Goal: Task Accomplishment & Management: Complete application form

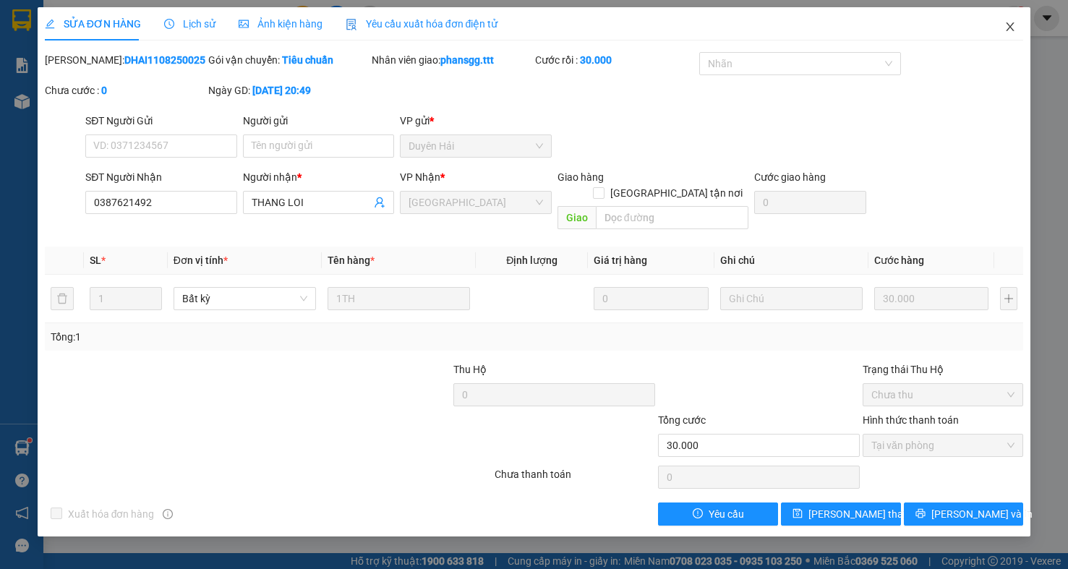
click at [1012, 30] on icon "close" at bounding box center [1011, 26] width 8 height 9
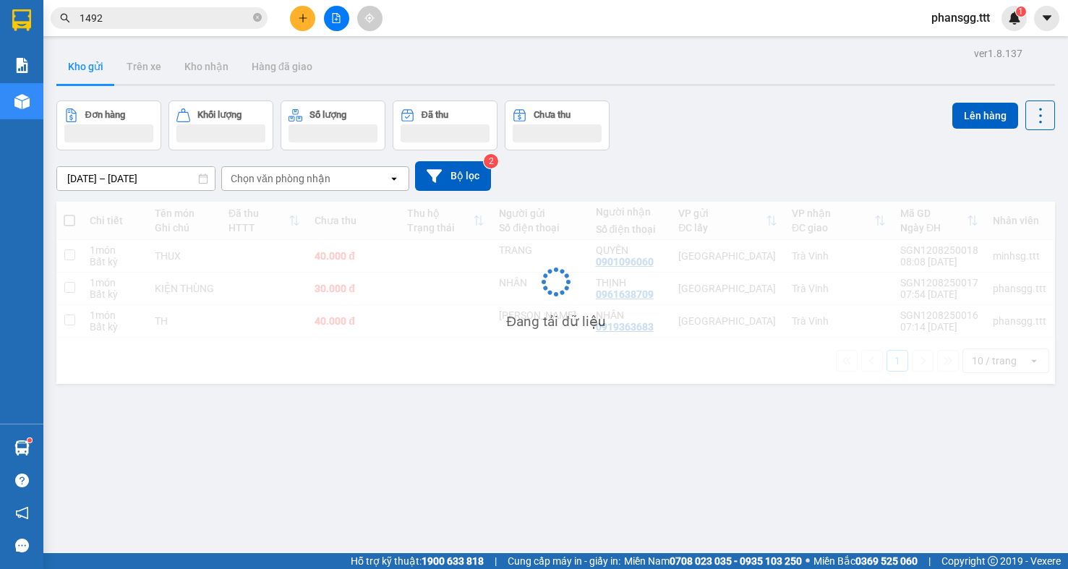
drag, startPoint x: 923, startPoint y: 22, endPoint x: 949, endPoint y: 22, distance: 25.3
click at [925, 22] on span "phansgg.ttt" at bounding box center [961, 18] width 82 height 18
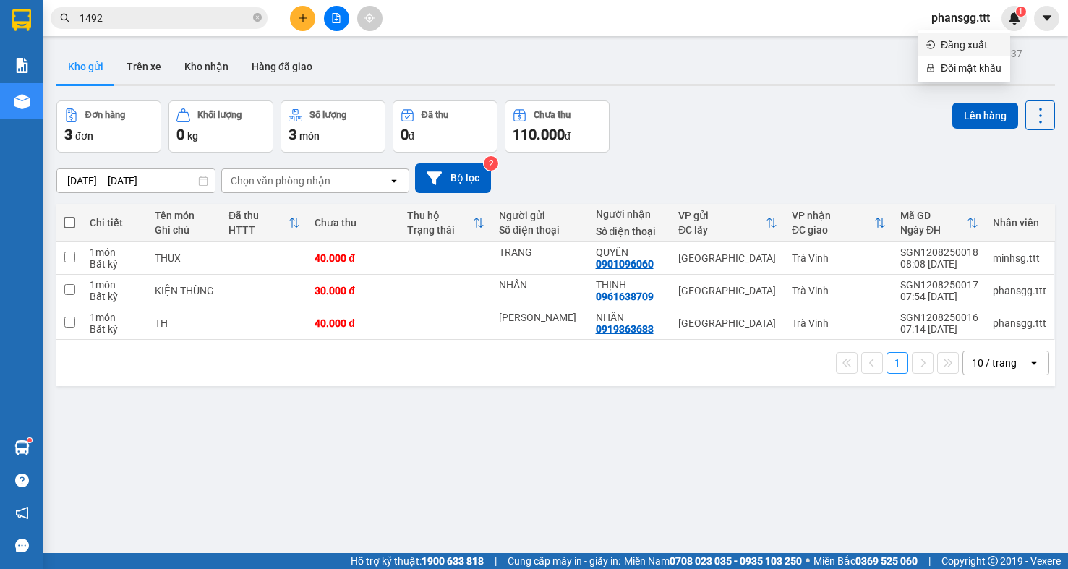
click at [949, 38] on span "Đăng xuất" at bounding box center [971, 45] width 61 height 16
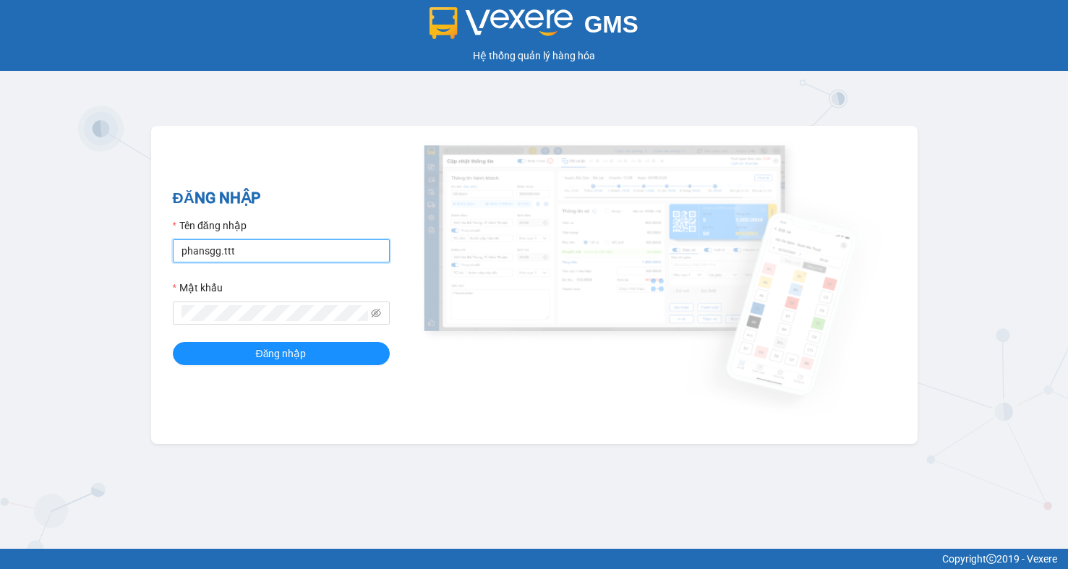
drag, startPoint x: 231, startPoint y: 247, endPoint x: 260, endPoint y: 283, distance: 47.3
click at [260, 283] on form "Tên đăng nhập phansgg.ttt Mật khẩu Đăng nhập" at bounding box center [281, 292] width 217 height 148
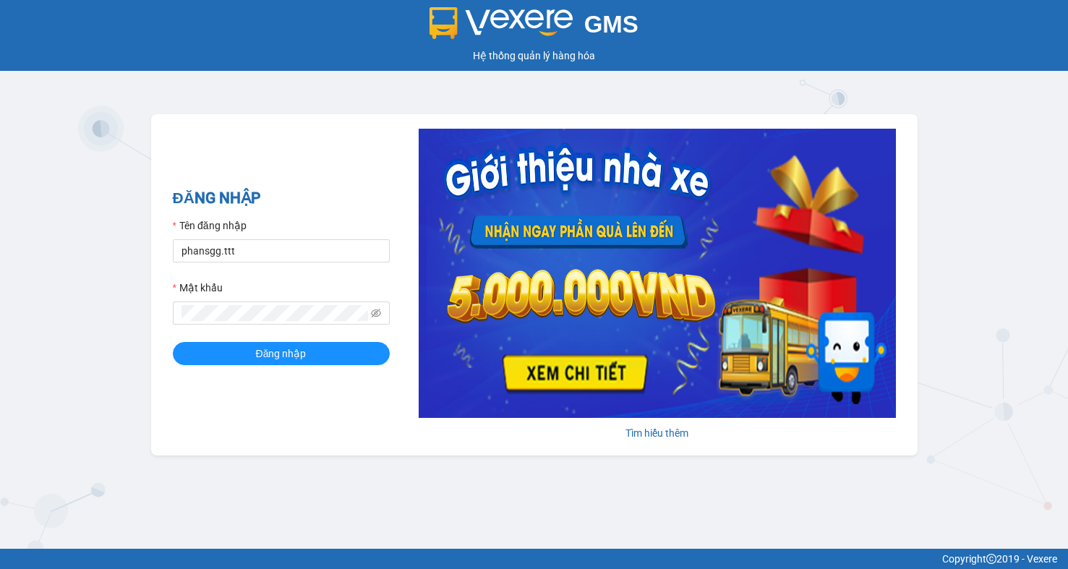
drag, startPoint x: 336, startPoint y: 234, endPoint x: 295, endPoint y: 224, distance: 41.6
click at [321, 232] on div "Tên đăng nhập" at bounding box center [281, 229] width 217 height 22
drag, startPoint x: 295, startPoint y: 224, endPoint x: 291, endPoint y: 247, distance: 22.7
click at [291, 247] on div "Tên đăng nhập phansgg.ttt" at bounding box center [281, 240] width 217 height 45
drag, startPoint x: 291, startPoint y: 247, endPoint x: -89, endPoint y: 229, distance: 380.1
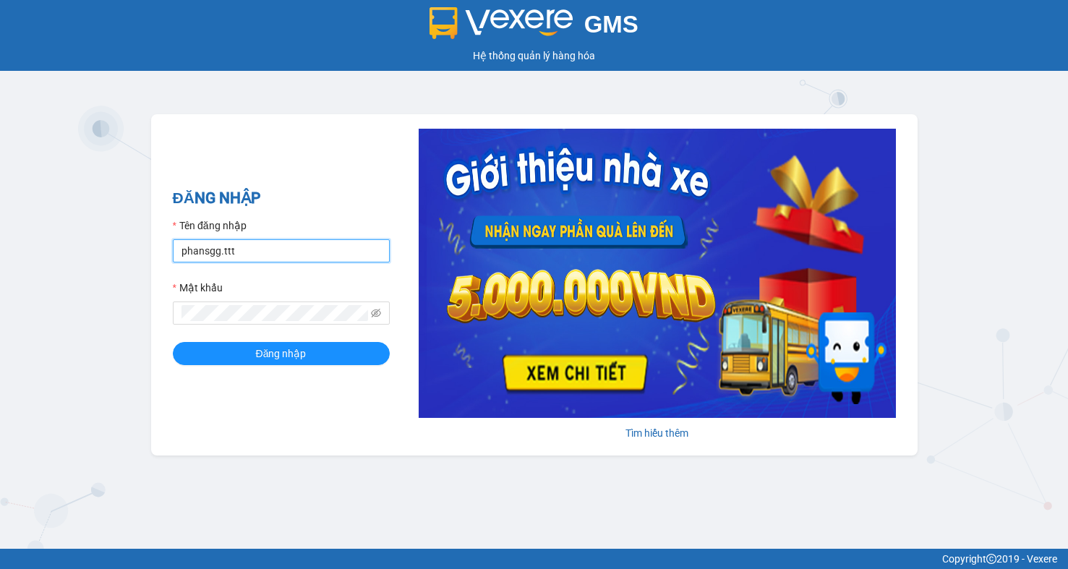
click at [0, 229] on html "GMS Hệ thống [PERSON_NAME] hàng [PERSON_NAME] NHẬP Tên đăng nhập phansgg.ttt Mậ…" at bounding box center [534, 284] width 1068 height 569
type input "minhsg.ttt"
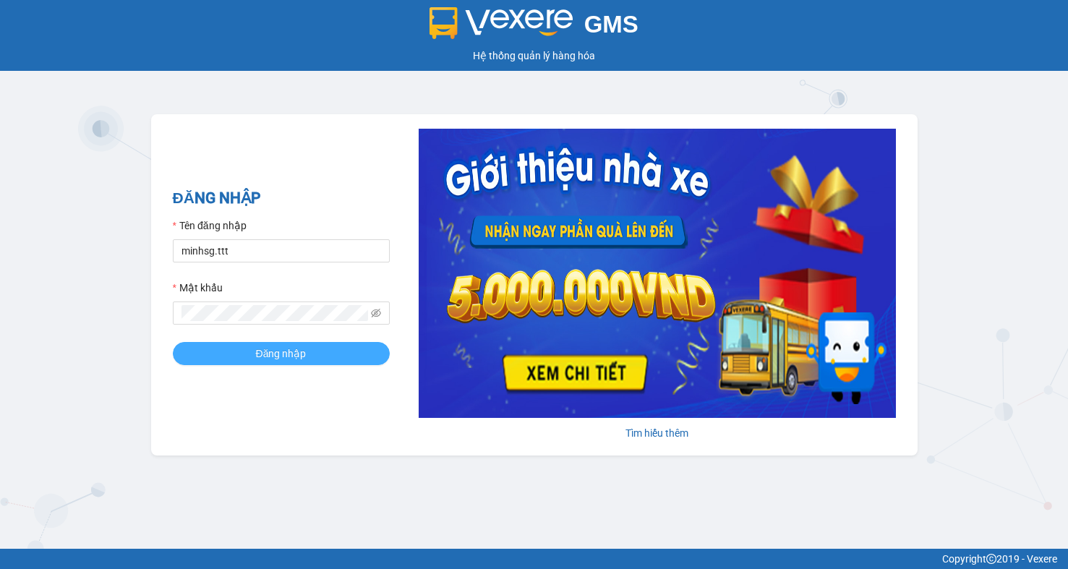
click at [314, 354] on button "Đăng nhập" at bounding box center [281, 353] width 217 height 23
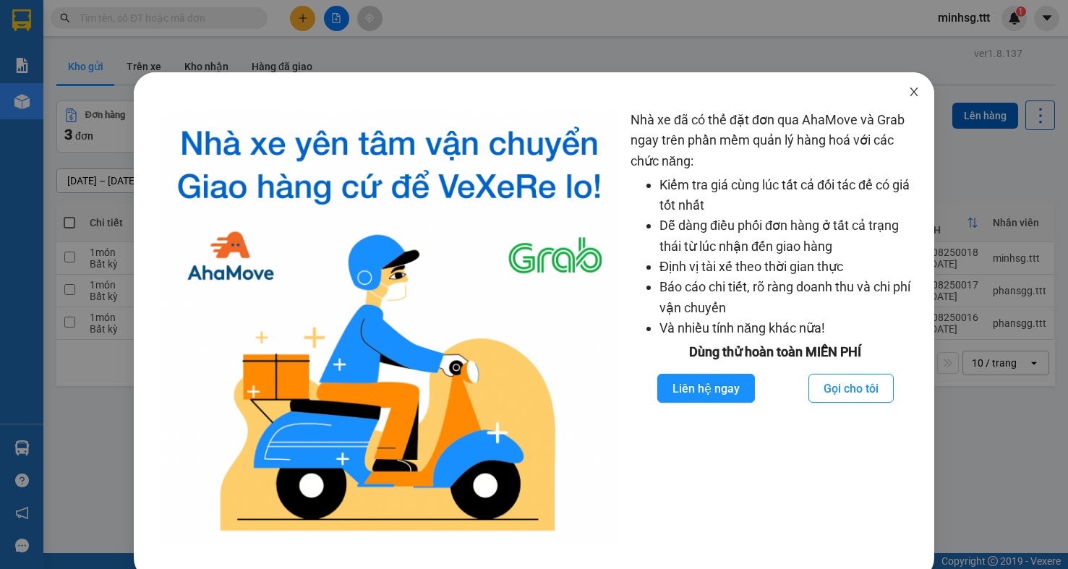
drag, startPoint x: 903, startPoint y: 82, endPoint x: 378, endPoint y: 48, distance: 525.3
click at [900, 82] on span "Close" at bounding box center [914, 92] width 40 height 40
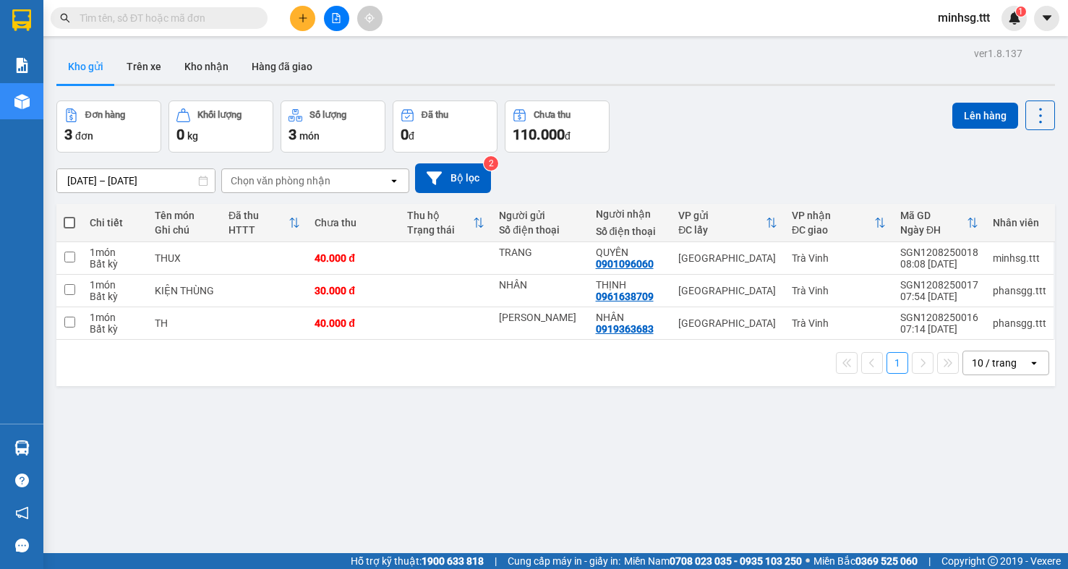
click at [148, 27] on span at bounding box center [159, 18] width 217 height 22
click at [148, 25] on input "text" at bounding box center [165, 18] width 171 height 16
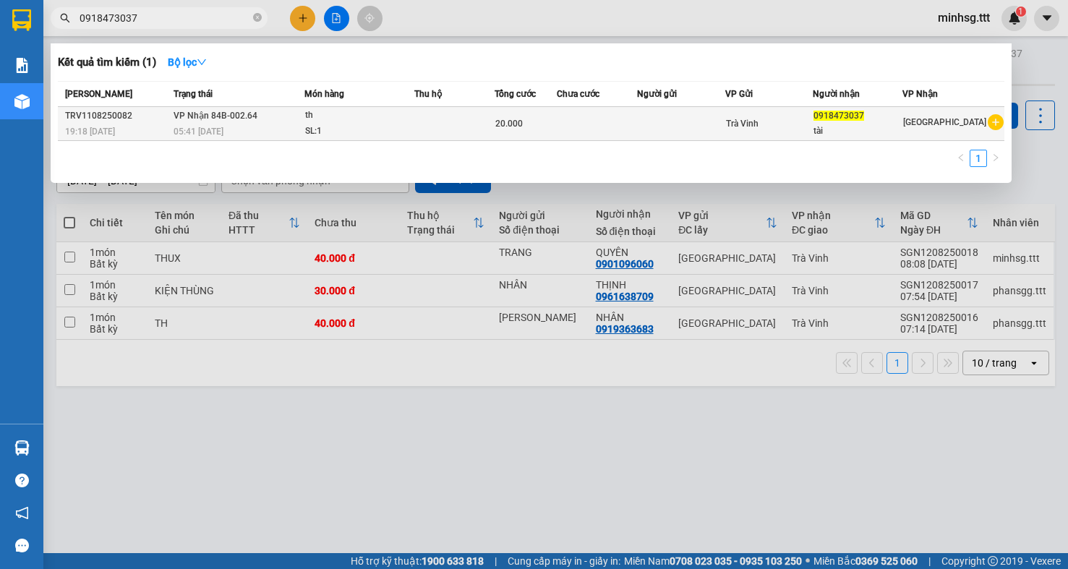
type input "0918473037"
click at [623, 122] on td at bounding box center [597, 124] width 81 height 34
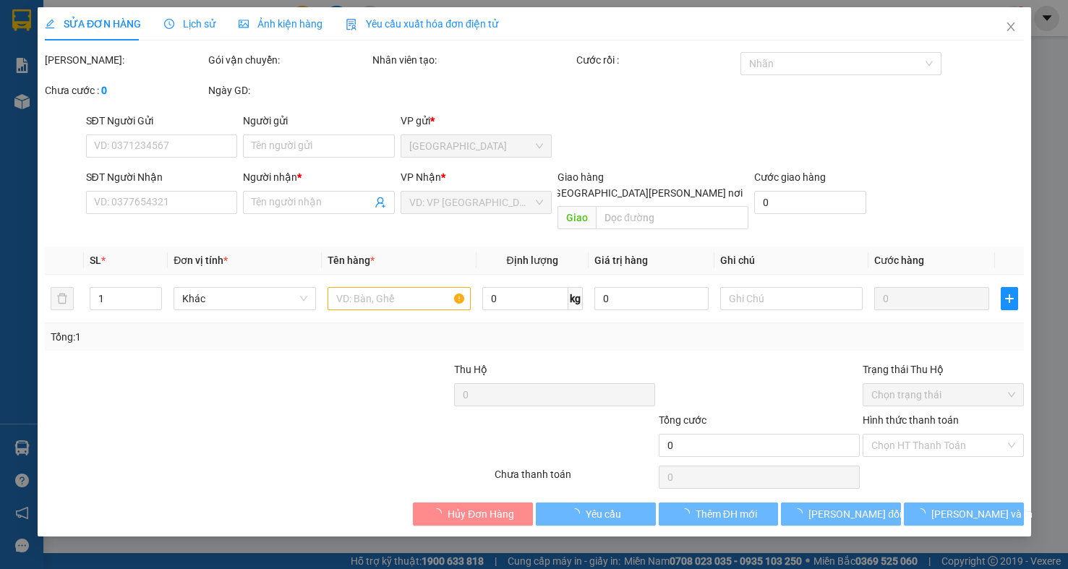
type input "0918473037"
type input "tài"
type input "20.000"
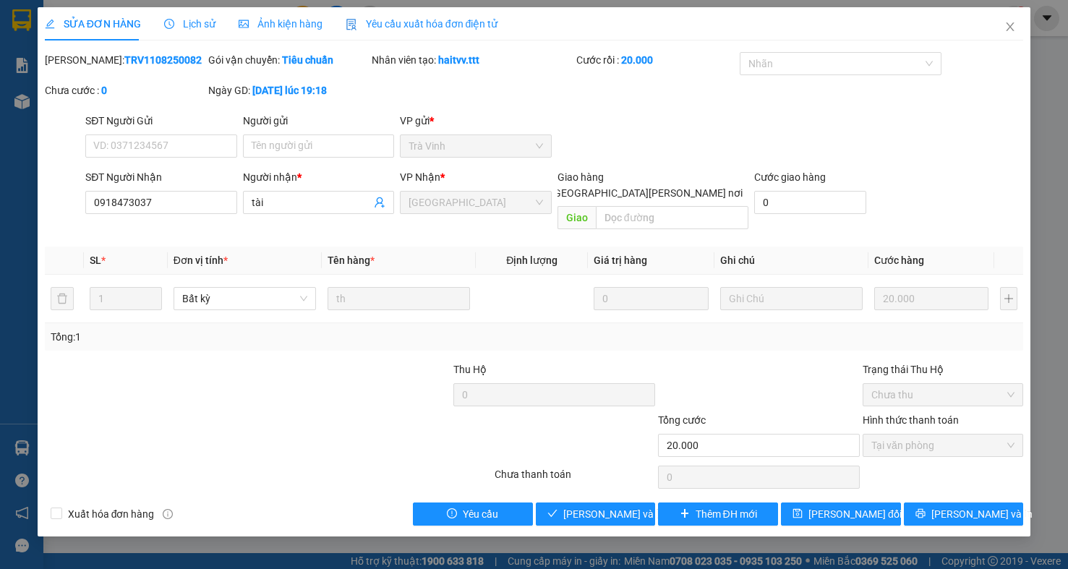
click at [628, 487] on div "Total Paid Fee 20.000 Total UnPaid Fee 0 Cash Collection Total Fee Mã ĐH: TRV11…" at bounding box center [534, 289] width 979 height 474
click at [627, 506] on span "Lưu và Giao hàng" at bounding box center [660, 514] width 195 height 16
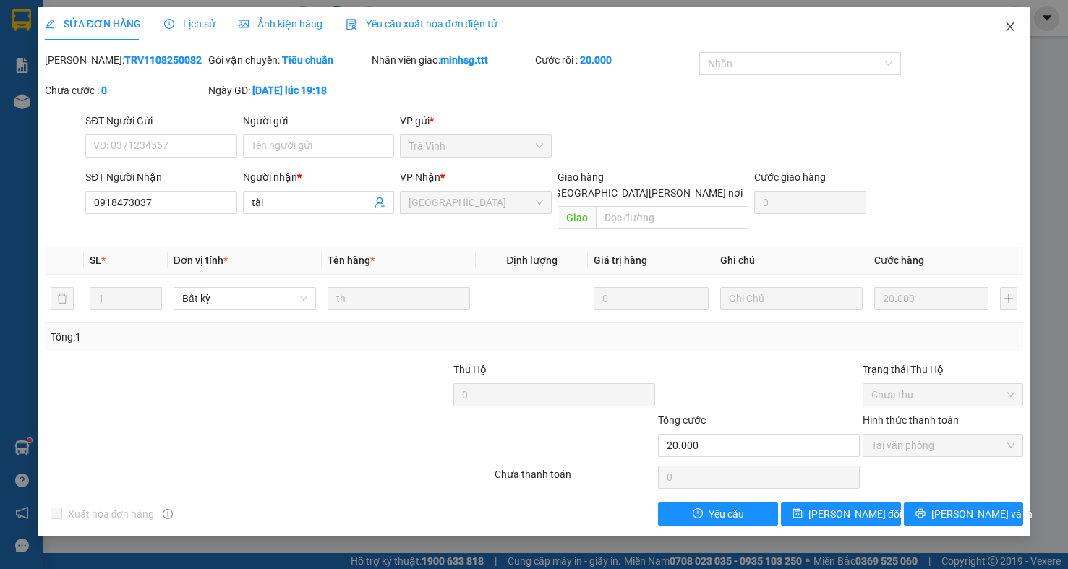
drag, startPoint x: 1017, startPoint y: 20, endPoint x: 328, endPoint y: 1, distance: 689.4
click at [1015, 20] on span "Close" at bounding box center [1010, 27] width 40 height 40
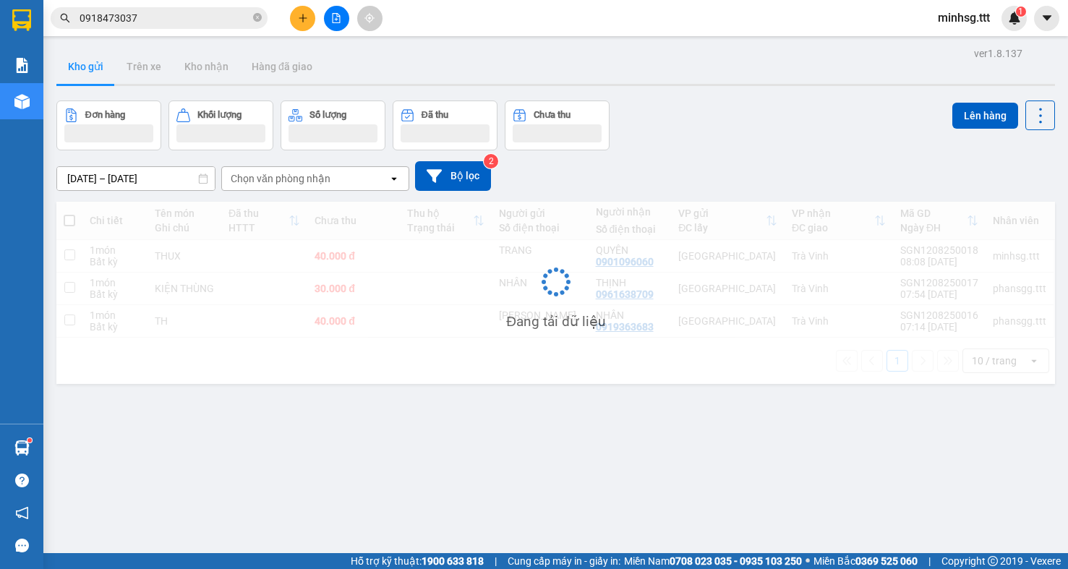
click at [164, 15] on input "0918473037" at bounding box center [165, 18] width 171 height 16
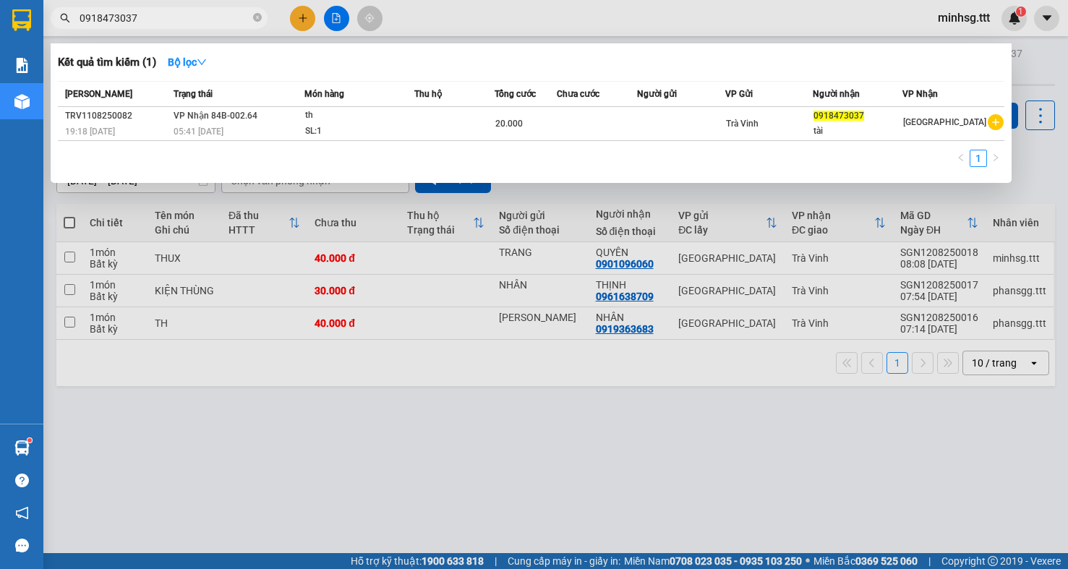
click at [164, 15] on input "0918473037" at bounding box center [165, 18] width 171 height 16
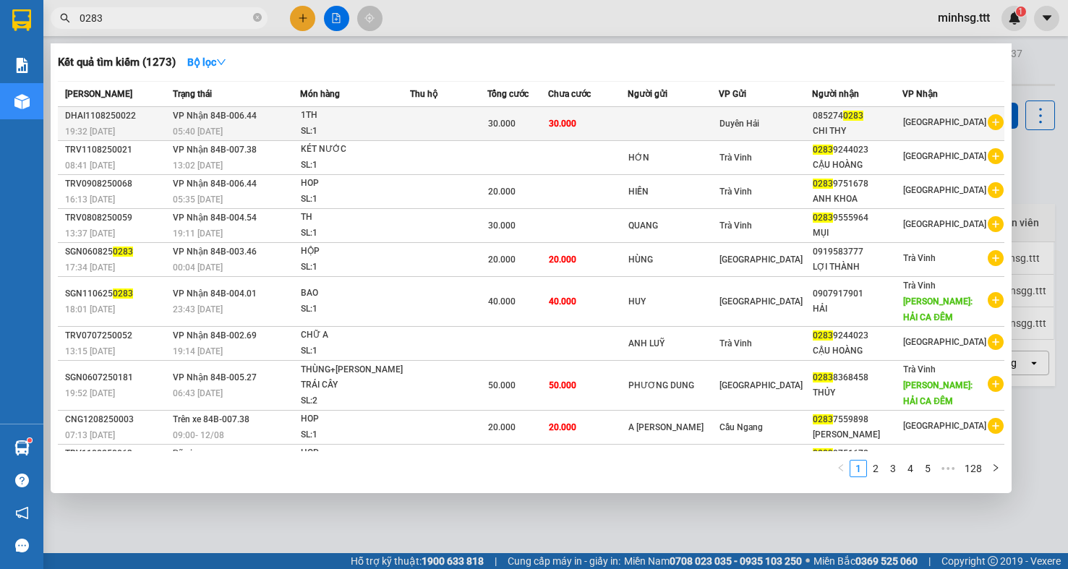
type input "0283"
click at [598, 119] on td "30.000" at bounding box center [588, 124] width 80 height 34
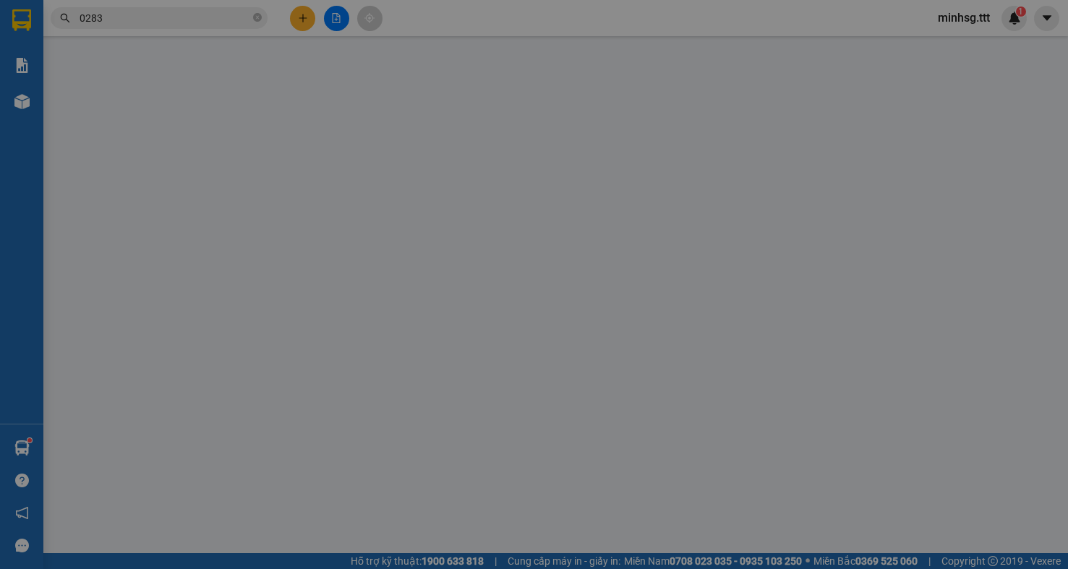
type input "0852740283"
type input "CHI THY"
type input "30.000"
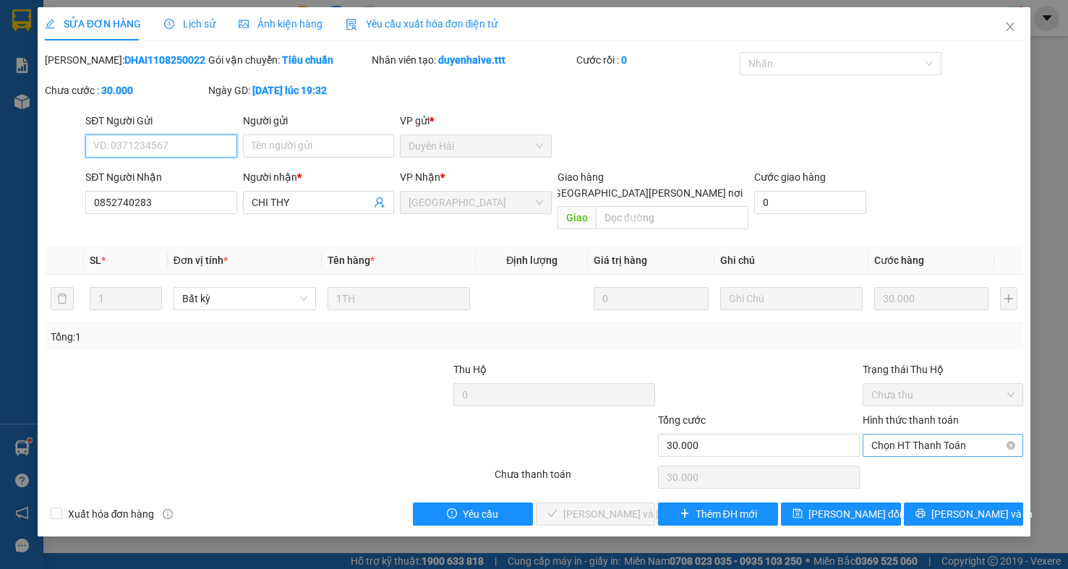
click at [973, 435] on span "Chọn HT Thanh Toán" at bounding box center [942, 446] width 143 height 22
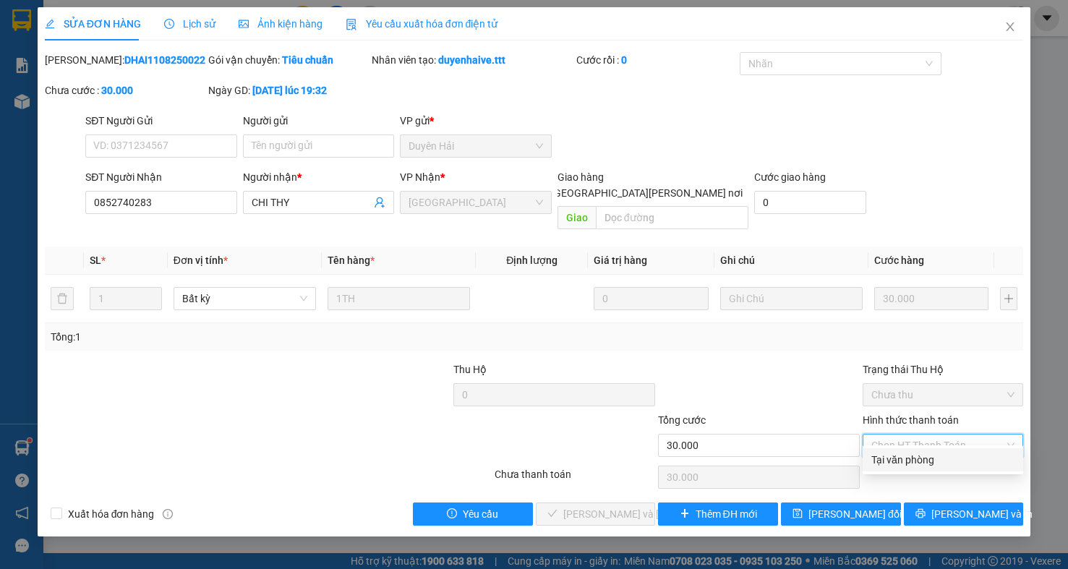
click at [949, 464] on div "Tại văn phòng" at bounding box center [942, 460] width 143 height 16
type input "0"
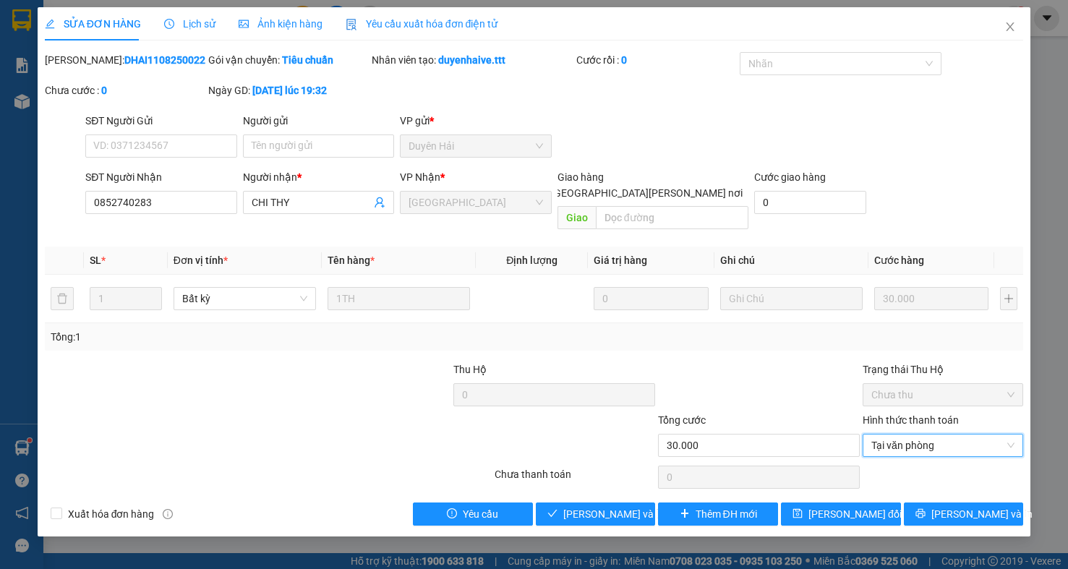
click at [625, 515] on div "SỬA ĐƠN HÀNG Lịch sử Ảnh kiện hàng Yêu cầu xuất hóa đơn điện tử Total Paid Fee …" at bounding box center [535, 271] width 994 height 529
click at [621, 506] on span "Lưu và Giao hàng" at bounding box center [660, 514] width 195 height 16
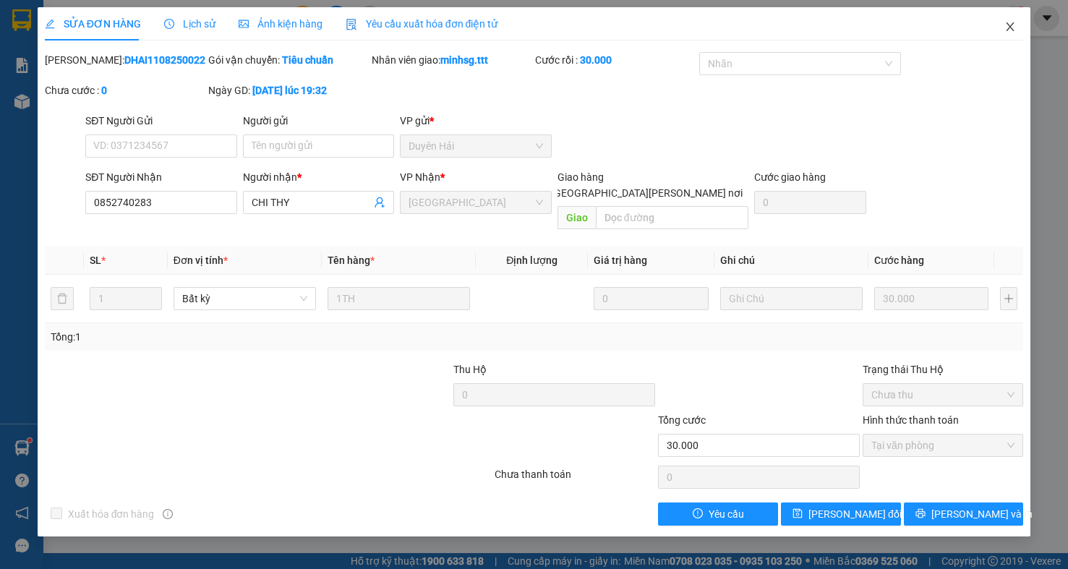
click at [1015, 30] on icon "close" at bounding box center [1010, 27] width 12 height 12
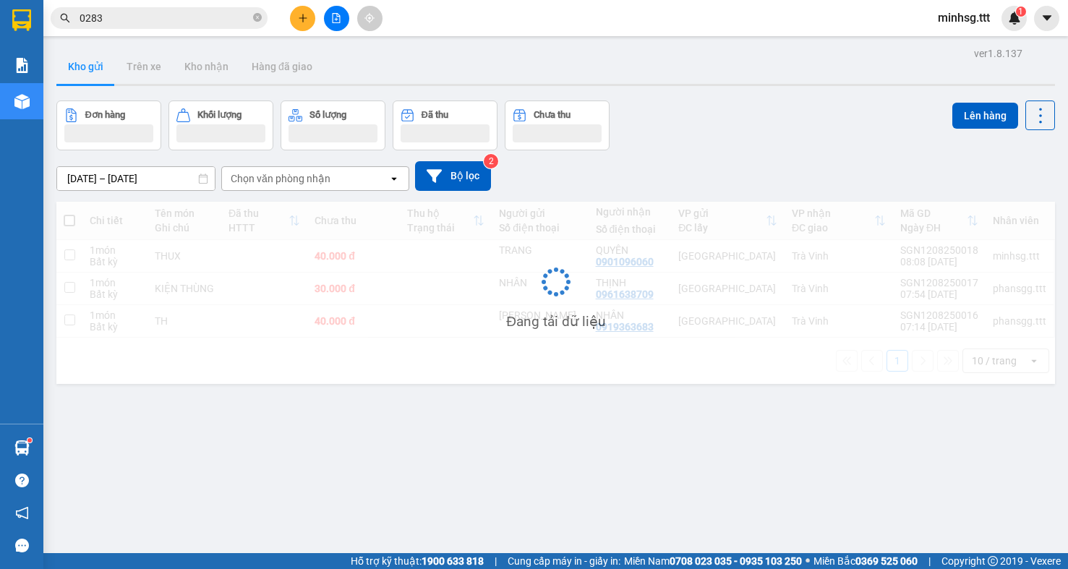
click at [195, 9] on span "0283" at bounding box center [159, 18] width 217 height 22
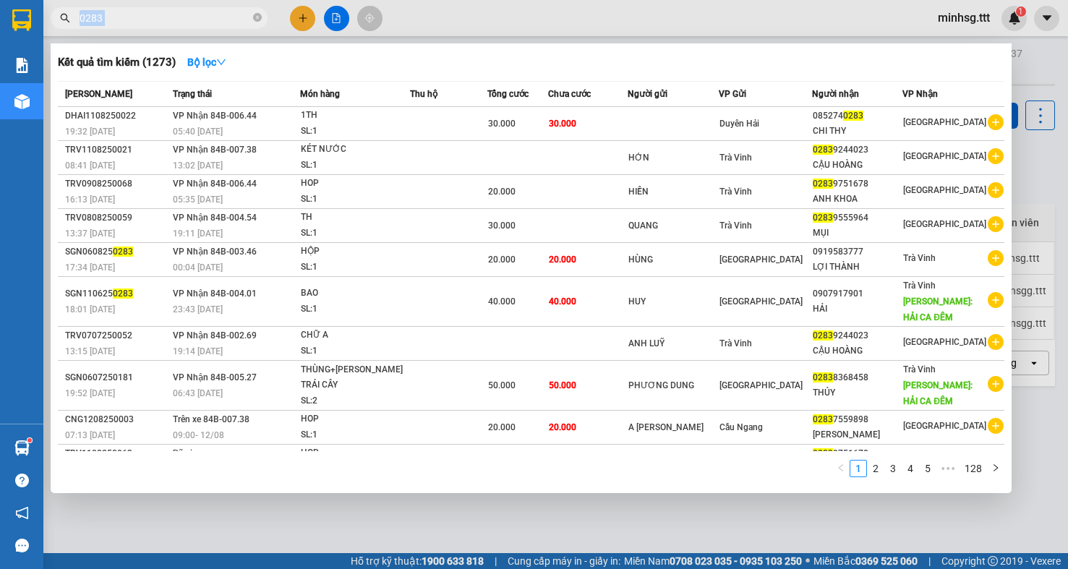
click at [195, 9] on span "0283" at bounding box center [159, 18] width 217 height 22
click at [257, 17] on icon "close-circle" at bounding box center [257, 17] width 9 height 9
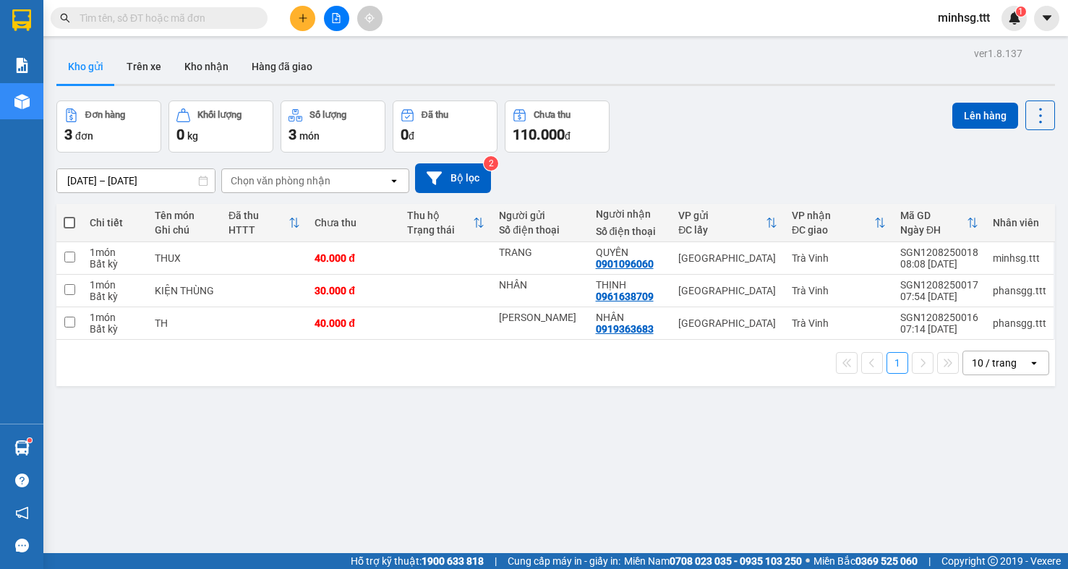
click at [201, 15] on input "text" at bounding box center [165, 18] width 171 height 16
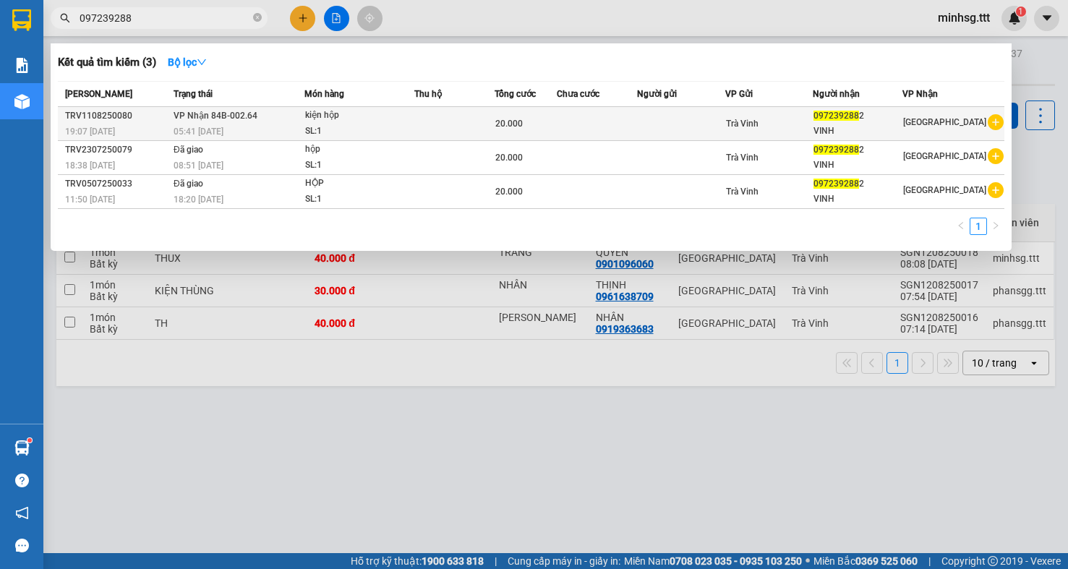
type input "097239288"
click at [329, 125] on div "SL: 1" at bounding box center [359, 132] width 108 height 16
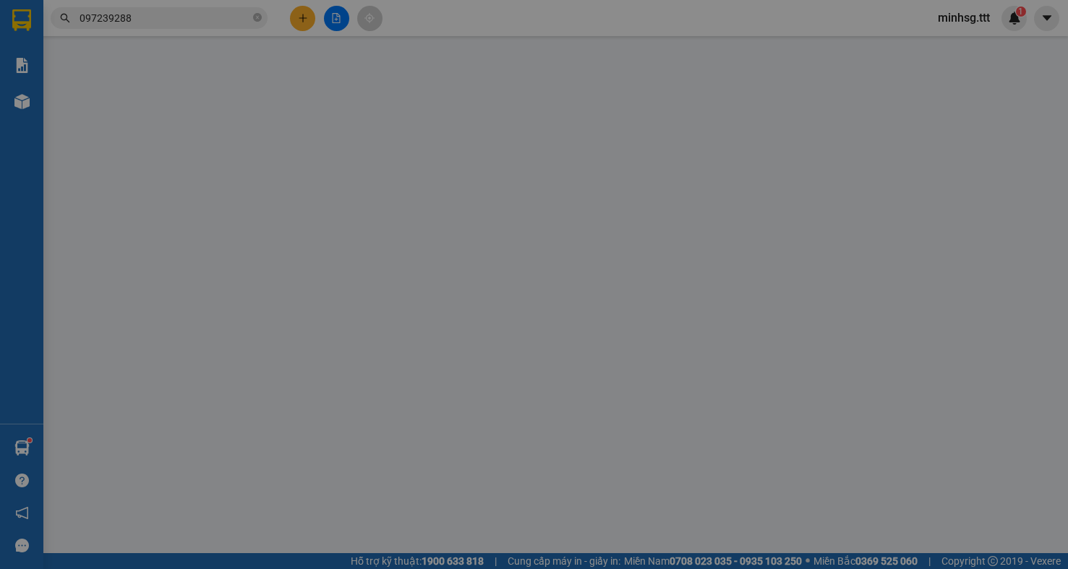
type input "0972392882"
type input "VINH"
type input "20.000"
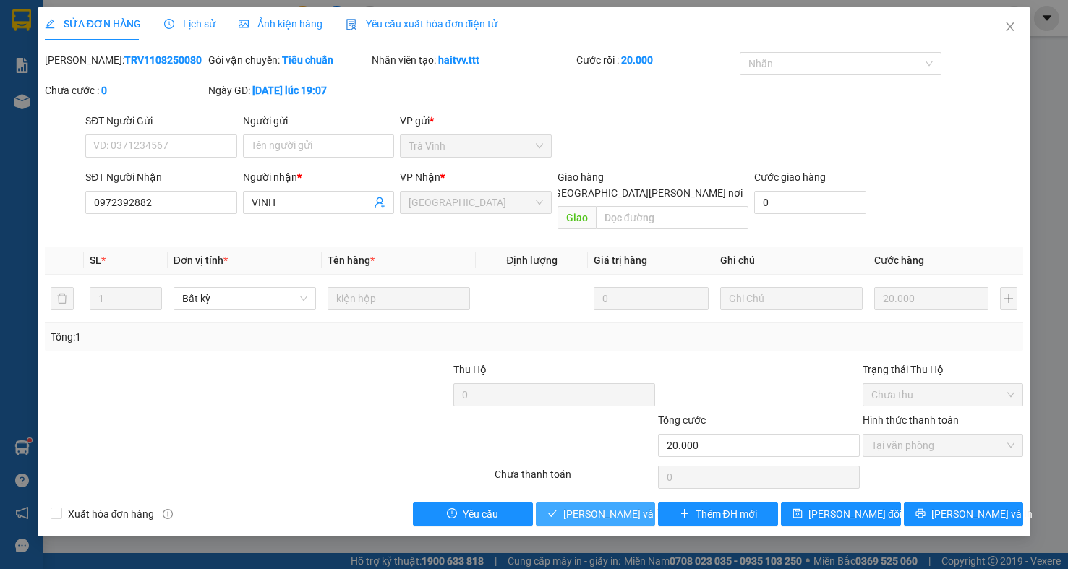
click at [639, 506] on span "Lưu và Giao hàng" at bounding box center [660, 514] width 195 height 16
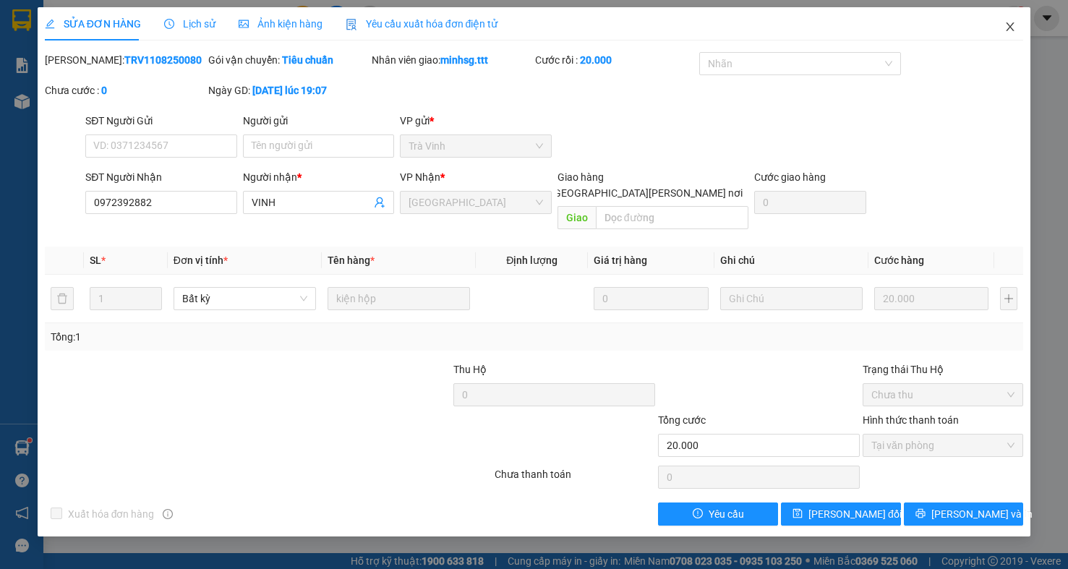
drag, startPoint x: 1019, startPoint y: 31, endPoint x: 399, endPoint y: 25, distance: 619.8
click at [997, 23] on span "Close" at bounding box center [1010, 27] width 40 height 40
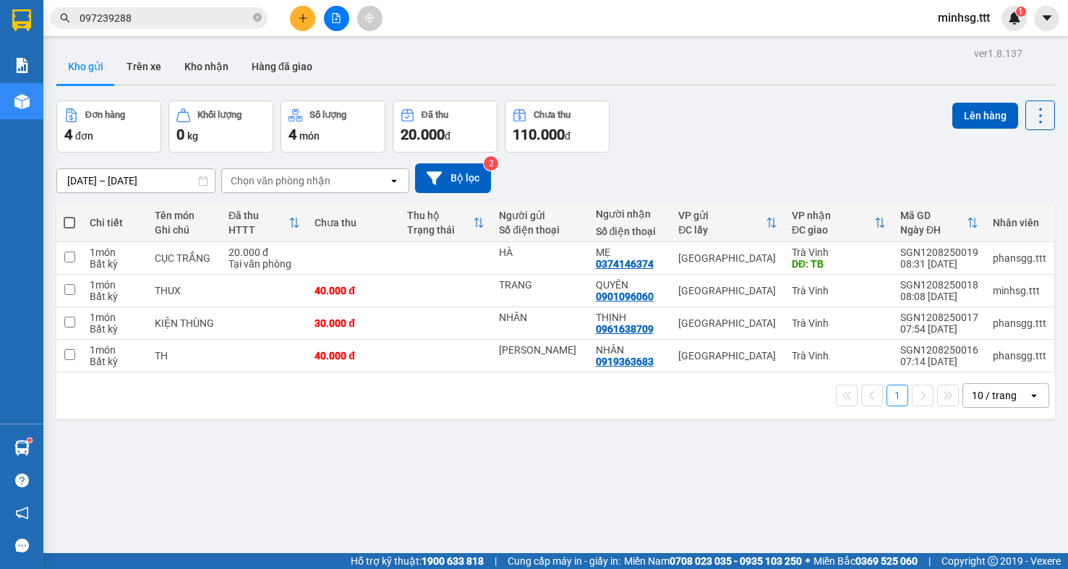
click at [219, 21] on input "097239288" at bounding box center [165, 18] width 171 height 16
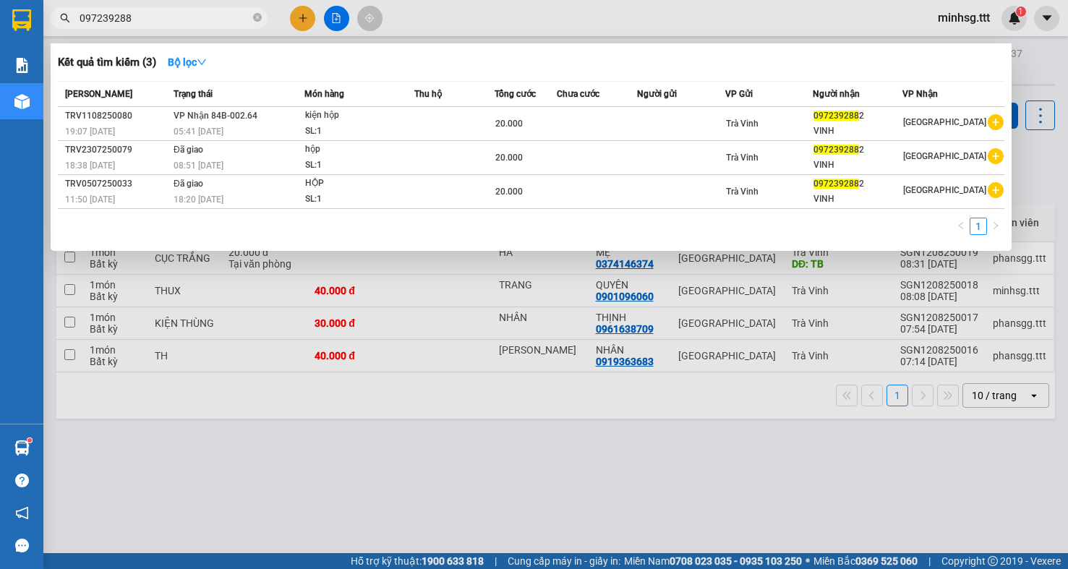
click at [219, 21] on input "097239288" at bounding box center [165, 18] width 171 height 16
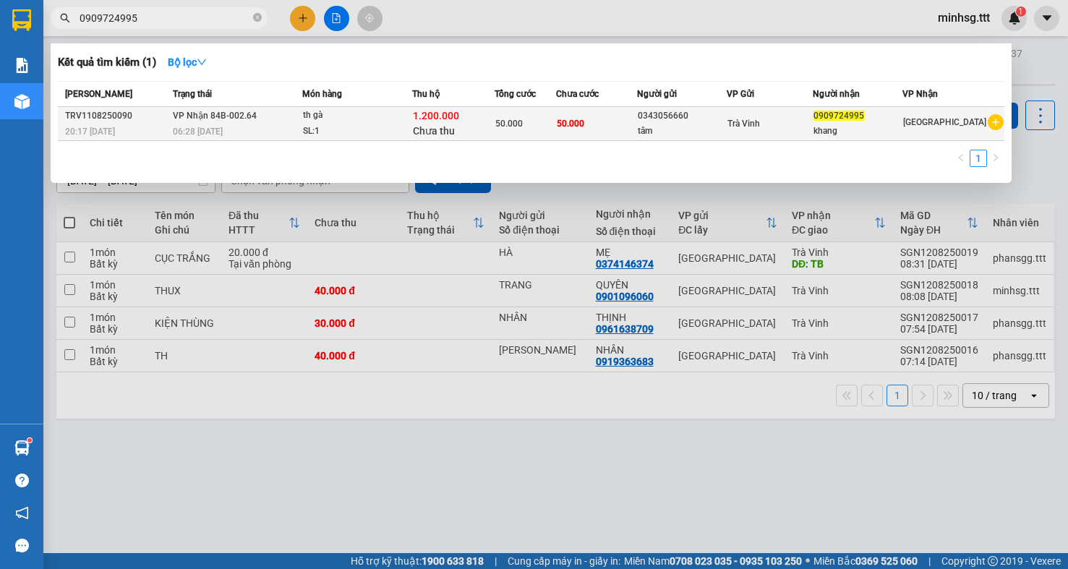
type input "0909724995"
click at [810, 135] on td "Trà Vinh" at bounding box center [770, 124] width 86 height 34
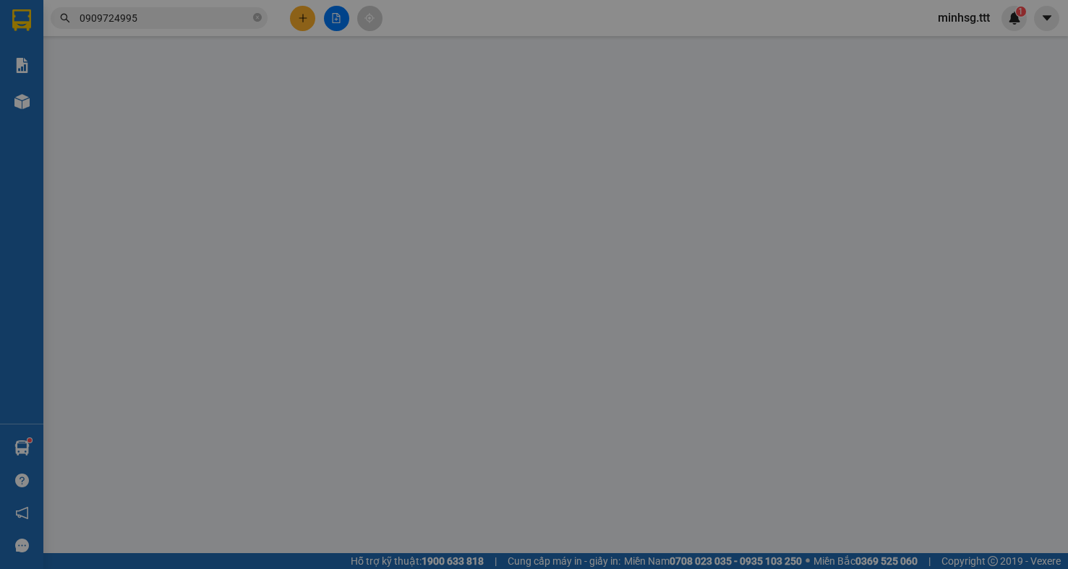
type input "0343056660"
type input "tâm"
type input "0909724995"
type input "khang"
type input "1.200.000"
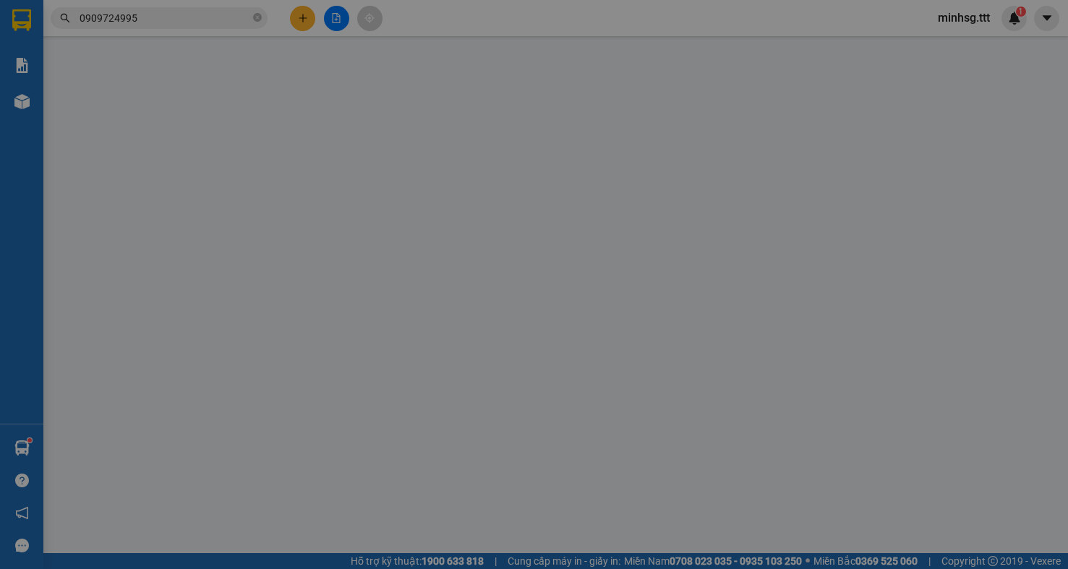
type input "50.000"
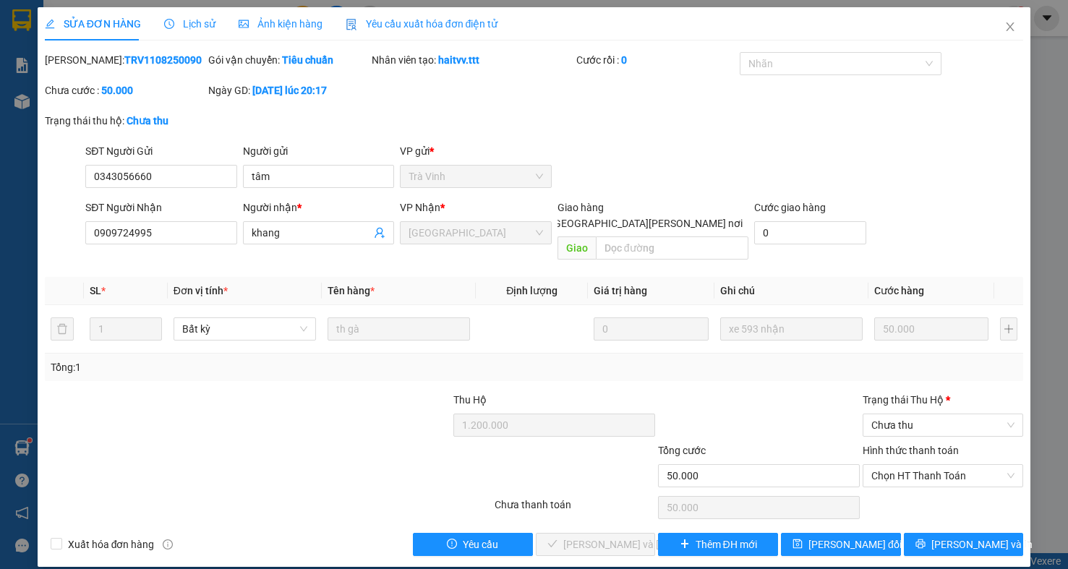
click at [636, 207] on div "Giao hàng Giao tận nơi" at bounding box center [653, 208] width 191 height 16
click at [637, 236] on input "text" at bounding box center [672, 247] width 153 height 23
type input "CK C DUNG"
click at [860, 537] on span "[PERSON_NAME] thay đổi" at bounding box center [854, 545] width 93 height 16
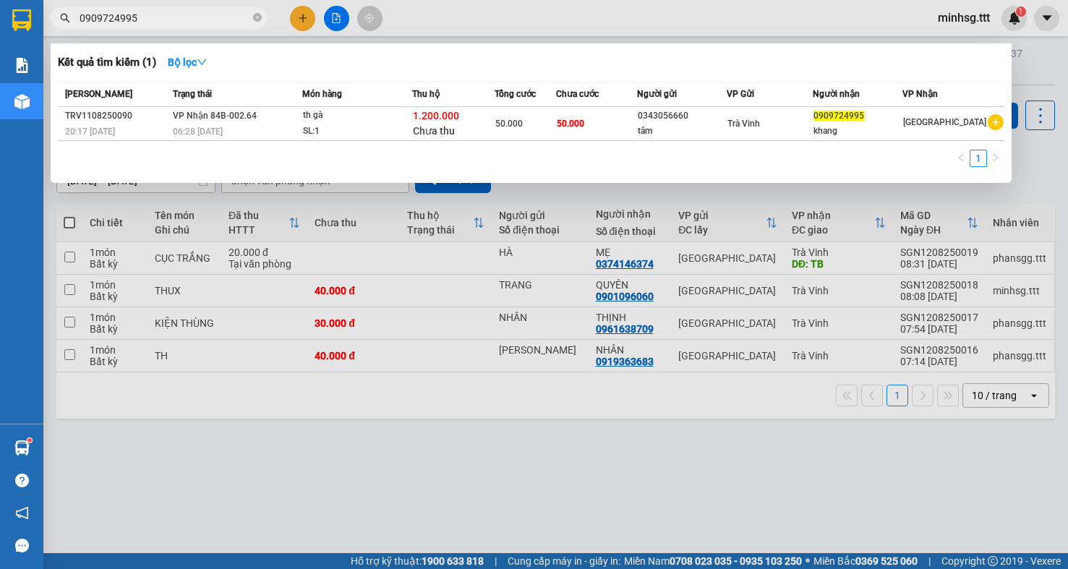
click at [176, 22] on input "0909724995" at bounding box center [165, 18] width 171 height 16
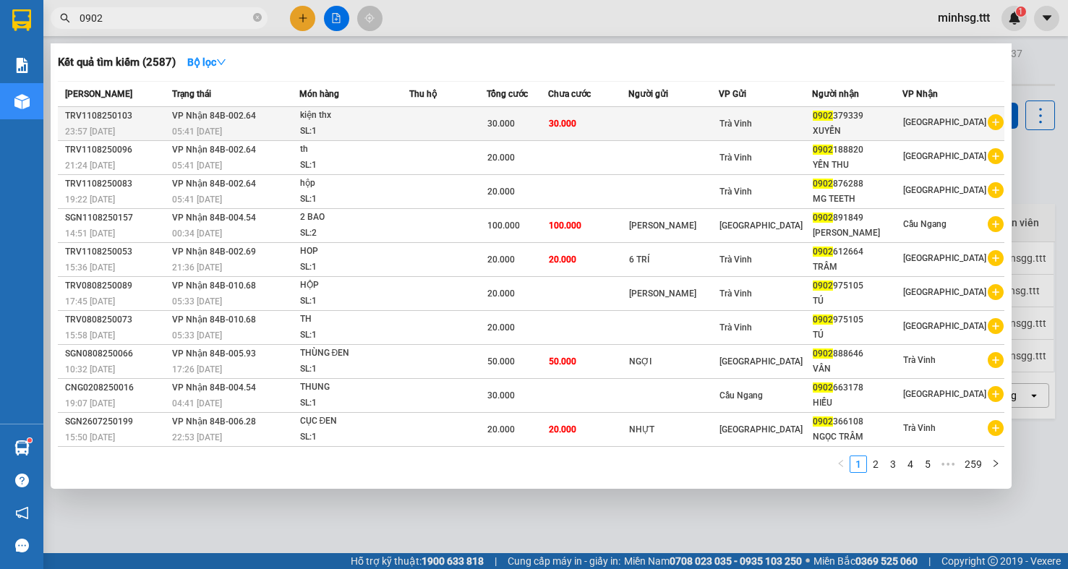
type input "0902"
click at [805, 108] on td "Trà Vinh" at bounding box center [765, 124] width 93 height 34
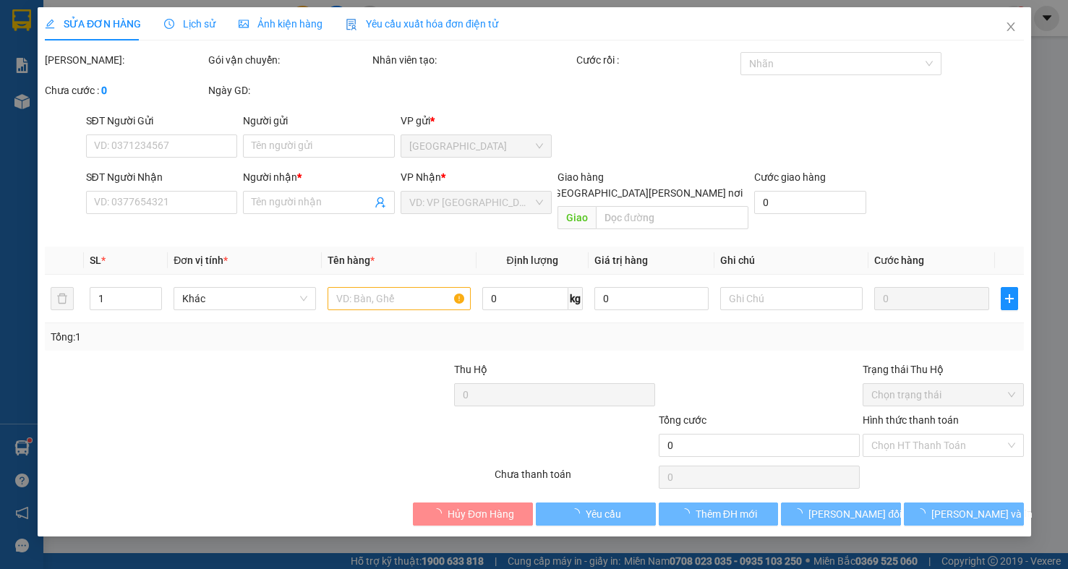
type input "0902379339"
type input "XUYẾN"
type input "30.000"
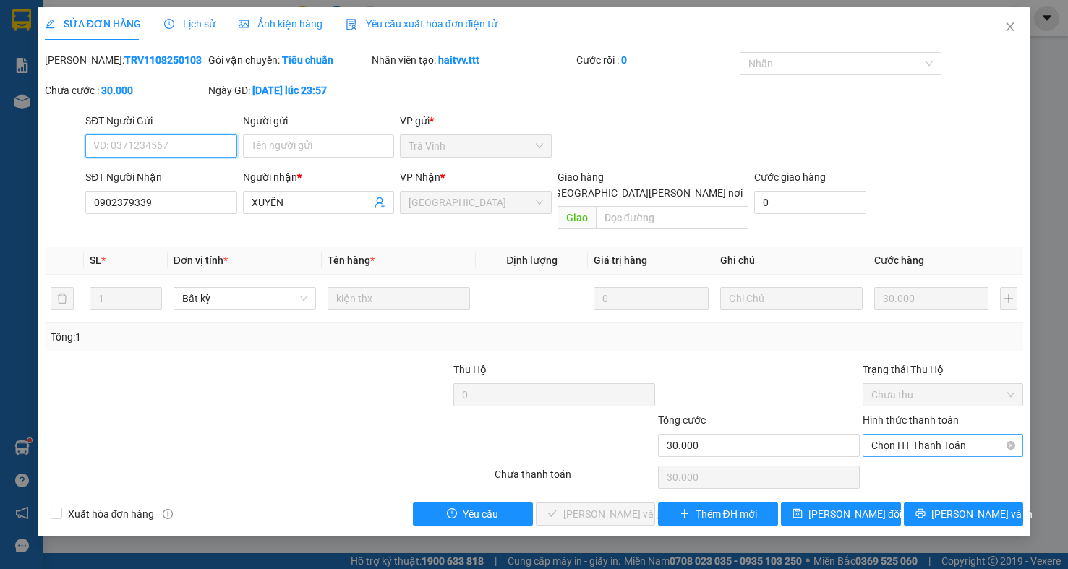
click at [941, 435] on span "Chọn HT Thanh Toán" at bounding box center [942, 446] width 143 height 22
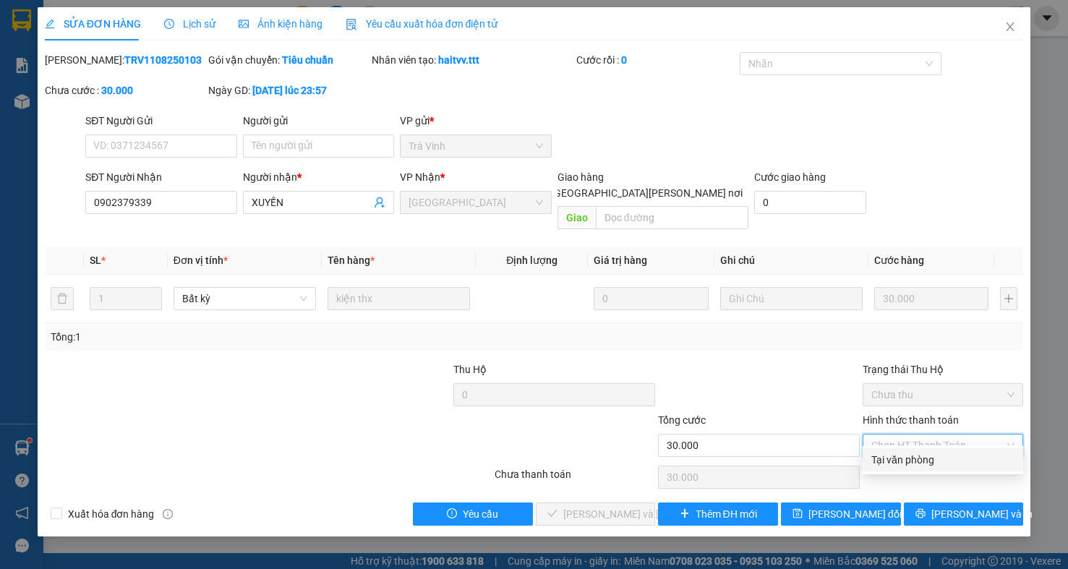
click at [936, 464] on div "Tại văn phòng" at bounding box center [942, 460] width 143 height 16
type input "0"
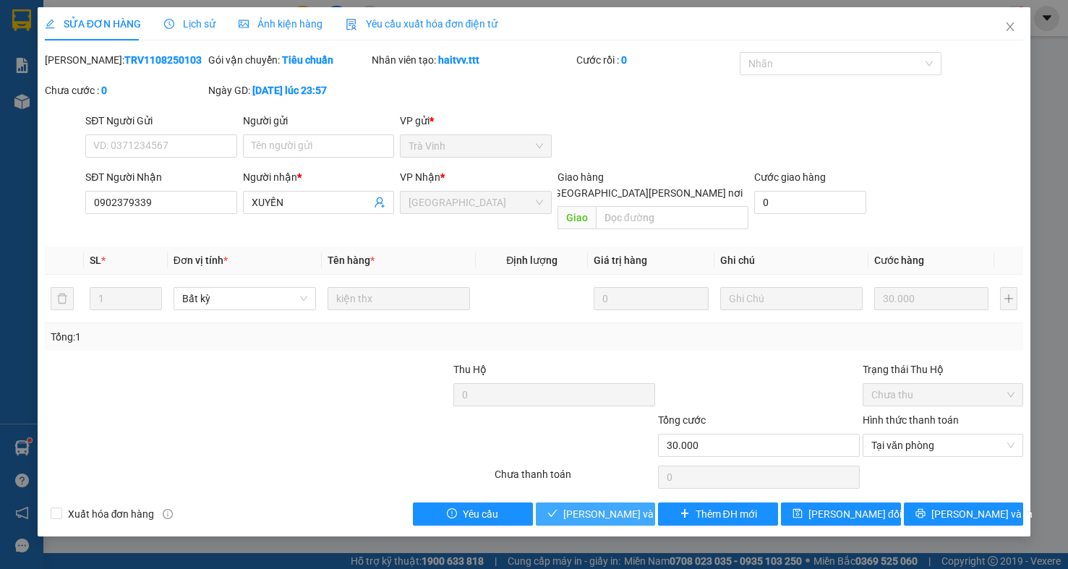
click at [579, 506] on span "Lưu và Giao hàng" at bounding box center [660, 514] width 195 height 16
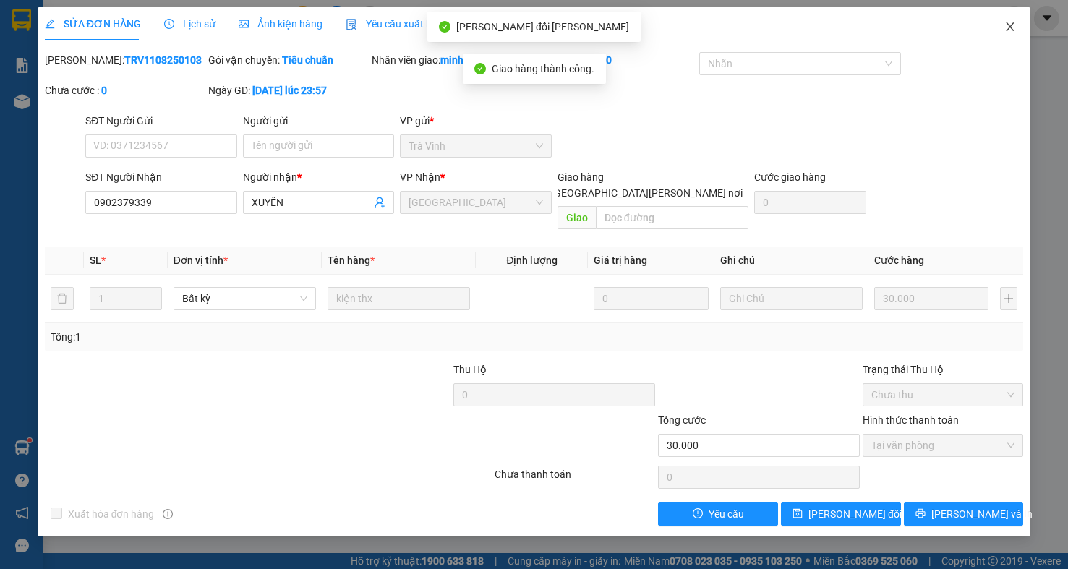
click at [1017, 24] on span "Close" at bounding box center [1010, 27] width 40 height 40
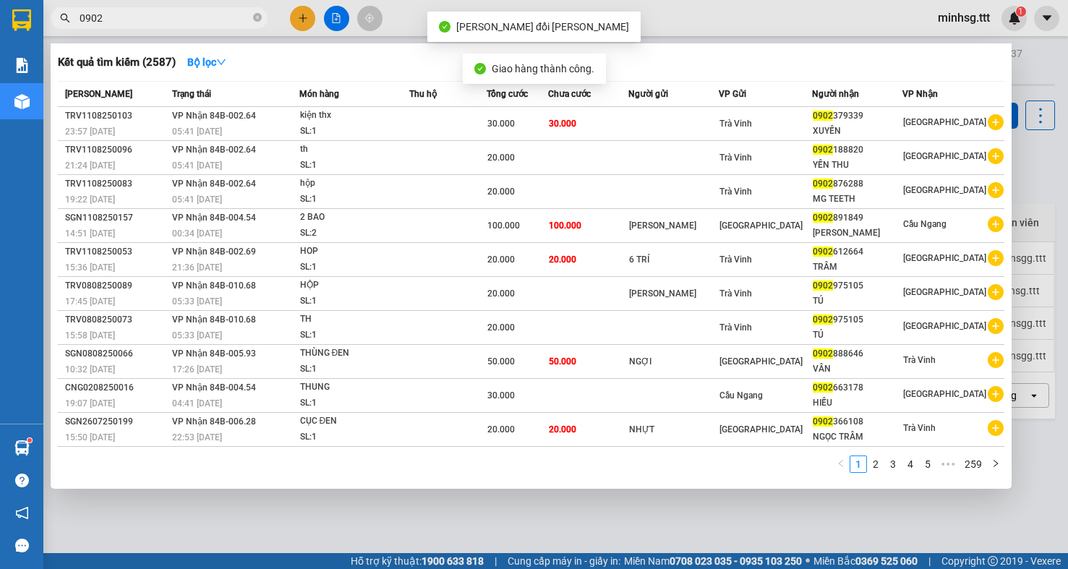
click at [113, 20] on input "0902" at bounding box center [165, 18] width 171 height 16
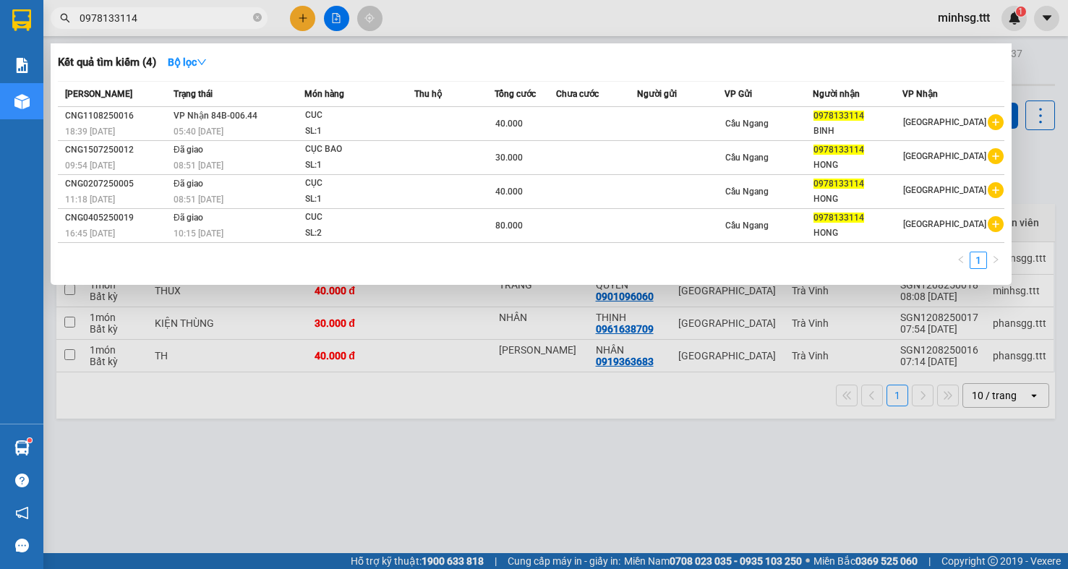
click at [132, 11] on input "0978133114" at bounding box center [165, 18] width 171 height 16
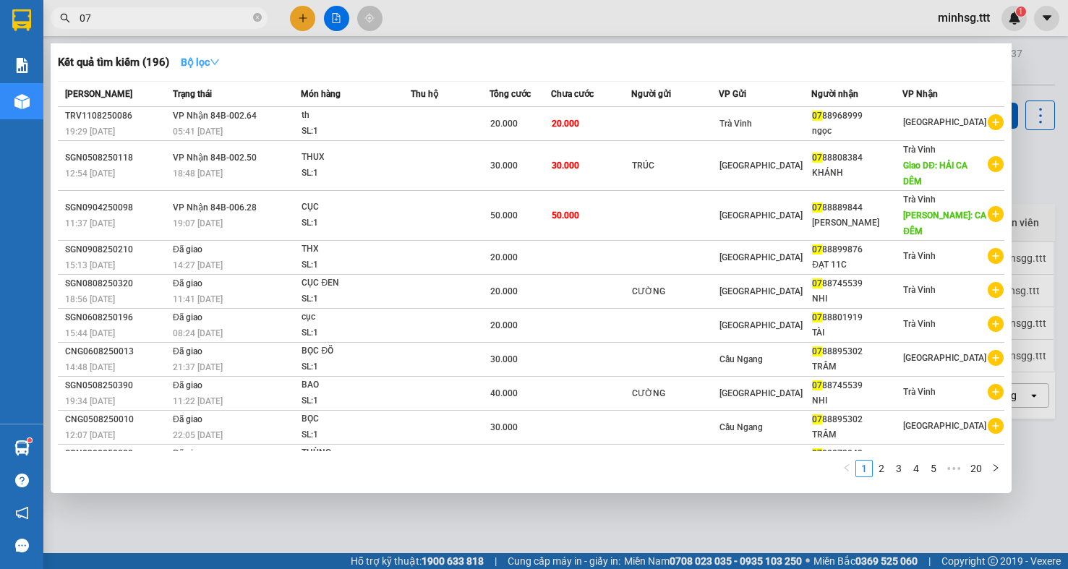
type input "0"
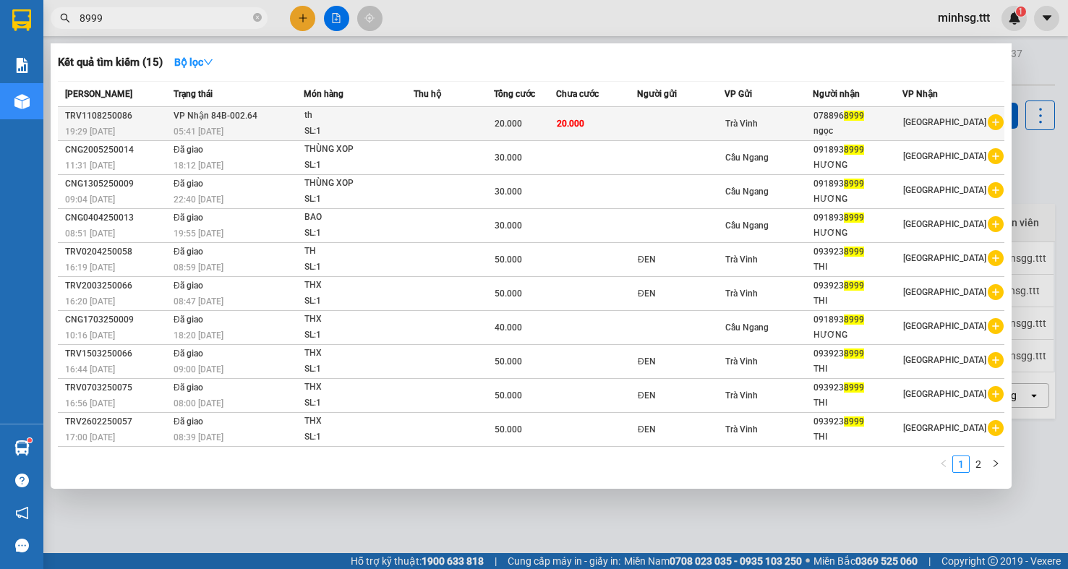
type input "8999"
click at [721, 124] on td at bounding box center [681, 124] width 88 height 34
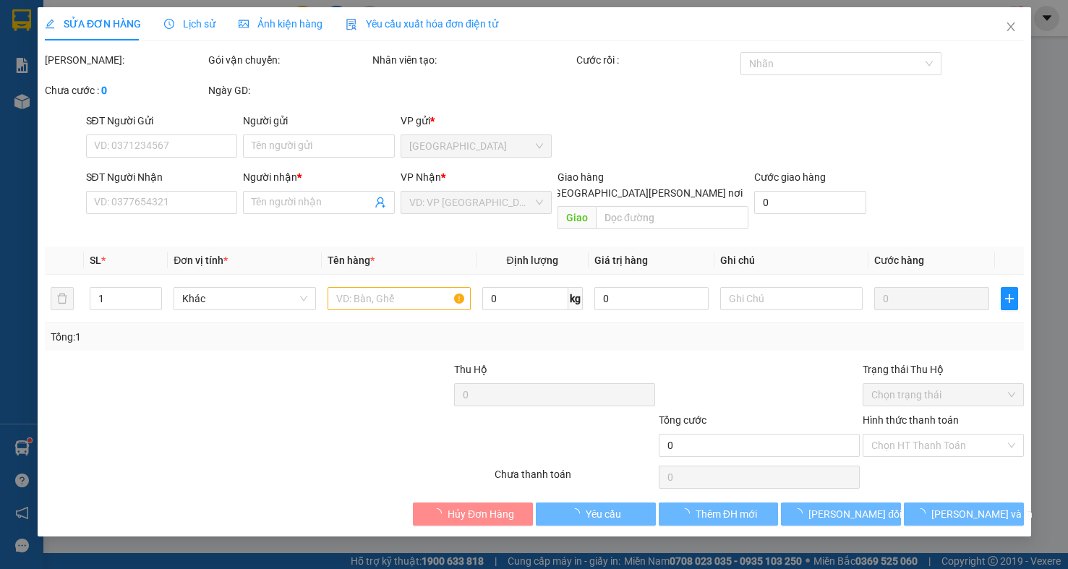
type input "0788968999"
type input "ngọc"
type input "20.000"
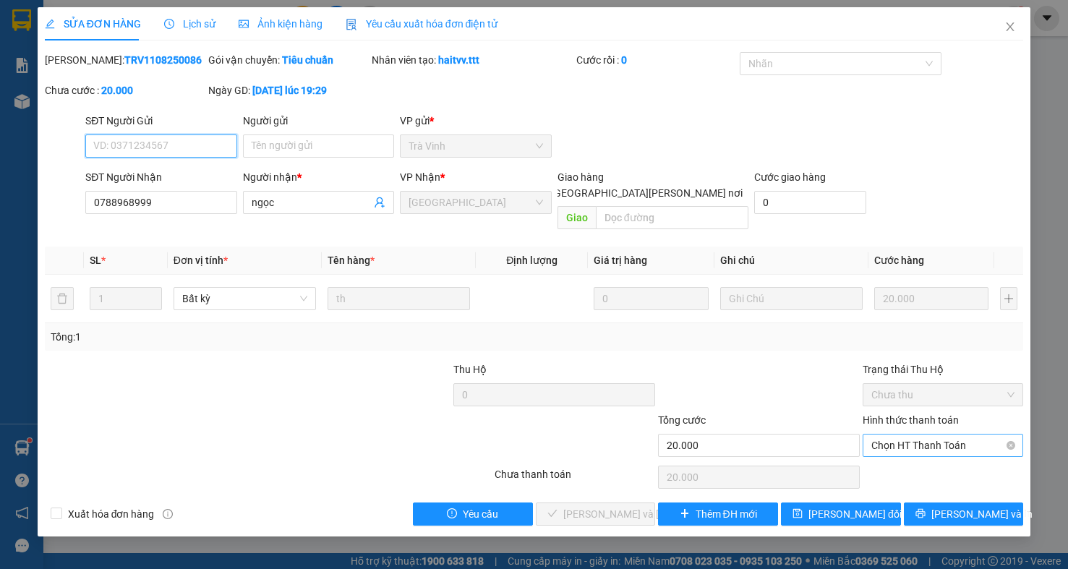
click at [892, 435] on span "Chọn HT Thanh Toán" at bounding box center [942, 446] width 143 height 22
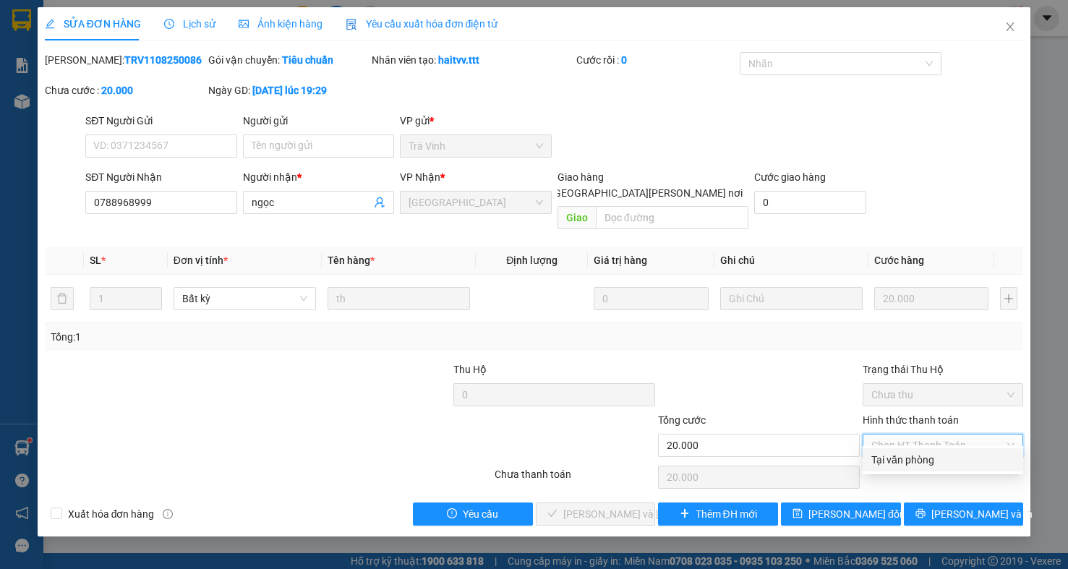
click at [892, 463] on div "Tại văn phòng" at bounding box center [942, 460] width 143 height 16
type input "0"
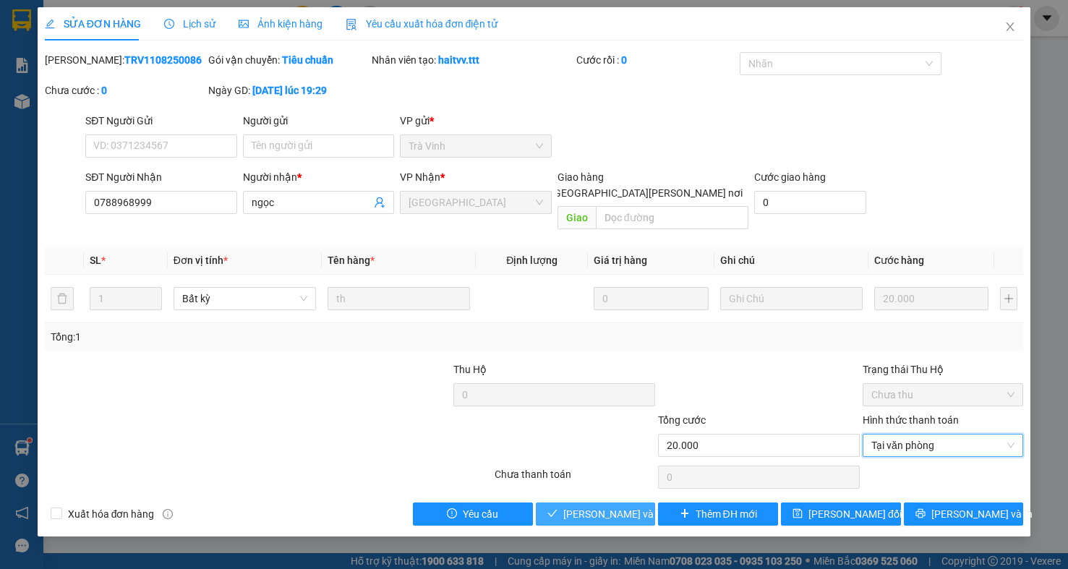
click at [566, 506] on span "Lưu và Giao hàng" at bounding box center [660, 514] width 195 height 16
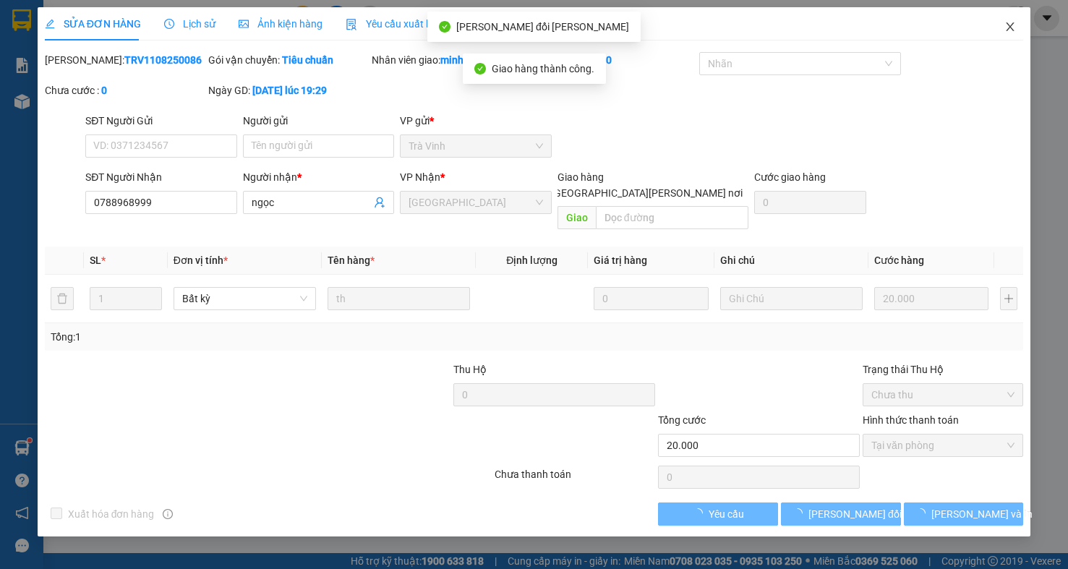
click at [1004, 29] on span "Close" at bounding box center [1010, 27] width 40 height 40
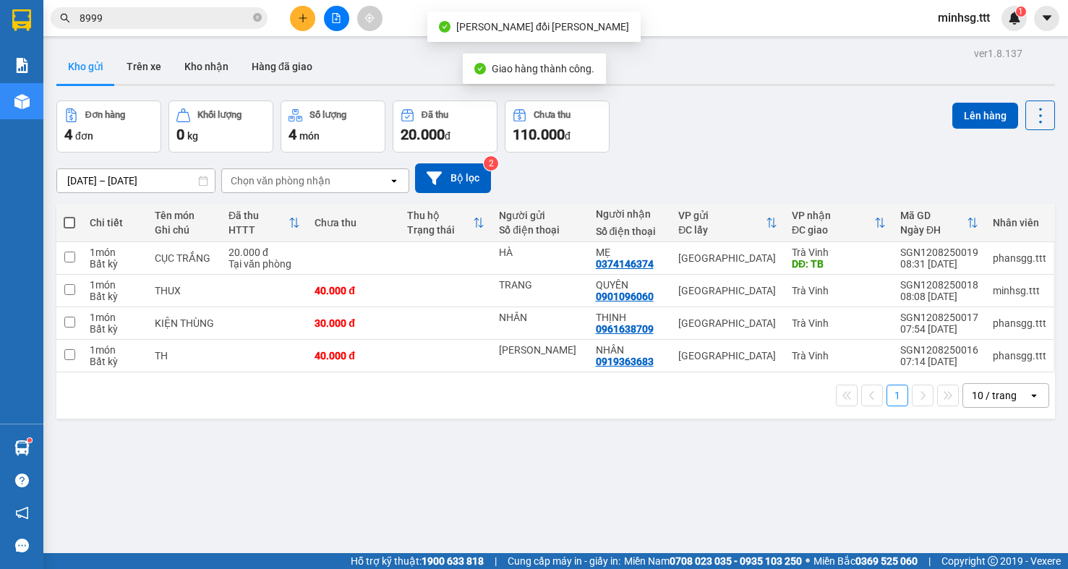
click at [211, 14] on input "8999" at bounding box center [165, 18] width 171 height 16
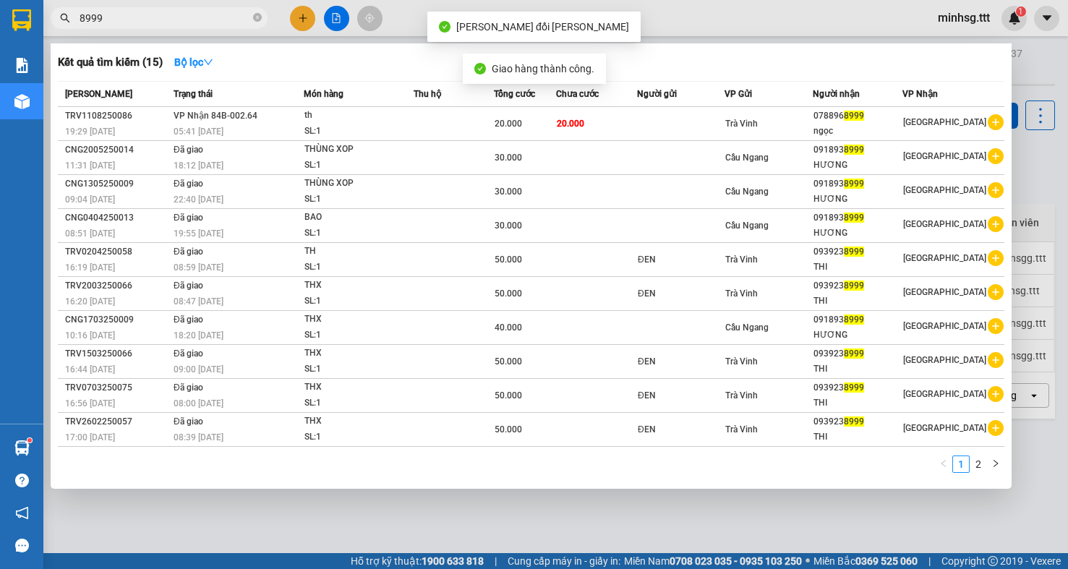
click at [211, 14] on input "8999" at bounding box center [165, 18] width 171 height 16
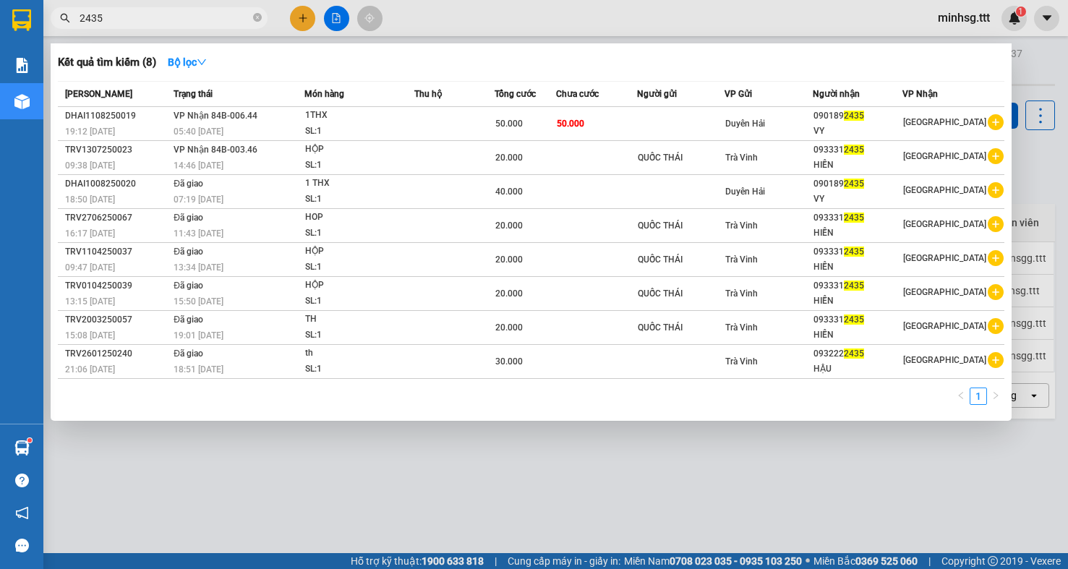
click at [154, 20] on input "2435" at bounding box center [165, 18] width 171 height 16
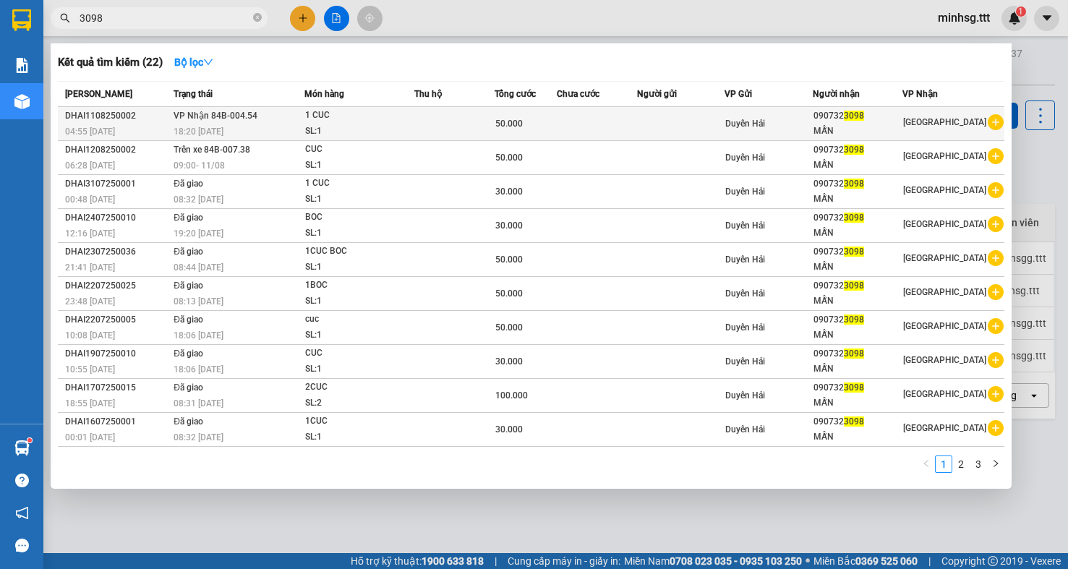
type input "3098"
click at [544, 111] on td "50.000" at bounding box center [526, 124] width 62 height 34
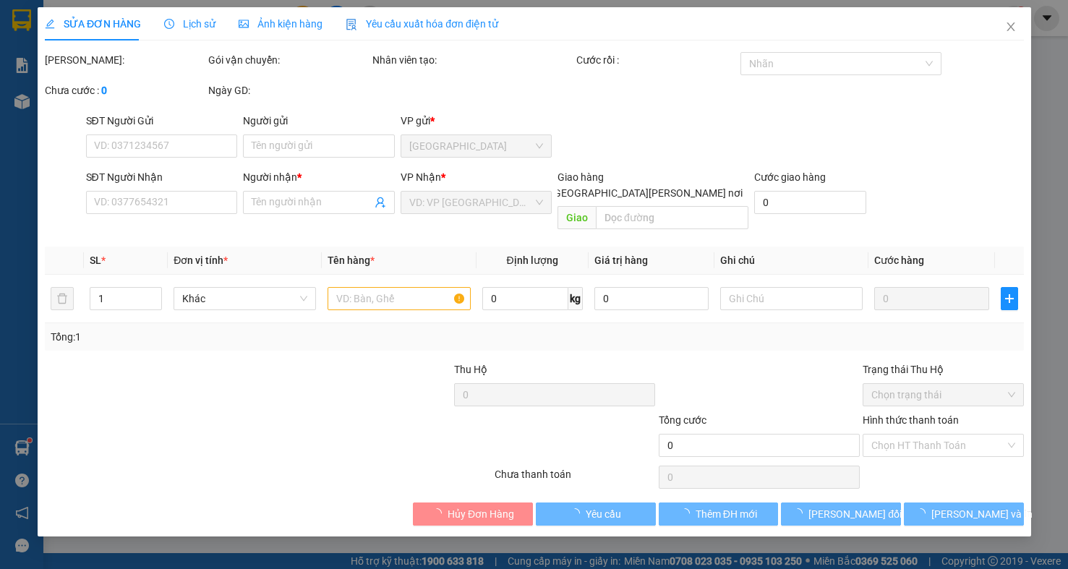
type input "0907323098"
type input "MẪN"
type input "50.000"
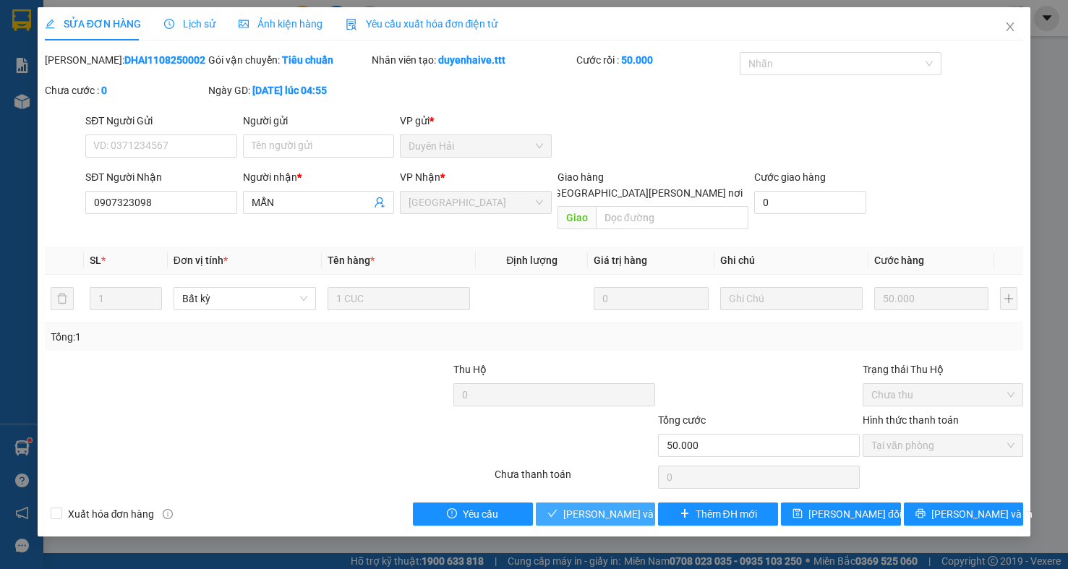
click at [586, 506] on span "Lưu và Giao hàng" at bounding box center [660, 514] width 195 height 16
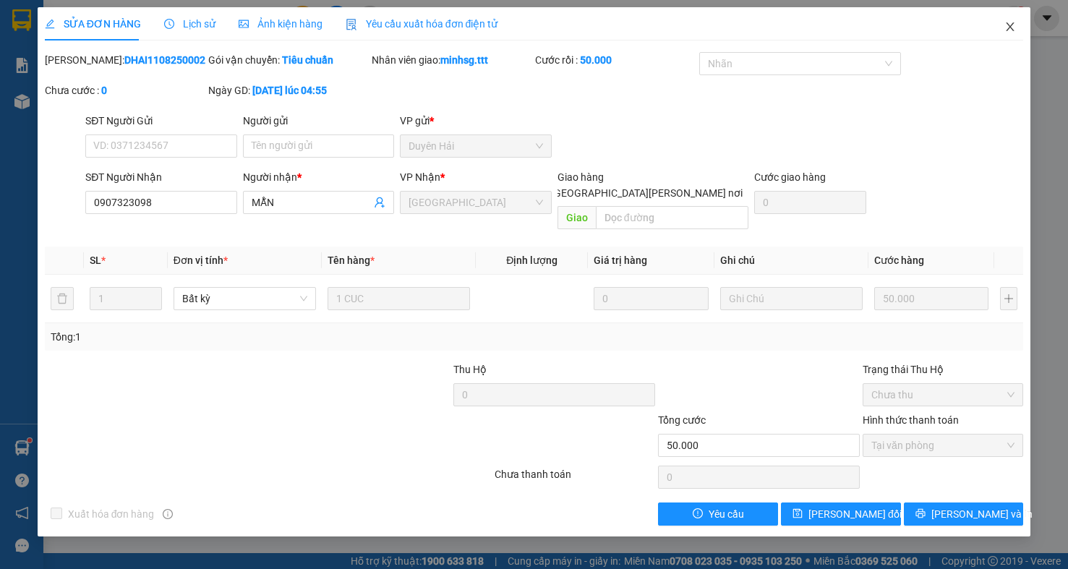
drag, startPoint x: 1001, startPoint y: 30, endPoint x: 875, endPoint y: 4, distance: 128.5
click at [1001, 30] on span "Close" at bounding box center [1010, 27] width 40 height 40
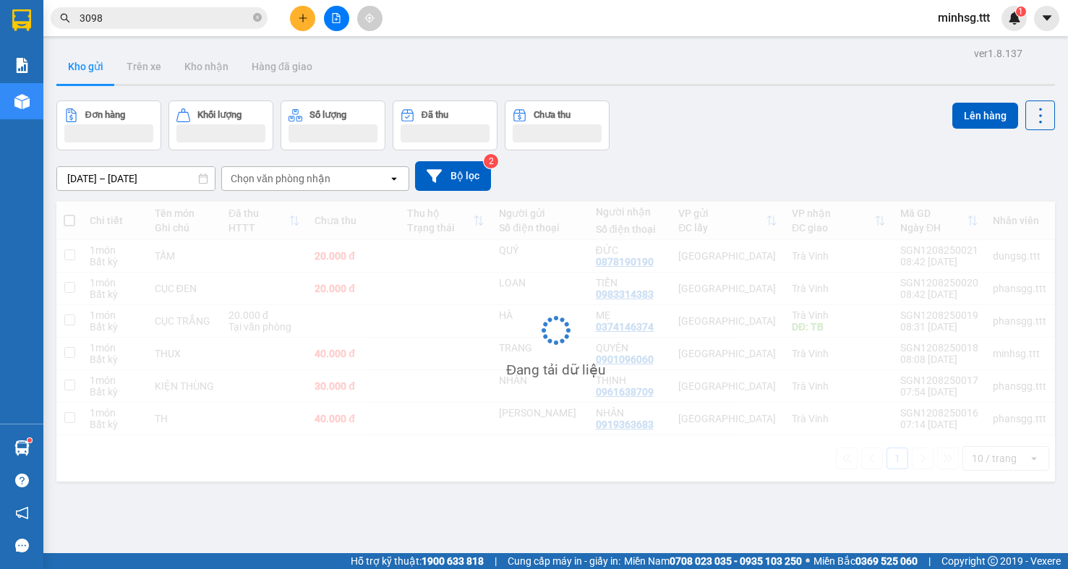
click at [173, 7] on div "Kết quả tìm kiếm ( 22 ) Bộ lọc Mã ĐH Trạng thái Món hàng Thu hộ Tổng cước Chưa …" at bounding box center [141, 18] width 282 height 25
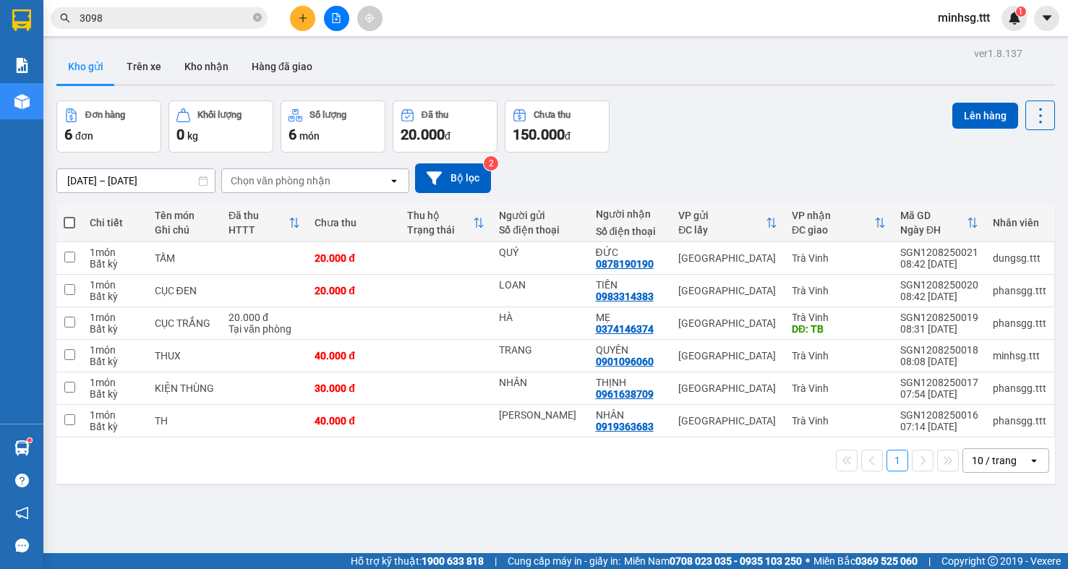
click at [170, 18] on input "3098" at bounding box center [165, 18] width 171 height 16
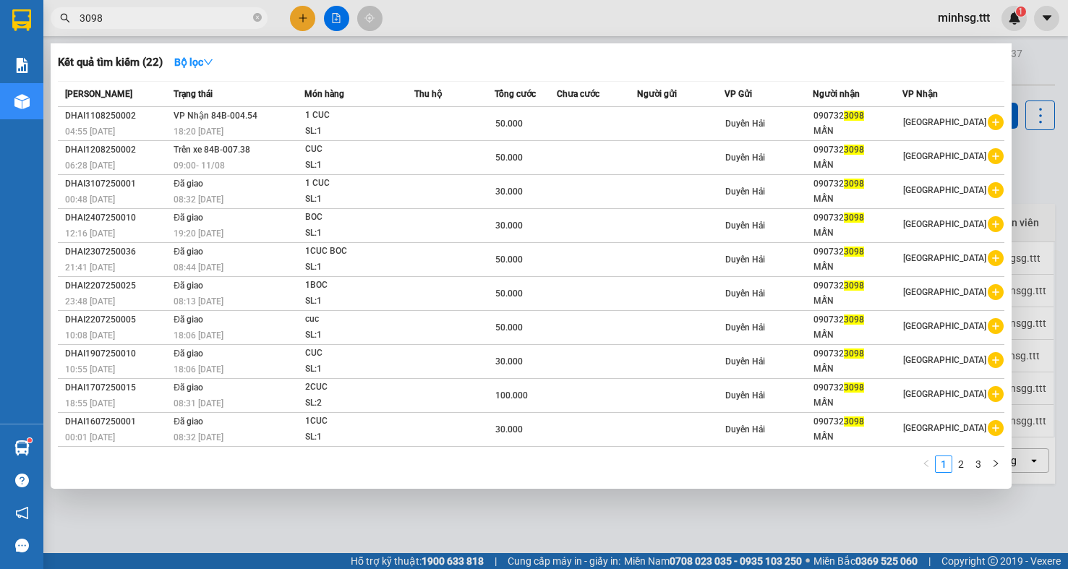
click at [170, 18] on input "3098" at bounding box center [165, 18] width 171 height 16
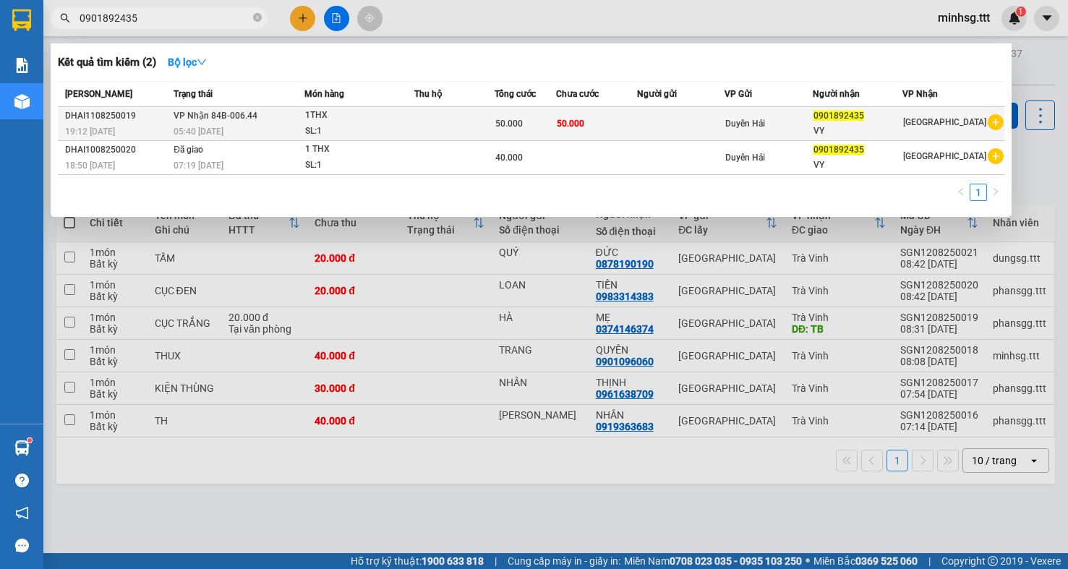
type input "0901892435"
click at [892, 108] on div "0901892435" at bounding box center [858, 115] width 89 height 15
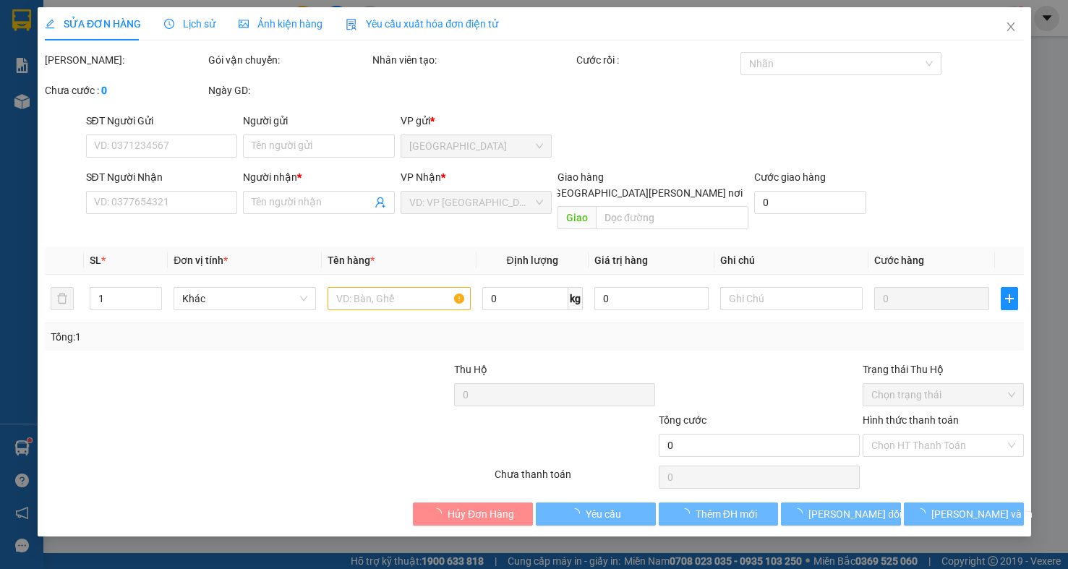
type input "0901892435"
type input "VY"
type input "50.000"
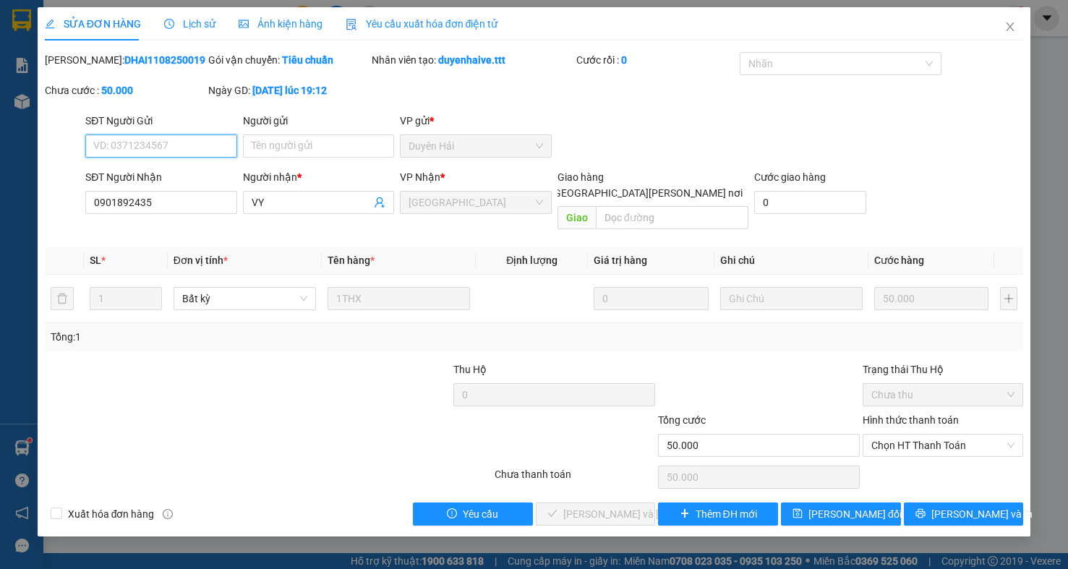
drag, startPoint x: 921, startPoint y: 421, endPoint x: 926, endPoint y: 452, distance: 31.5
click at [924, 440] on span "Chọn HT Thanh Toán" at bounding box center [942, 446] width 143 height 22
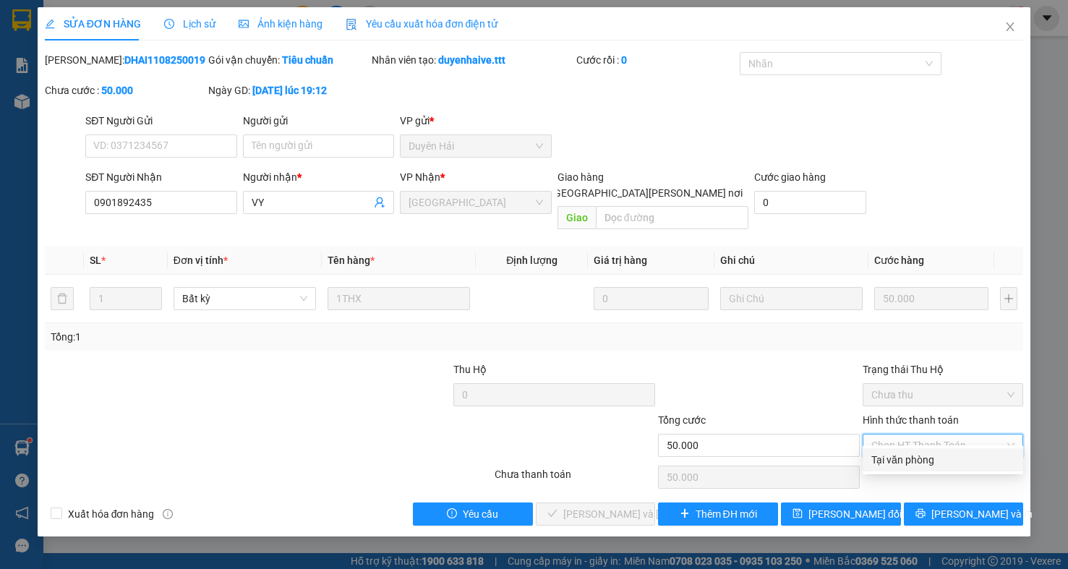
click at [900, 458] on div "Tại văn phòng" at bounding box center [942, 460] width 143 height 16
type input "0"
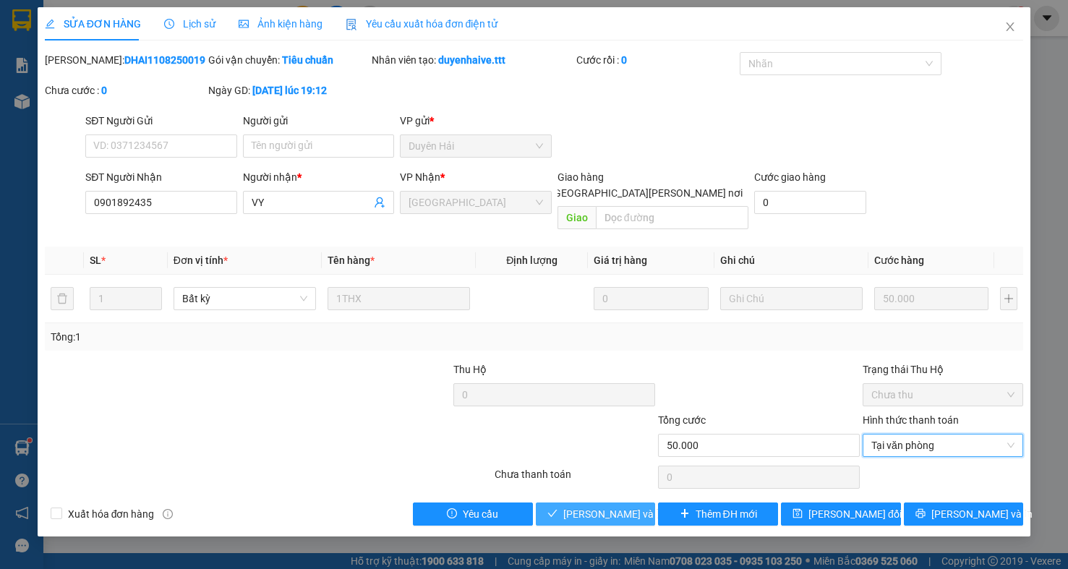
click at [568, 506] on span "Lưu và Giao hàng" at bounding box center [660, 514] width 195 height 16
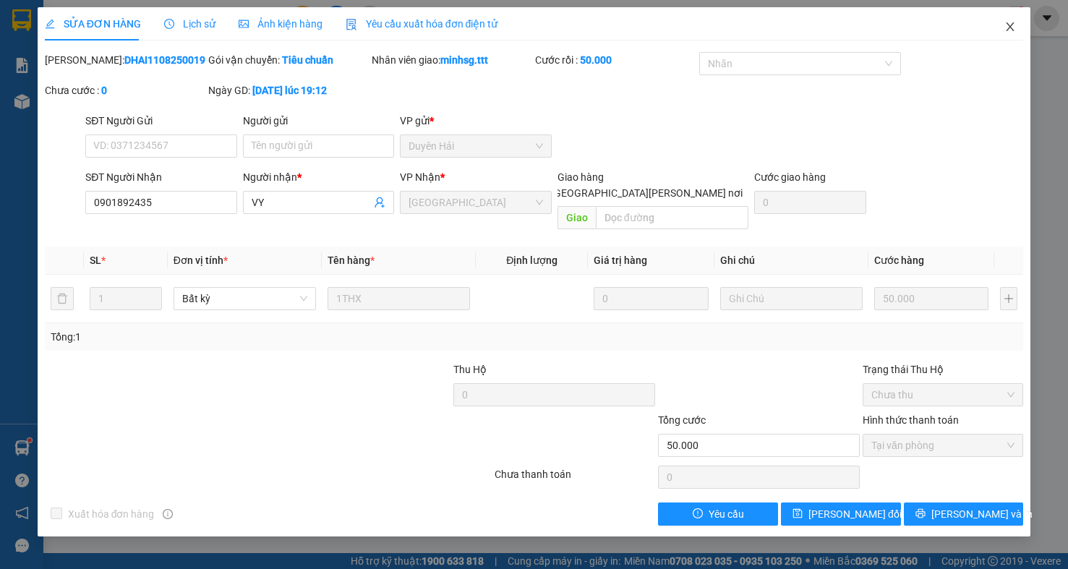
drag, startPoint x: 1006, startPoint y: 23, endPoint x: 977, endPoint y: 8, distance: 32.7
click at [1007, 23] on icon "close" at bounding box center [1010, 27] width 12 height 12
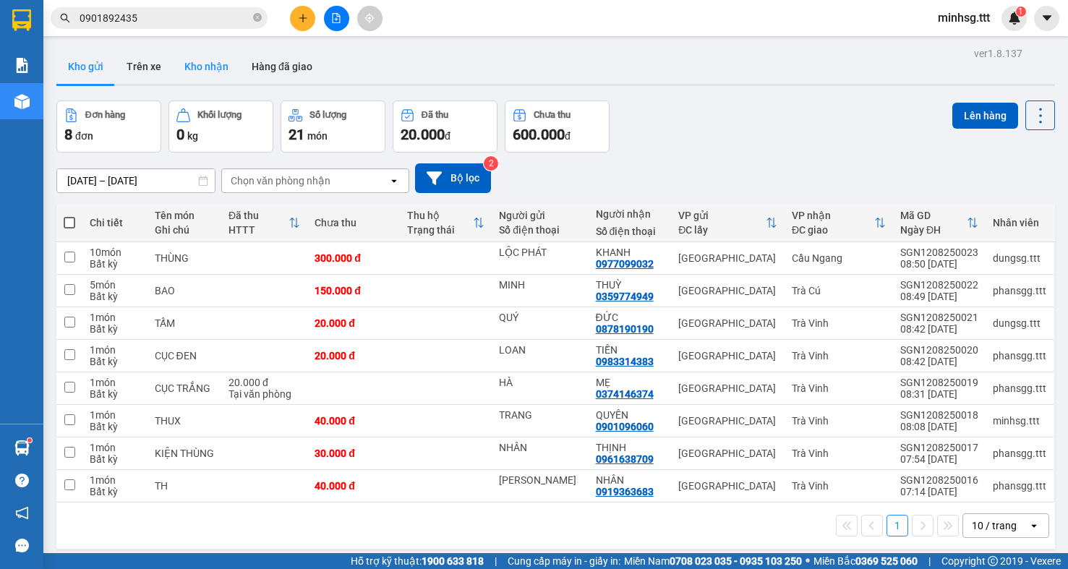
click at [192, 69] on button "Kho nhận" at bounding box center [206, 66] width 67 height 35
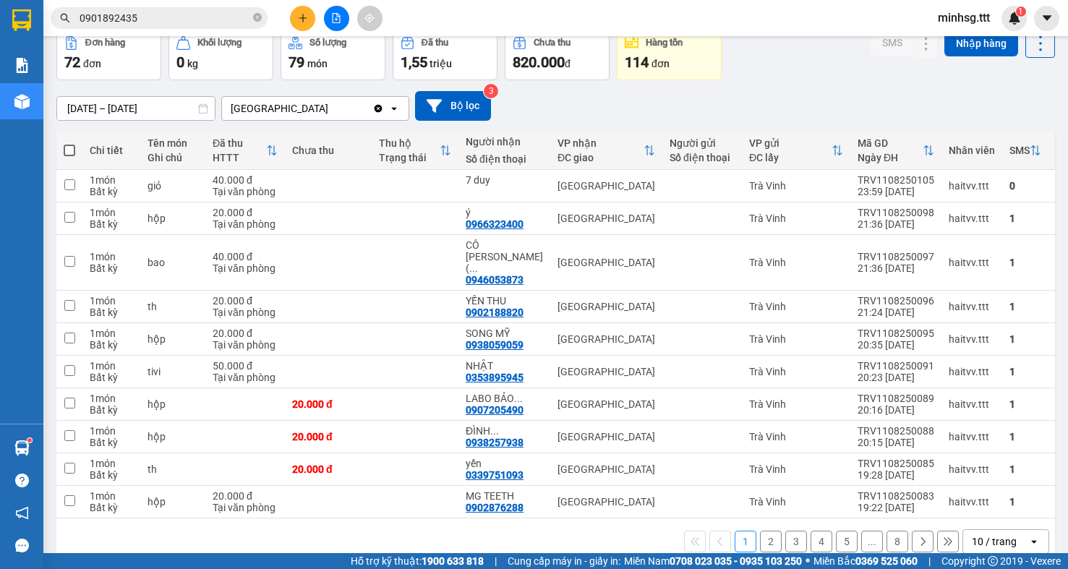
scroll to position [86, 0]
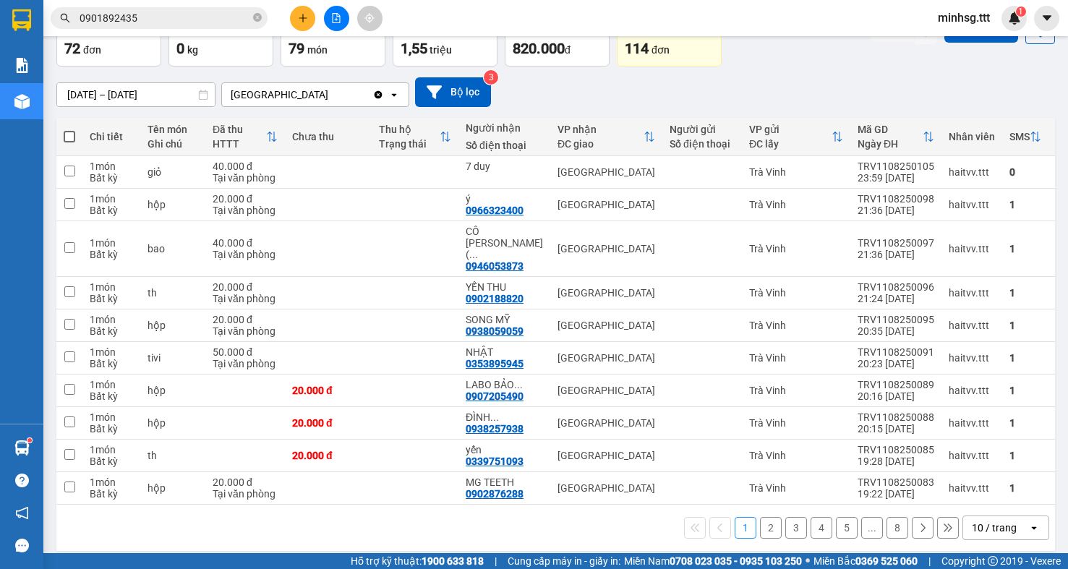
click at [972, 523] on div "10 / trang" at bounding box center [994, 528] width 45 height 14
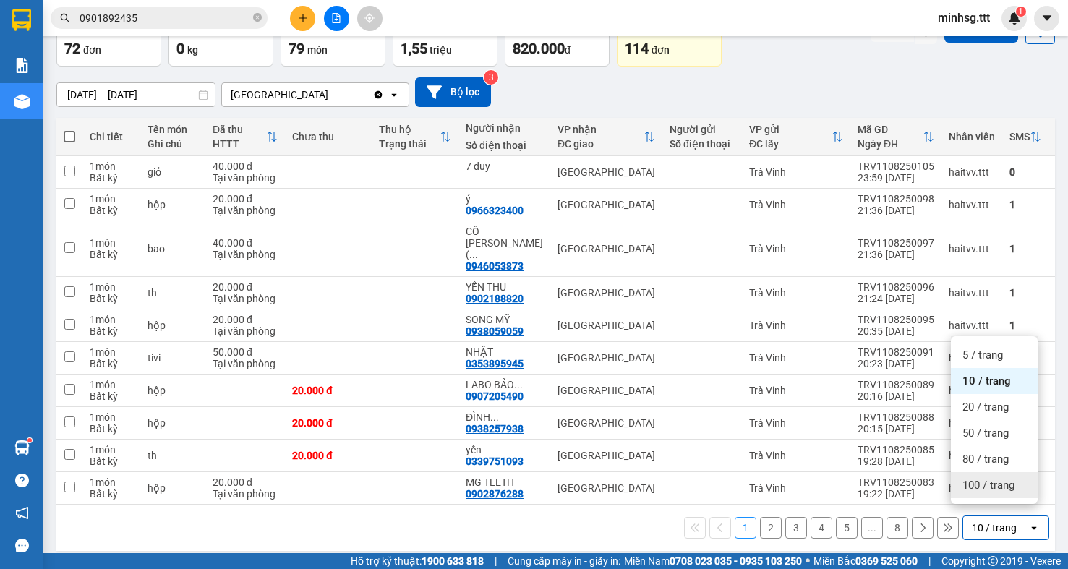
click at [982, 479] on span "100 / trang" at bounding box center [989, 485] width 52 height 14
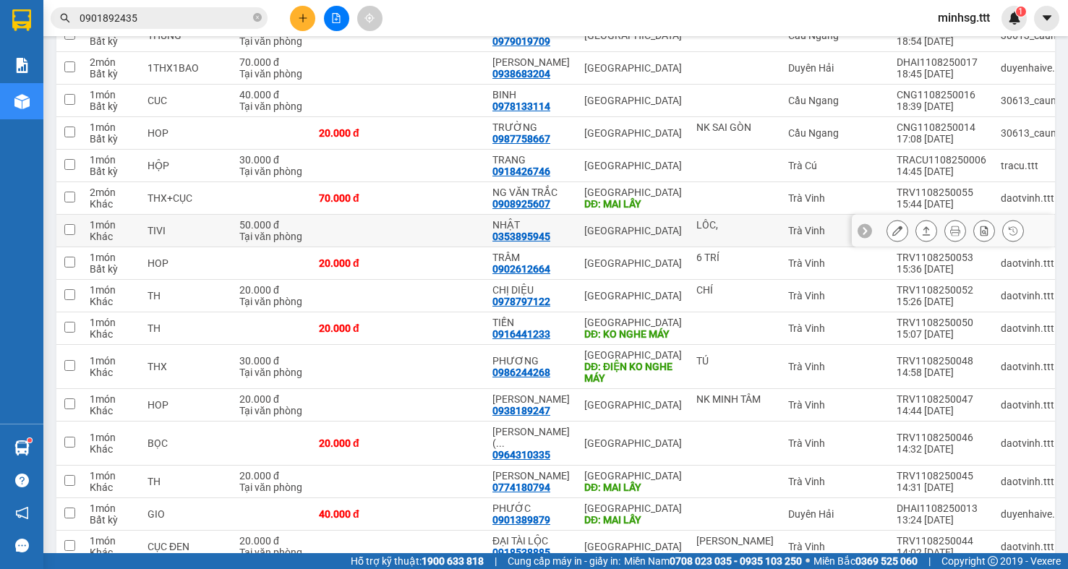
scroll to position [1427, 0]
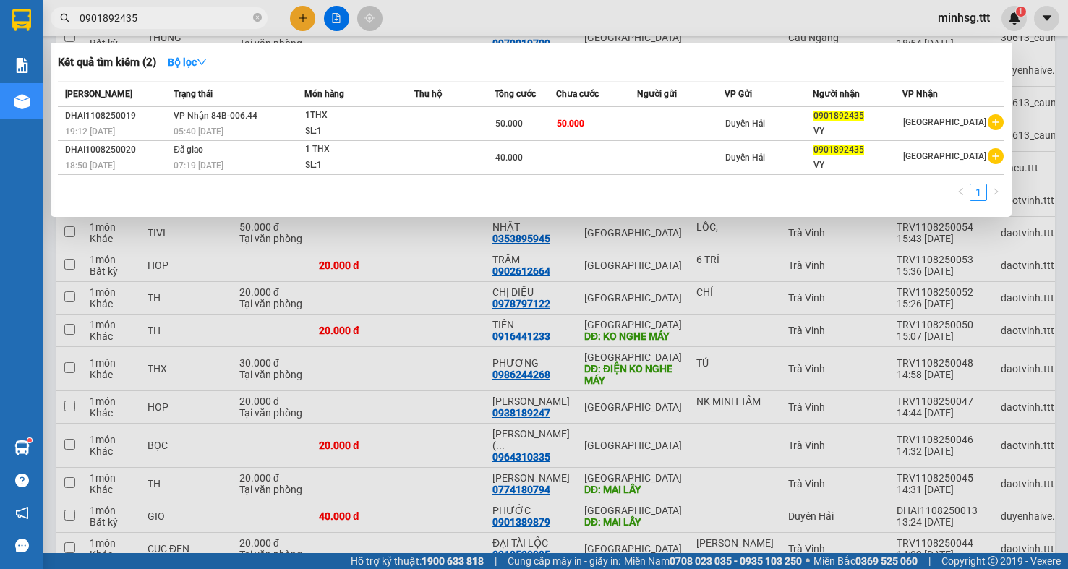
click at [168, 21] on input "0901892435" at bounding box center [165, 18] width 171 height 16
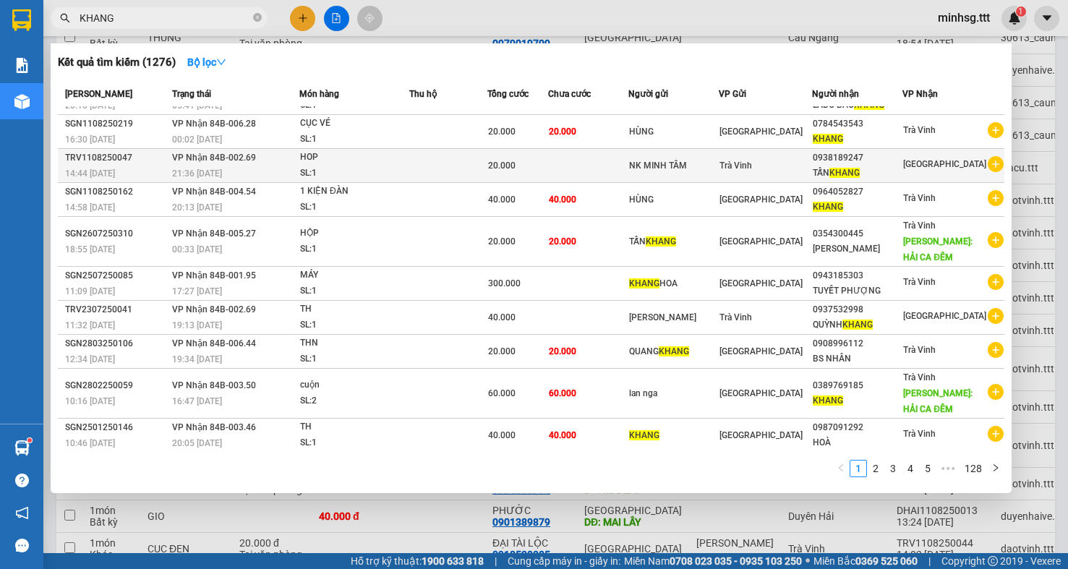
scroll to position [27, 0]
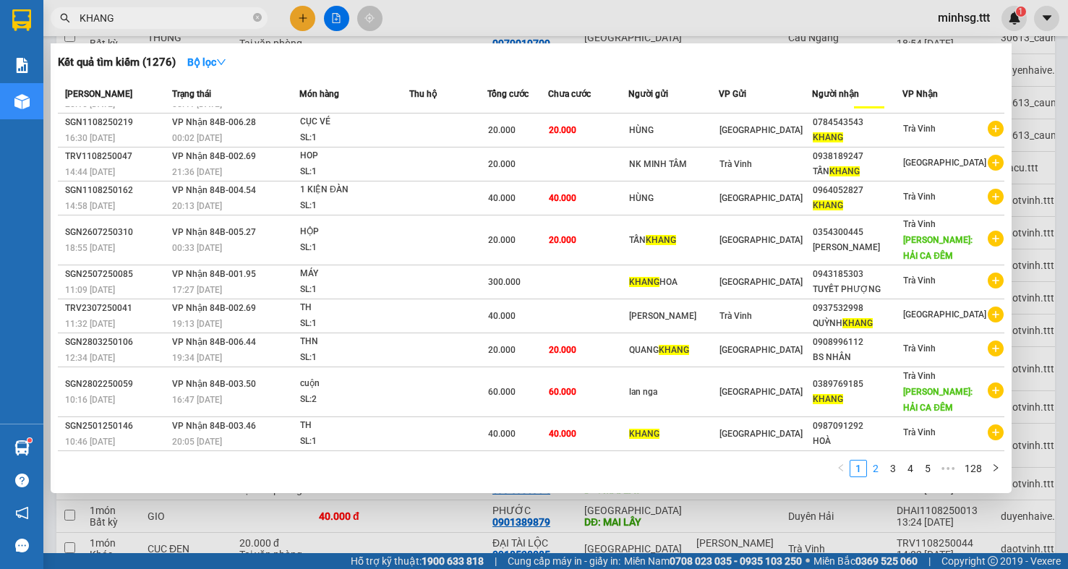
type input "KHANG"
click at [875, 468] on link "2" at bounding box center [876, 469] width 16 height 16
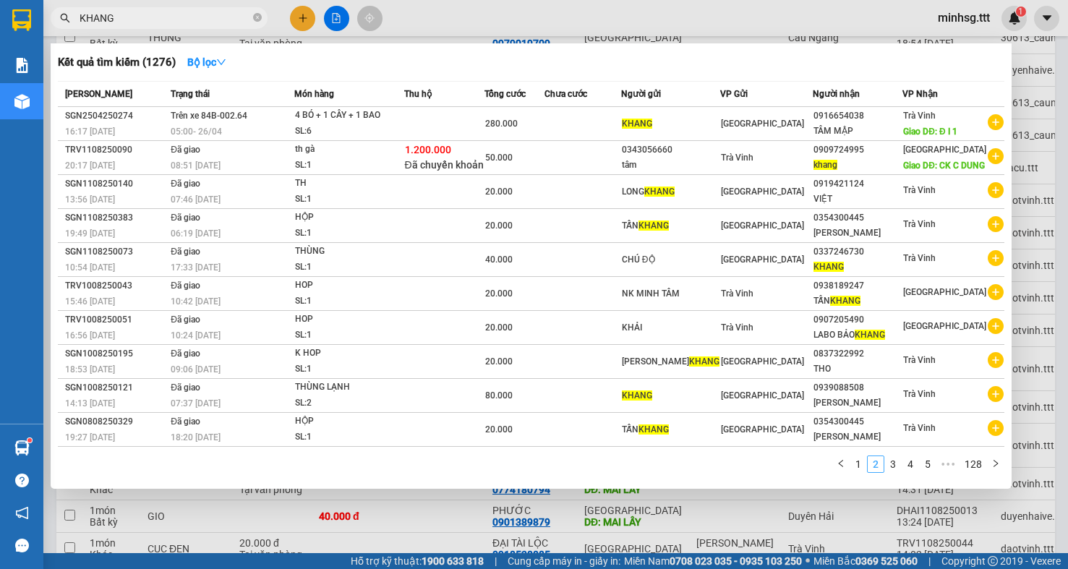
scroll to position [12, 0]
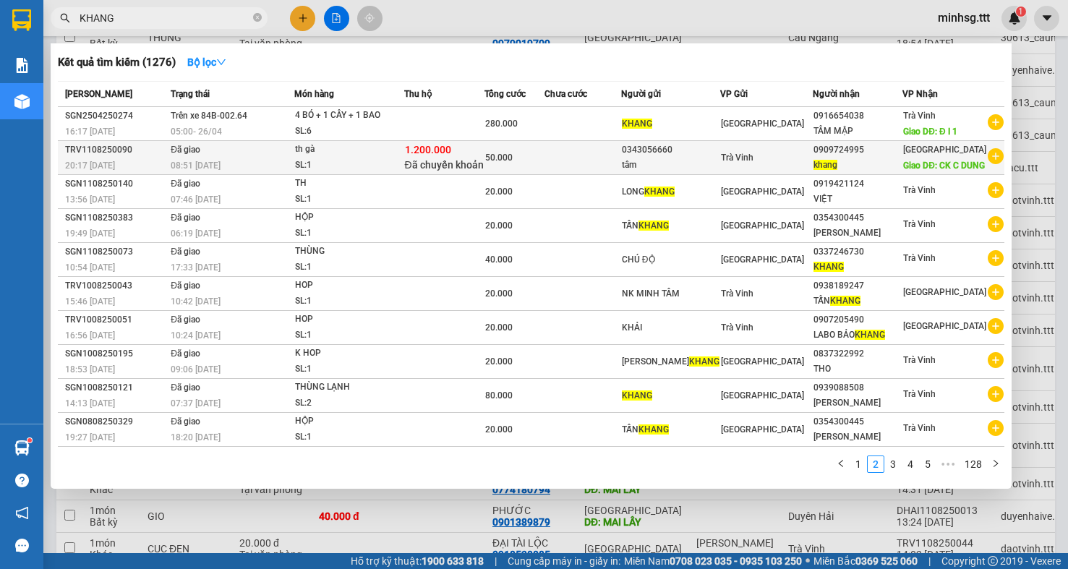
click at [567, 166] on td at bounding box center [583, 158] width 77 height 34
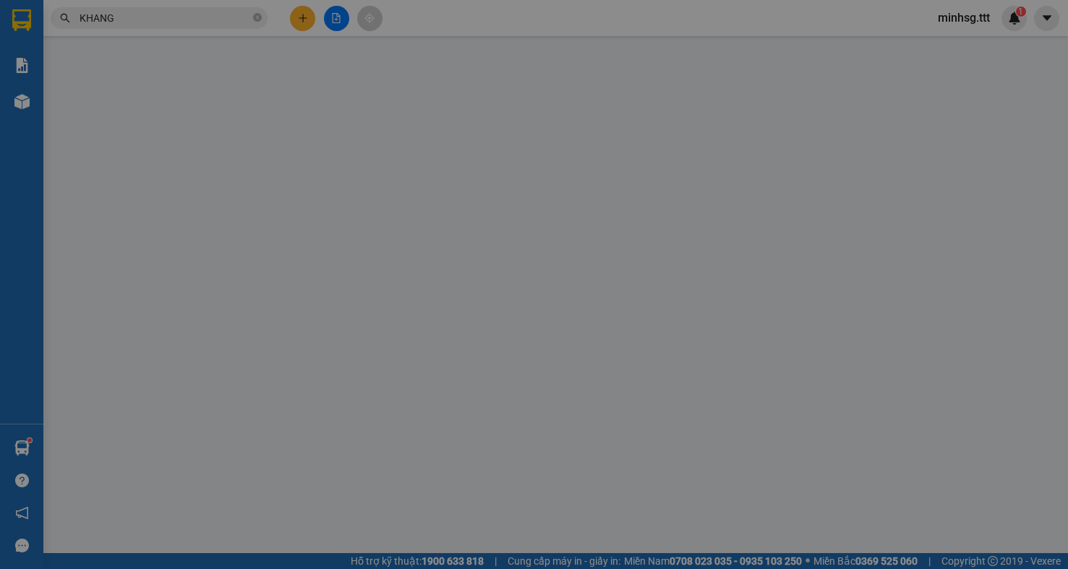
type input "0343056660"
type input "tâm"
type input "0909724995"
type input "khang"
type input "CK C DUNG"
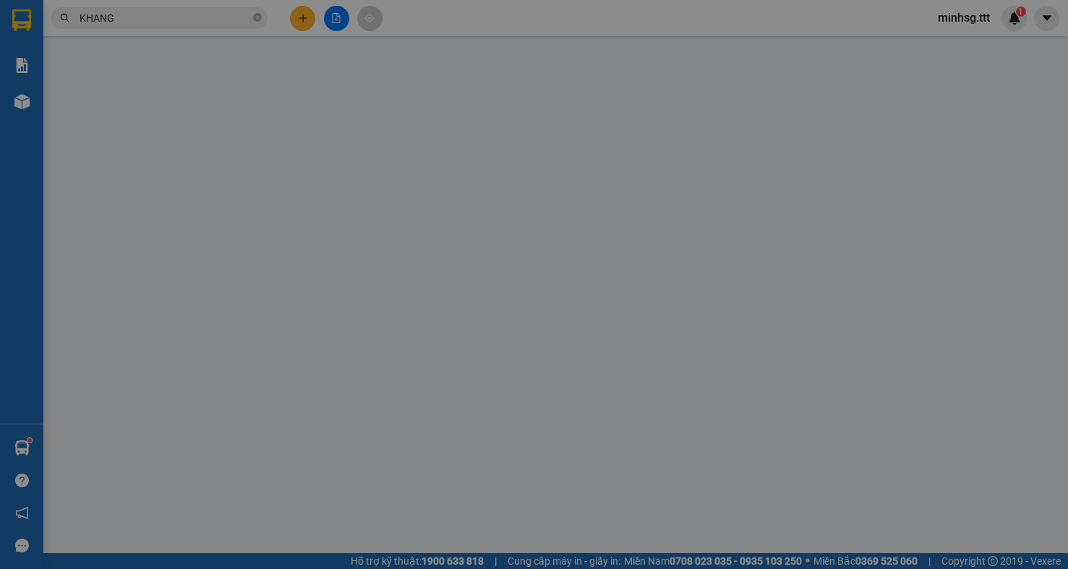
type input "1.200.000"
type input "50.000"
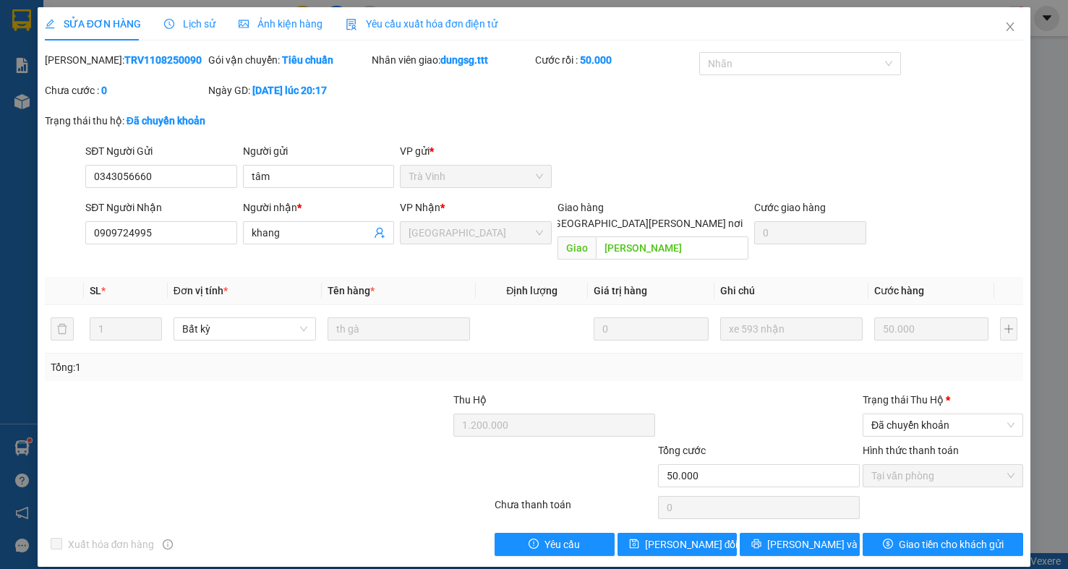
click at [158, 9] on div "SỬA ĐƠN HÀNG Lịch sử Ảnh kiện hàng Yêu cầu xuất hóa đơn điện tử" at bounding box center [271, 23] width 453 height 33
click at [171, 20] on icon "clock-circle" at bounding box center [169, 24] width 10 height 10
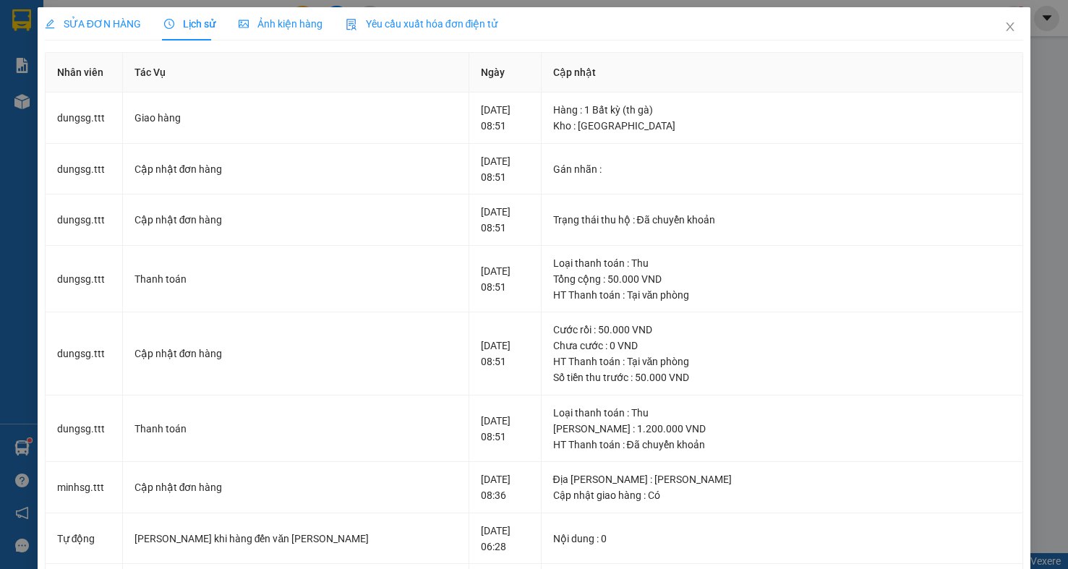
click at [111, 25] on span "SỬA ĐƠN HÀNG" at bounding box center [93, 24] width 96 height 12
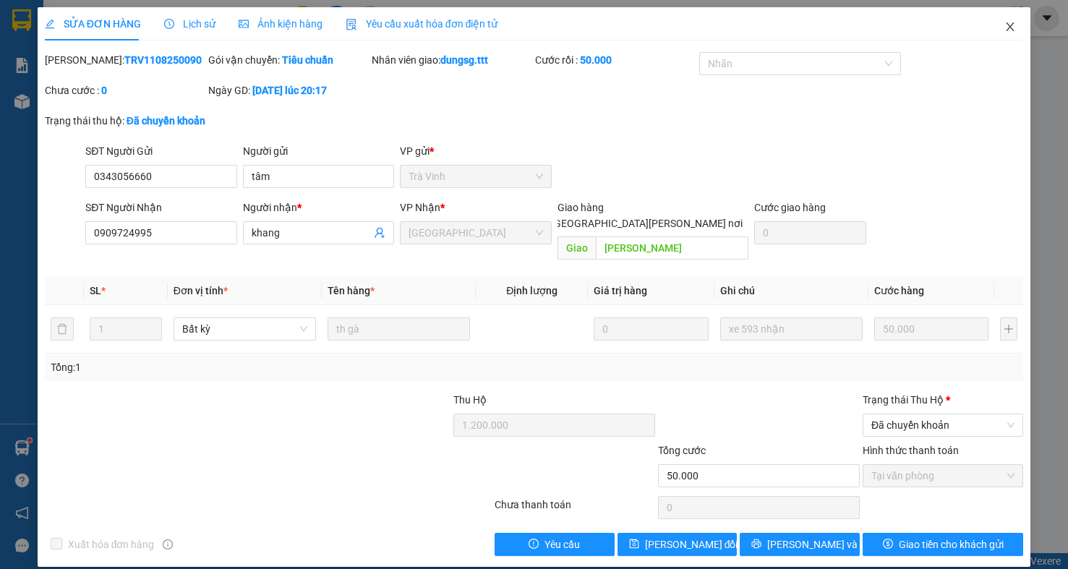
click at [1004, 28] on icon "close" at bounding box center [1010, 27] width 12 height 12
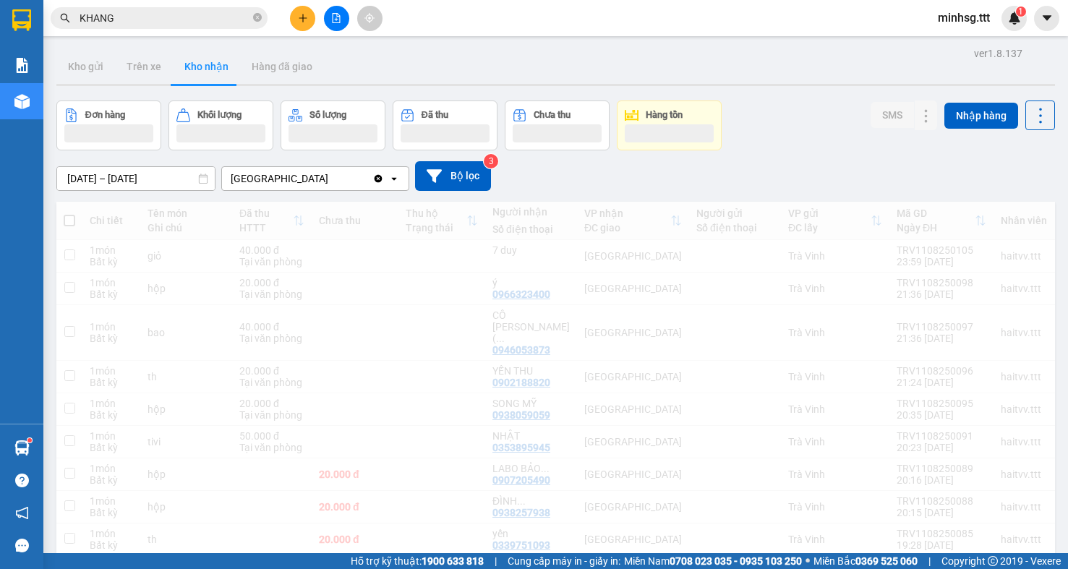
click at [997, 25] on span "minhsg.ttt" at bounding box center [963, 18] width 75 height 18
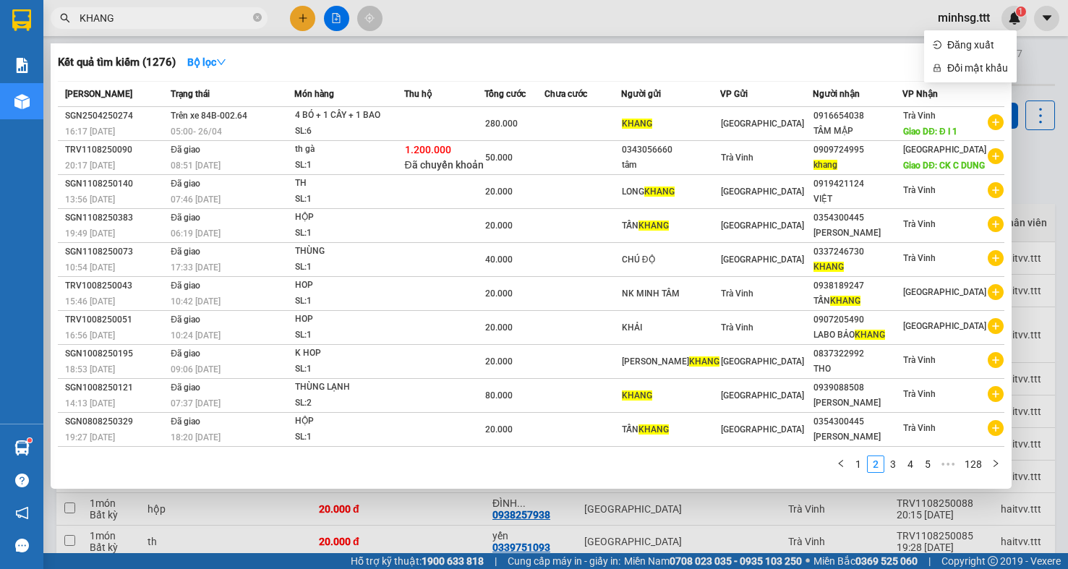
click at [171, 13] on input "KHANG" at bounding box center [165, 18] width 171 height 16
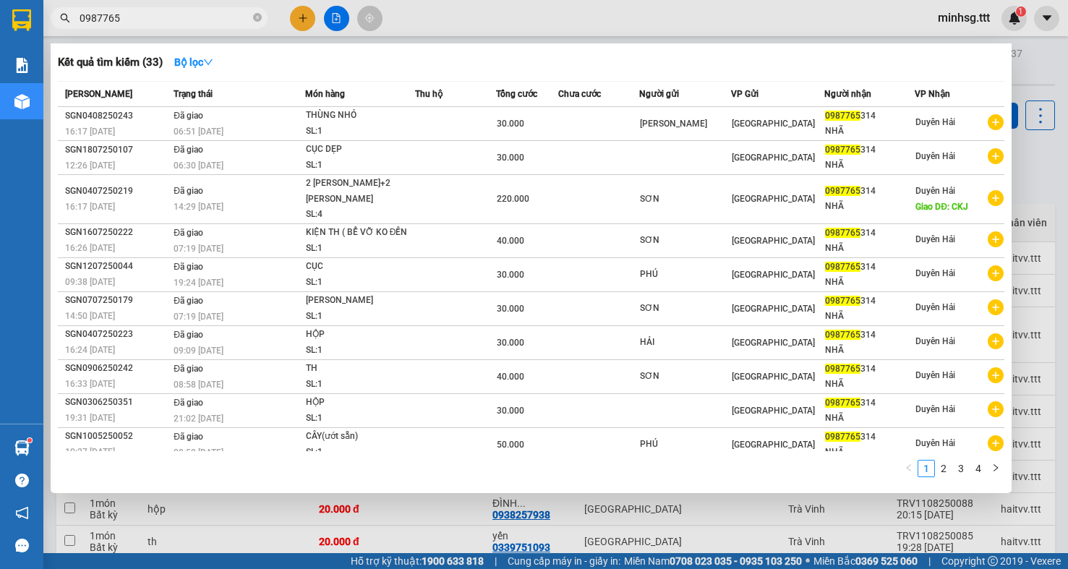
click at [150, 20] on input "0987765" at bounding box center [165, 18] width 171 height 16
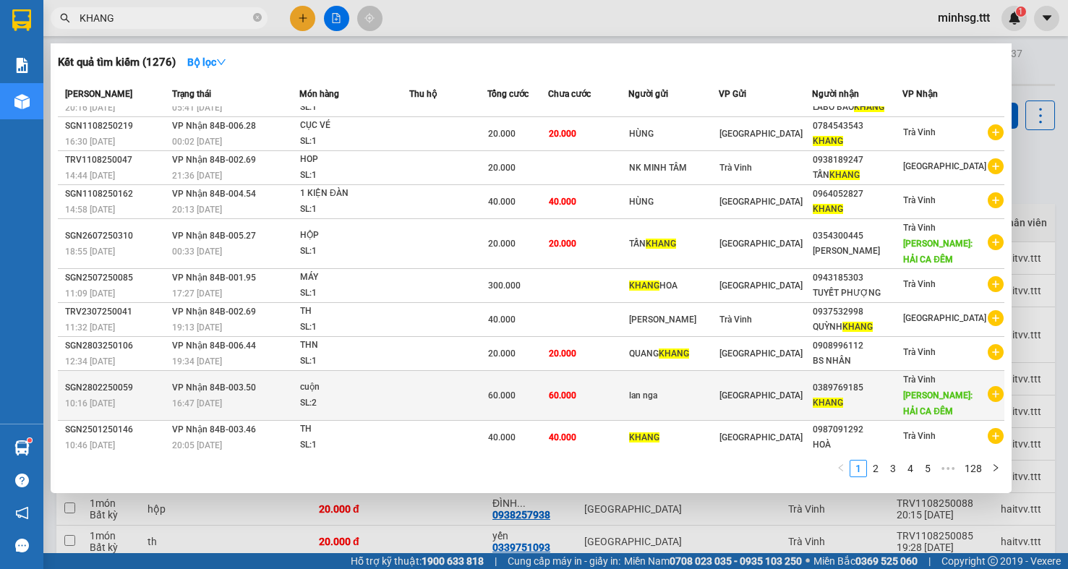
scroll to position [27, 0]
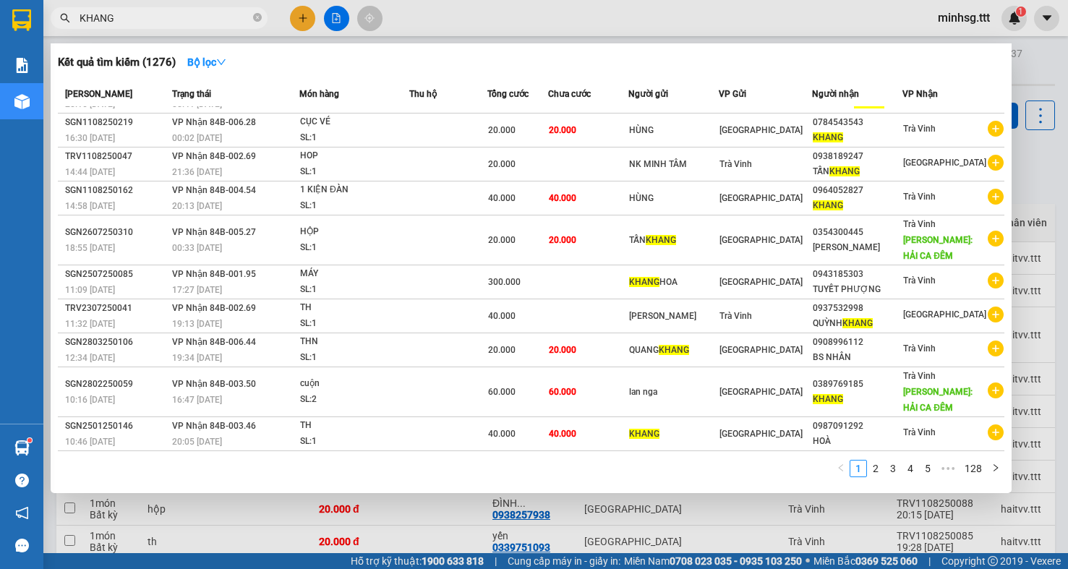
click at [163, 24] on input "KHANG" at bounding box center [165, 18] width 171 height 16
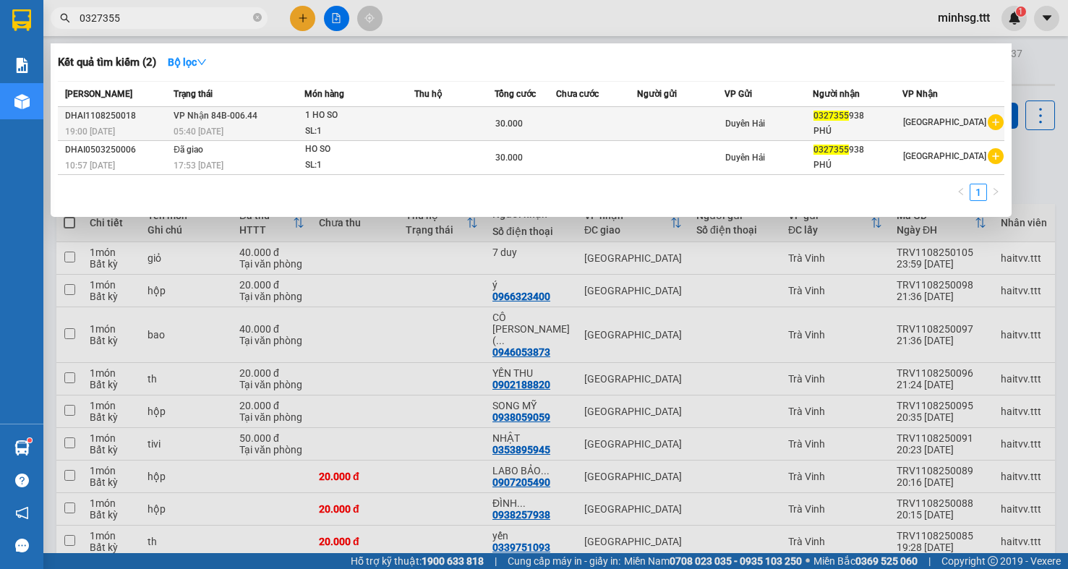
type input "0327355"
click at [859, 115] on div "0327355 938" at bounding box center [858, 115] width 89 height 15
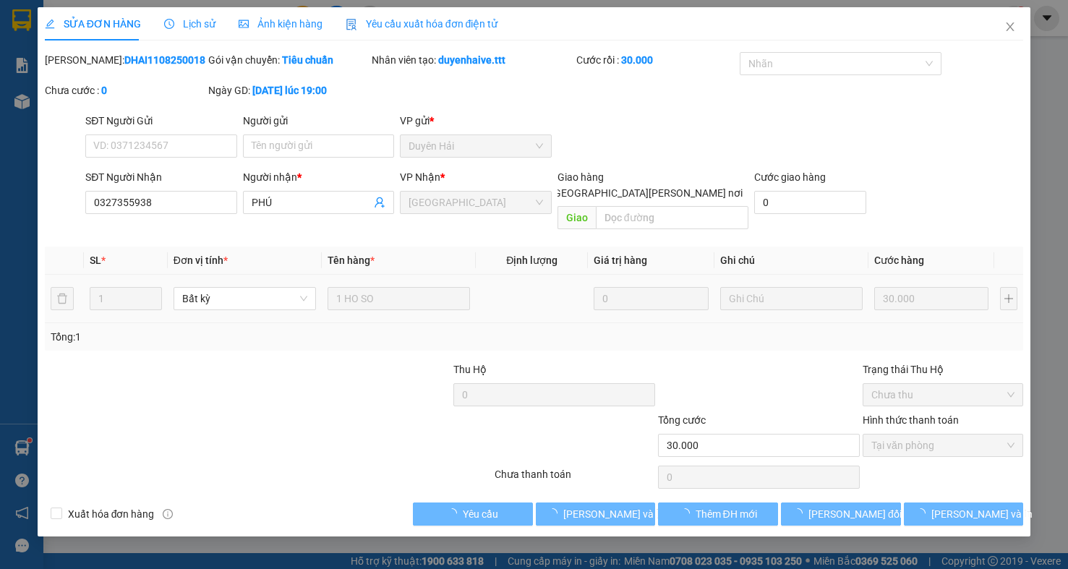
type input "0327355938"
type input "PHÚ"
type input "30.000"
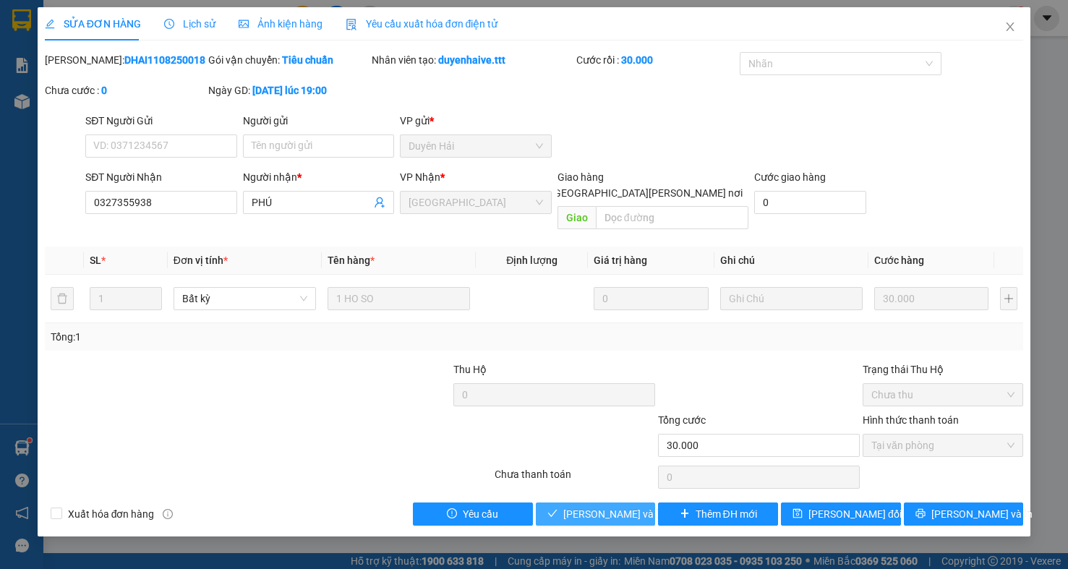
click at [618, 506] on span "Lưu và Giao hàng" at bounding box center [660, 514] width 195 height 16
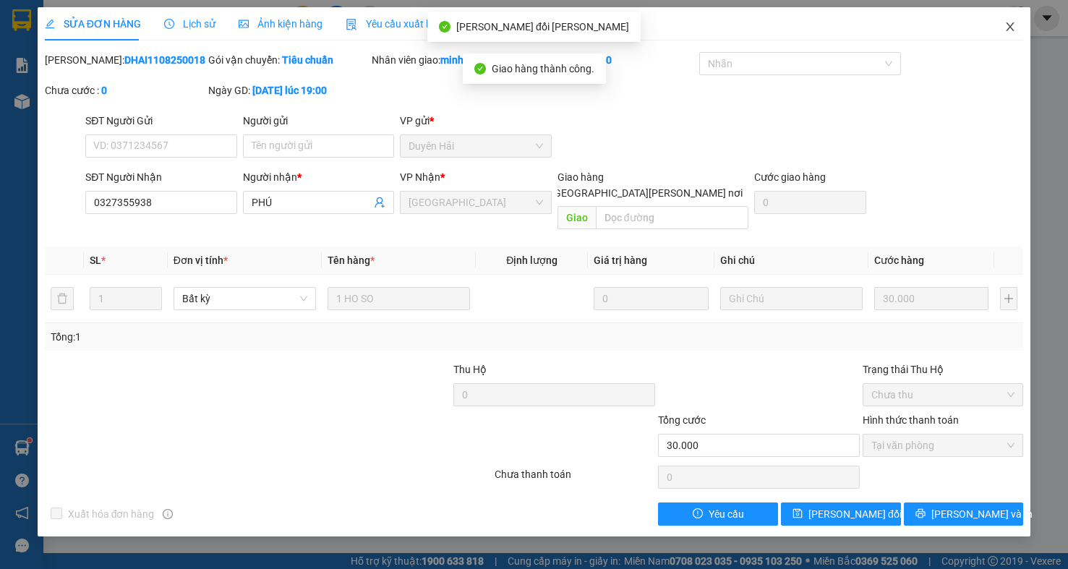
click at [1010, 25] on icon "close" at bounding box center [1010, 27] width 12 height 12
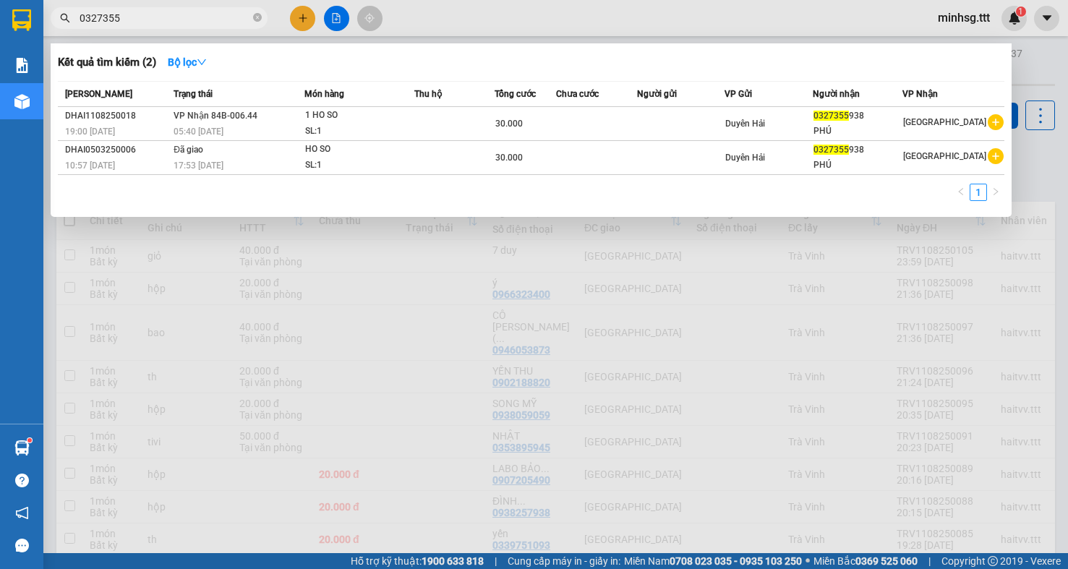
click at [132, 21] on input "0327355" at bounding box center [165, 18] width 171 height 16
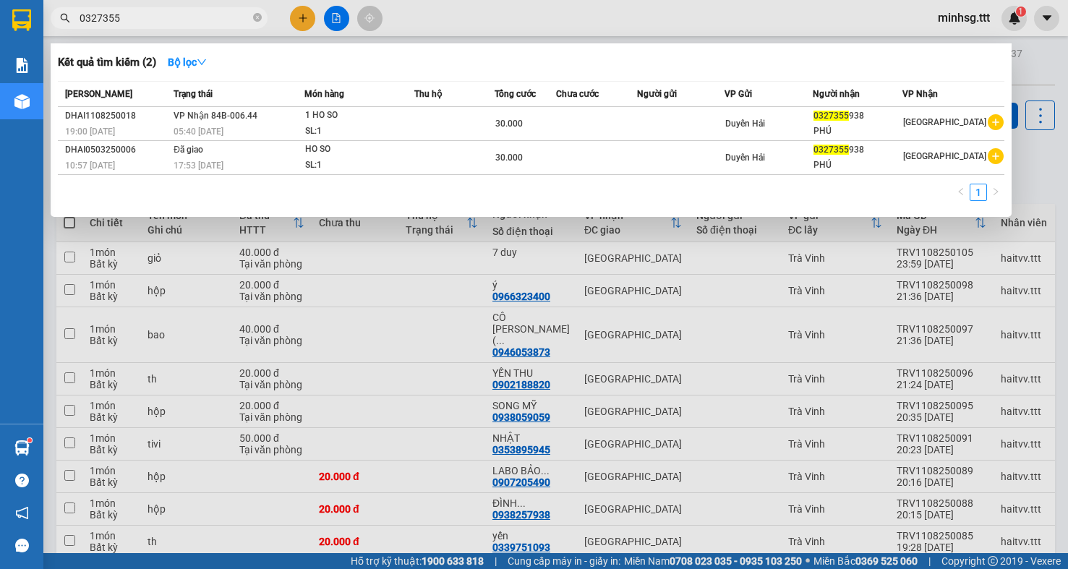
click at [149, 20] on input "0327355" at bounding box center [165, 18] width 171 height 16
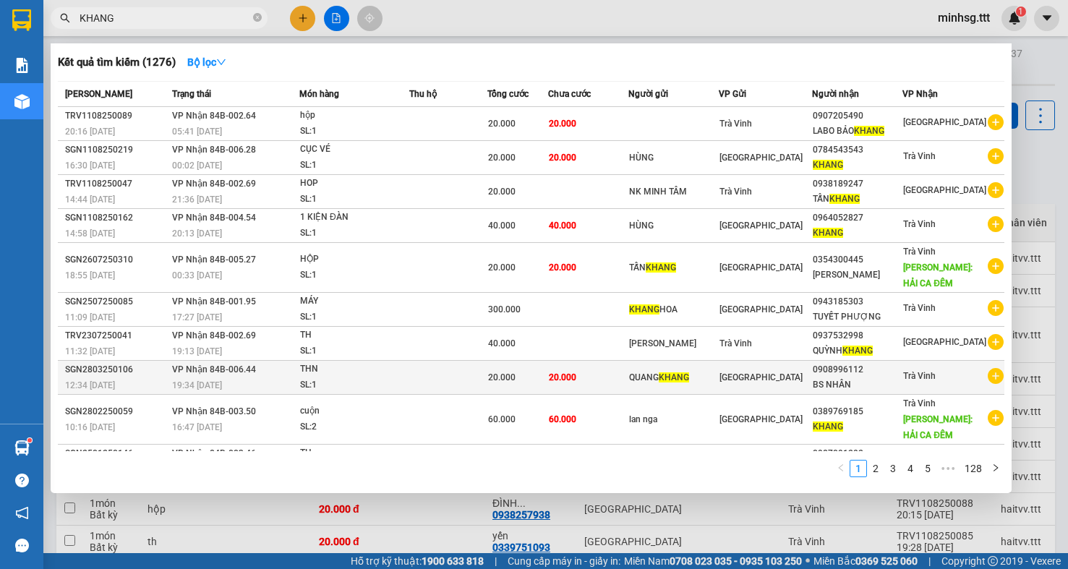
scroll to position [27, 0]
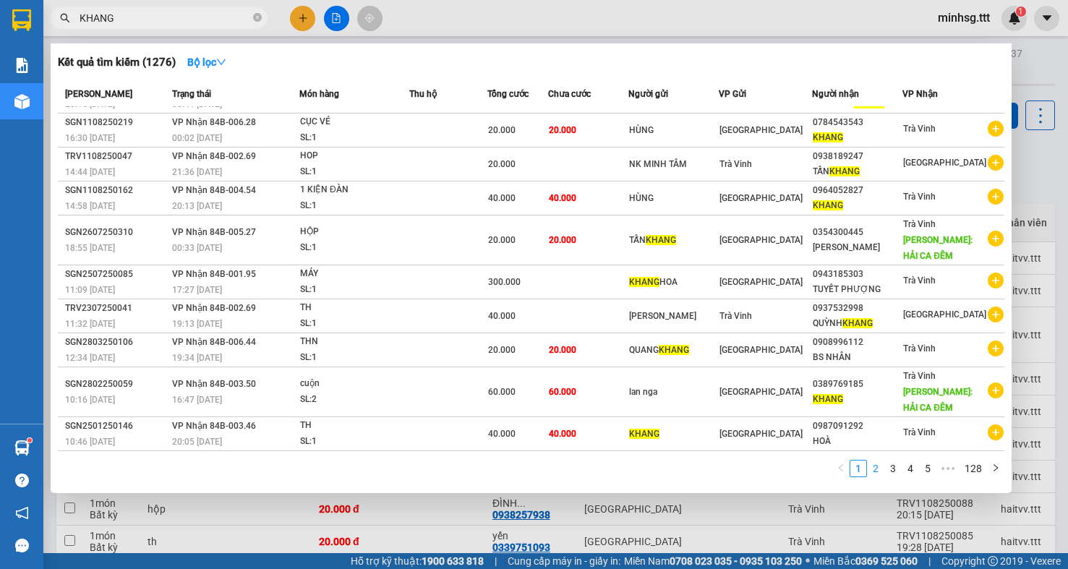
click at [875, 464] on link "2" at bounding box center [876, 469] width 16 height 16
drag, startPoint x: 1067, startPoint y: 59, endPoint x: 1057, endPoint y: 118, distance: 59.6
click at [1059, 116] on div at bounding box center [534, 284] width 1068 height 569
click at [176, 14] on input "KHANG" at bounding box center [165, 18] width 171 height 16
click at [896, 472] on link "3" at bounding box center [893, 469] width 16 height 16
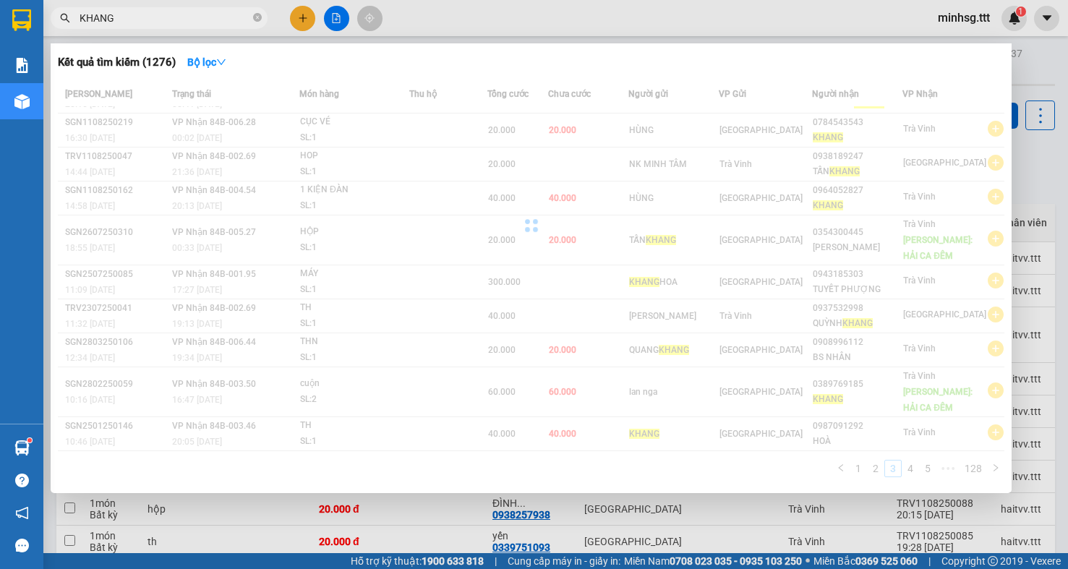
scroll to position [0, 0]
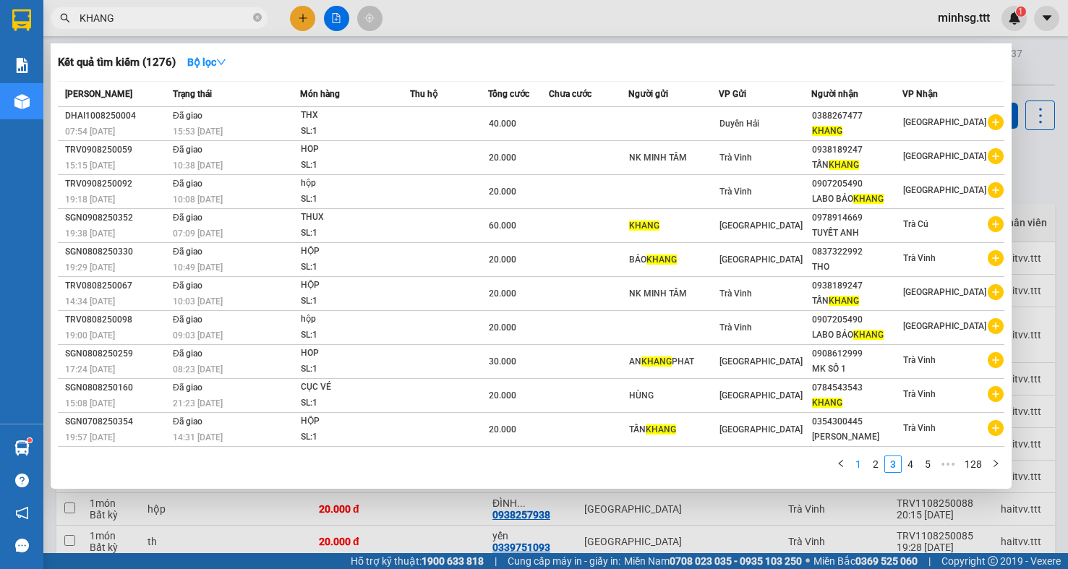
click at [861, 471] on link "1" at bounding box center [858, 464] width 16 height 16
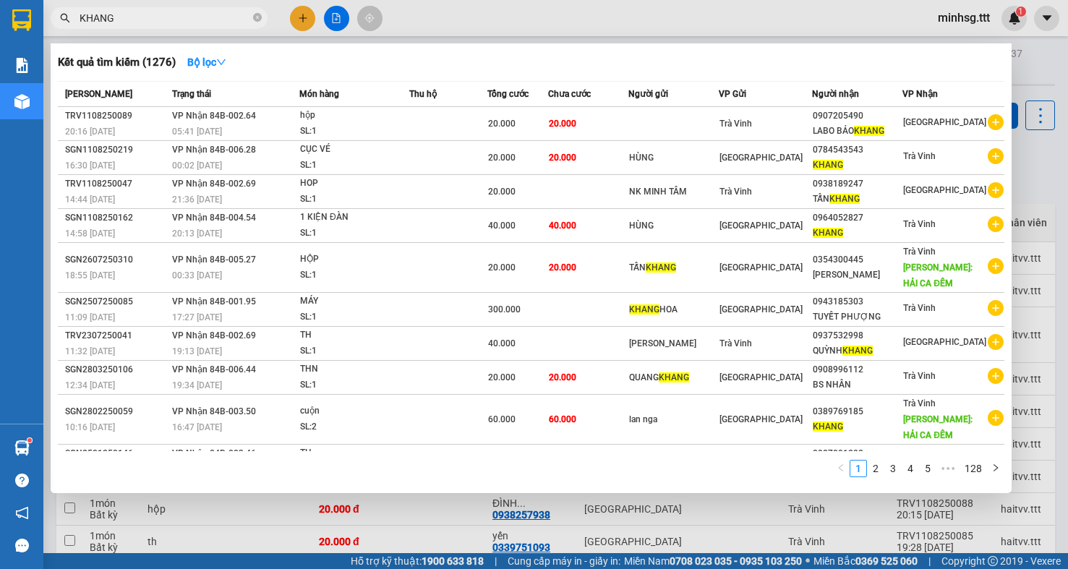
click at [1051, 193] on div at bounding box center [534, 284] width 1068 height 569
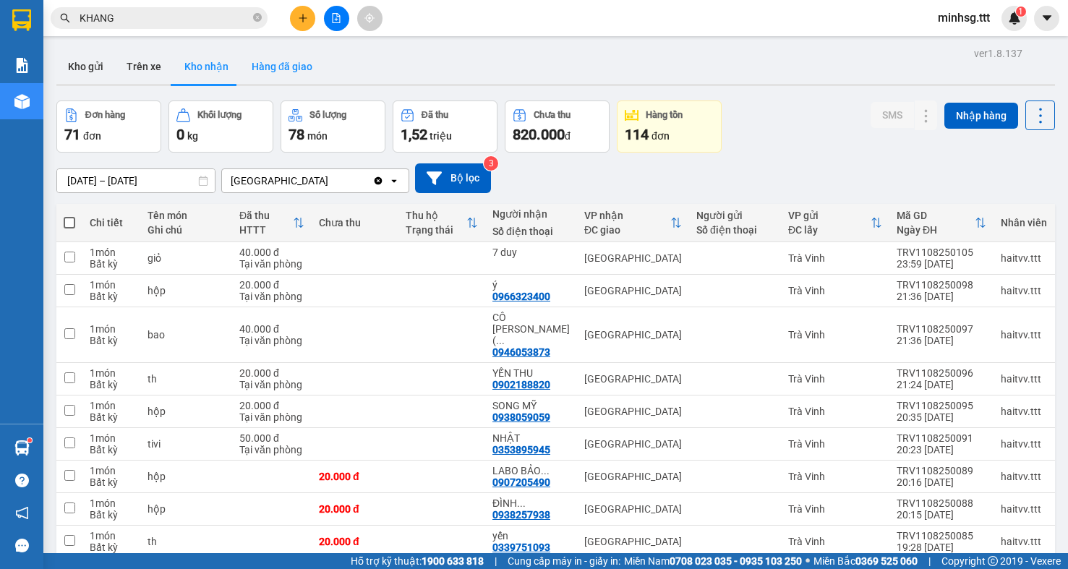
click at [268, 82] on button "Hàng đã giao" at bounding box center [282, 66] width 84 height 35
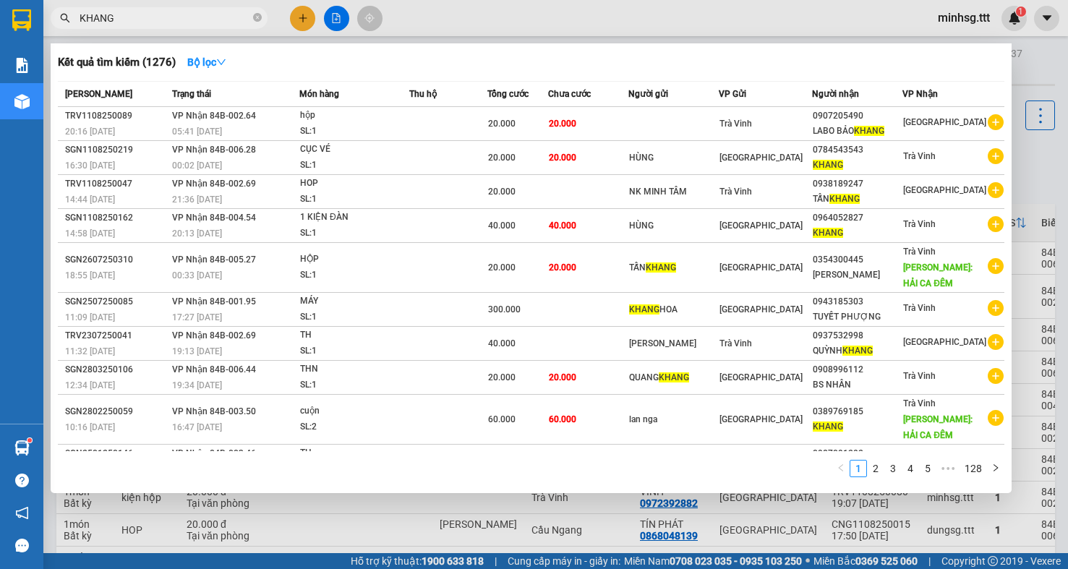
click at [176, 14] on input "KHANG" at bounding box center [165, 18] width 171 height 16
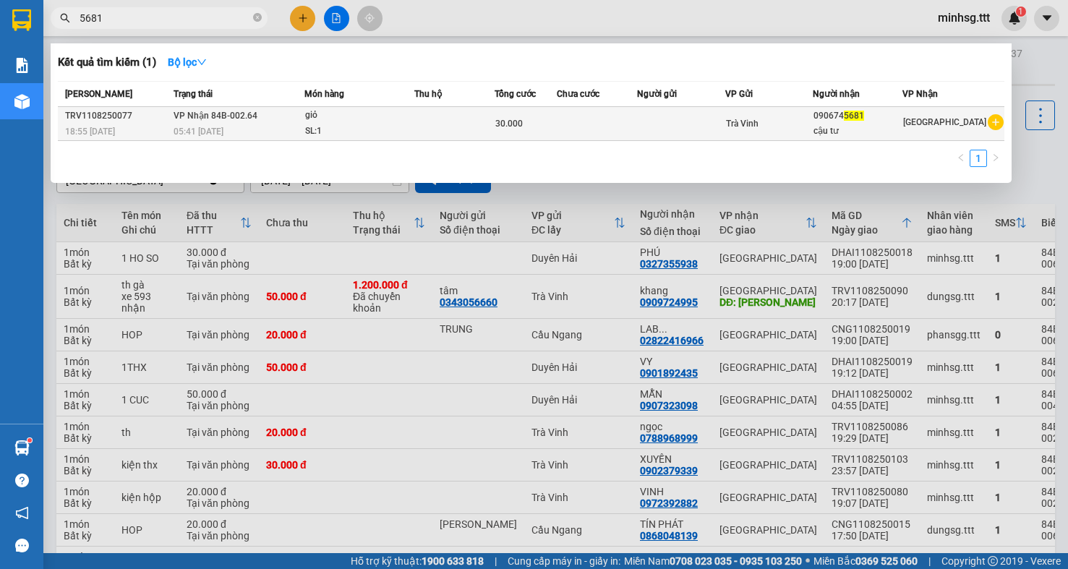
type input "5681"
click at [737, 120] on span "Trà Vinh" at bounding box center [742, 124] width 33 height 10
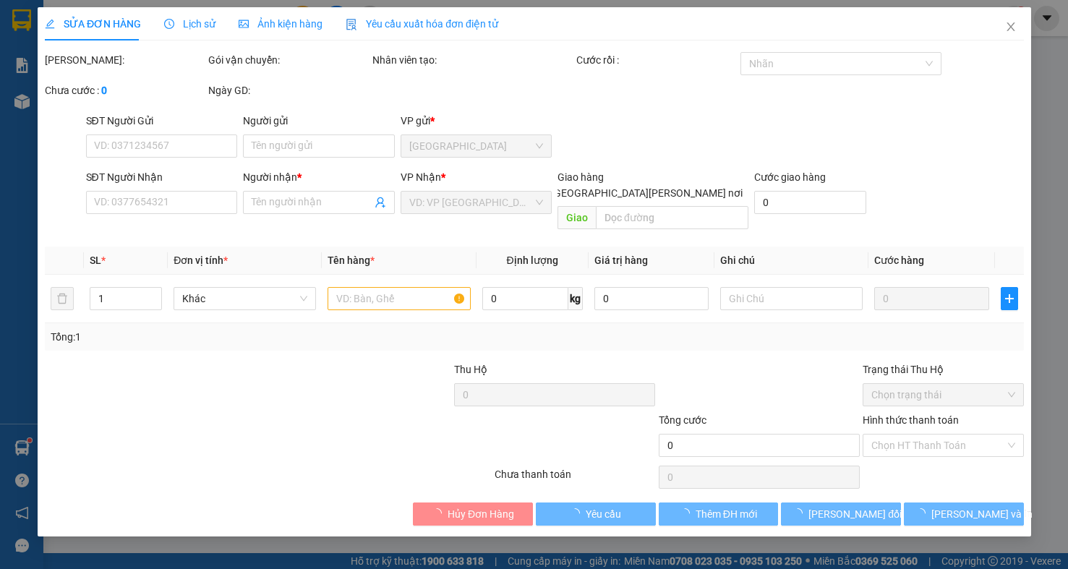
type input "0906745681"
type input "cậu tư"
type input "30.000"
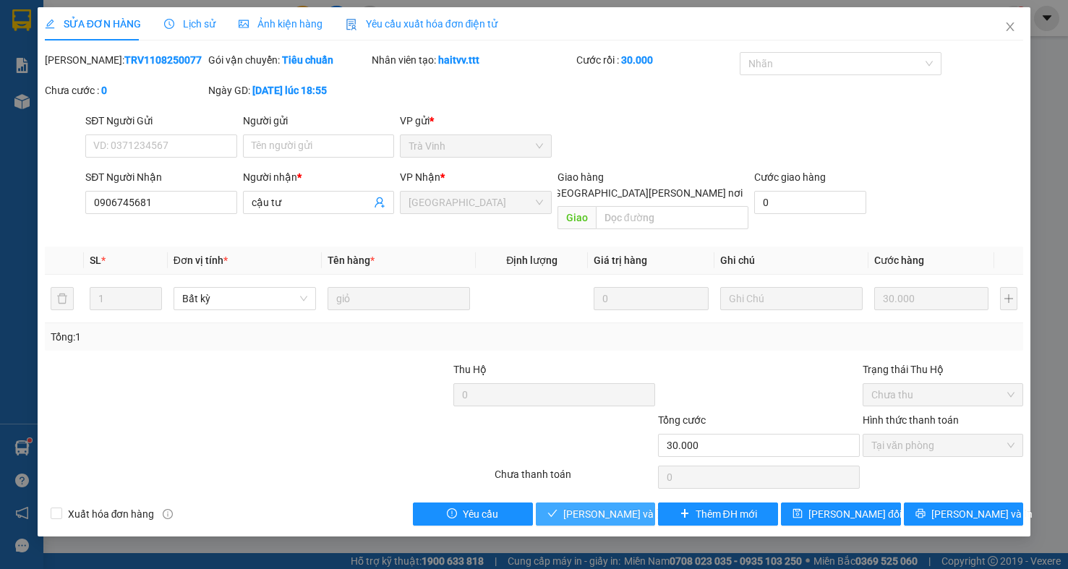
click at [602, 506] on span "Lưu và Giao hàng" at bounding box center [660, 514] width 195 height 16
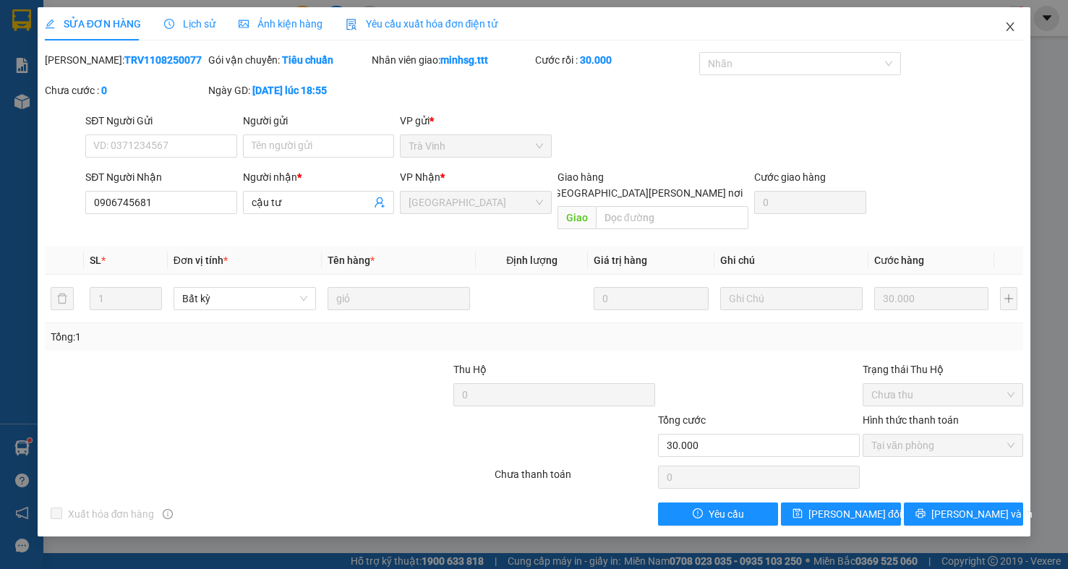
click at [1007, 22] on icon "close" at bounding box center [1010, 27] width 12 height 12
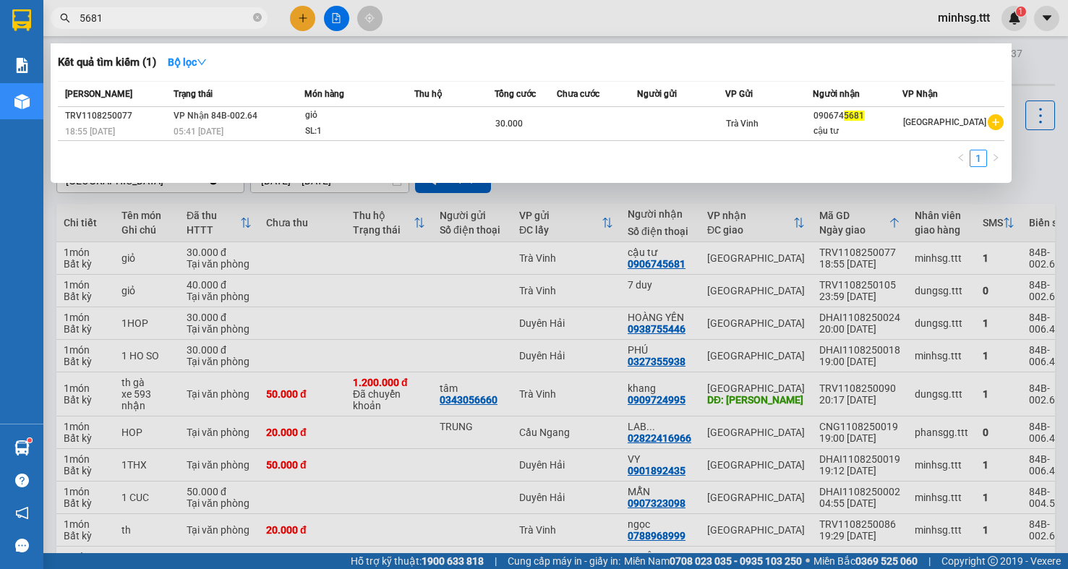
click at [174, 15] on input "5681" at bounding box center [165, 18] width 171 height 16
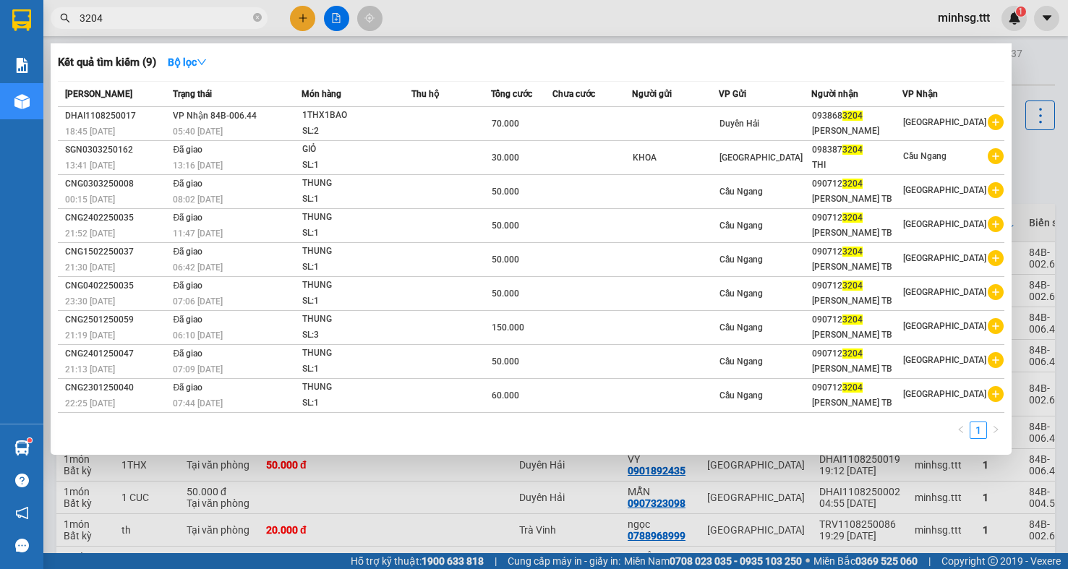
click at [212, 22] on input "3204" at bounding box center [165, 18] width 171 height 16
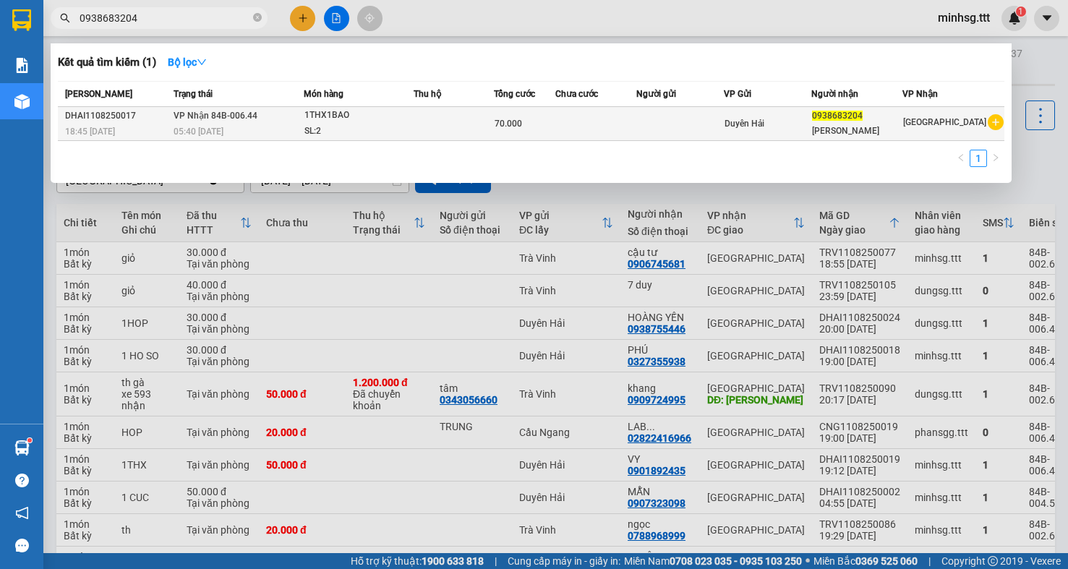
type input "0938683204"
click at [545, 129] on div "70.000" at bounding box center [525, 124] width 60 height 16
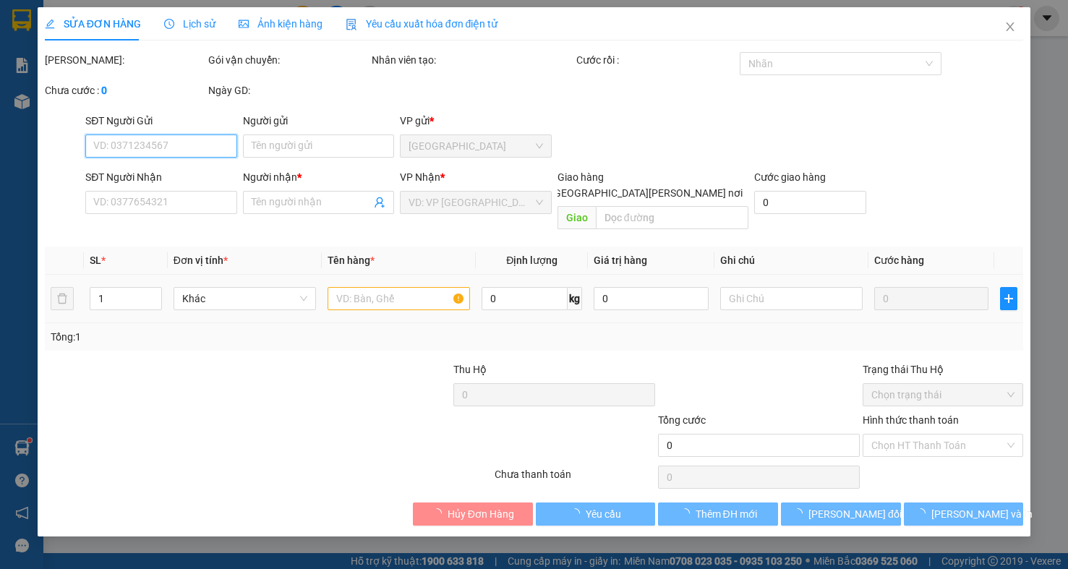
type input "0938683204"
type input "MINH DUC"
type input "70.000"
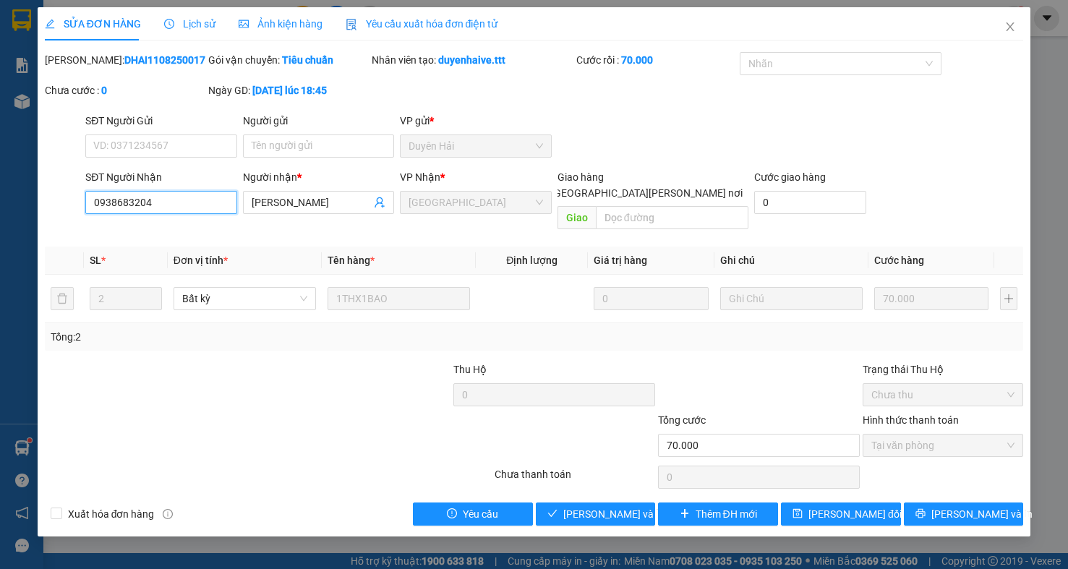
click at [175, 208] on input "0938683204" at bounding box center [161, 202] width 152 height 23
click at [583, 506] on span "Lưu và Giao hàng" at bounding box center [660, 514] width 195 height 16
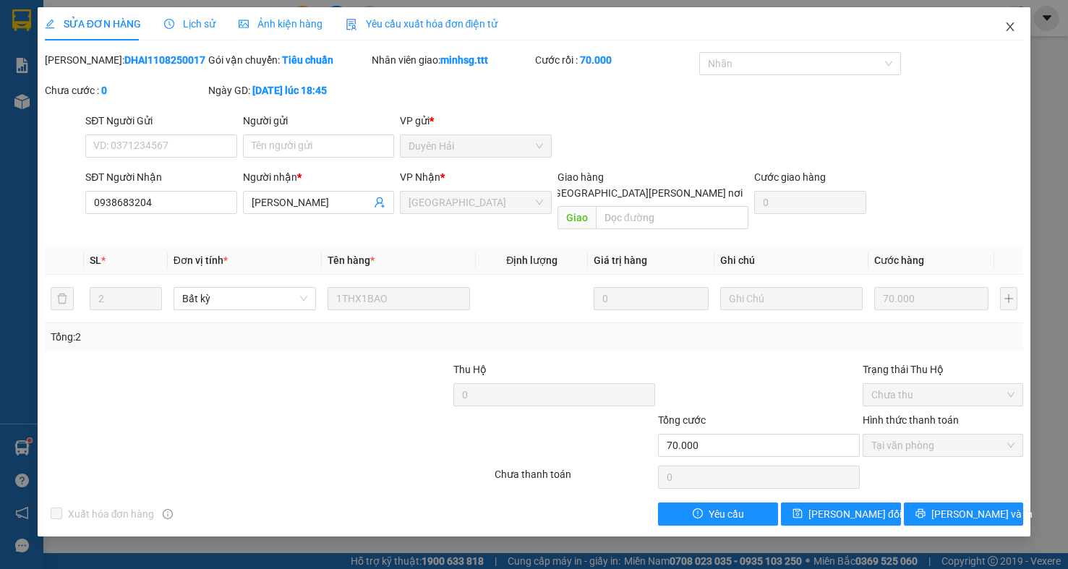
drag, startPoint x: 1006, startPoint y: 25, endPoint x: 210, endPoint y: 20, distance: 795.5
click at [1003, 25] on span "Close" at bounding box center [1010, 27] width 40 height 40
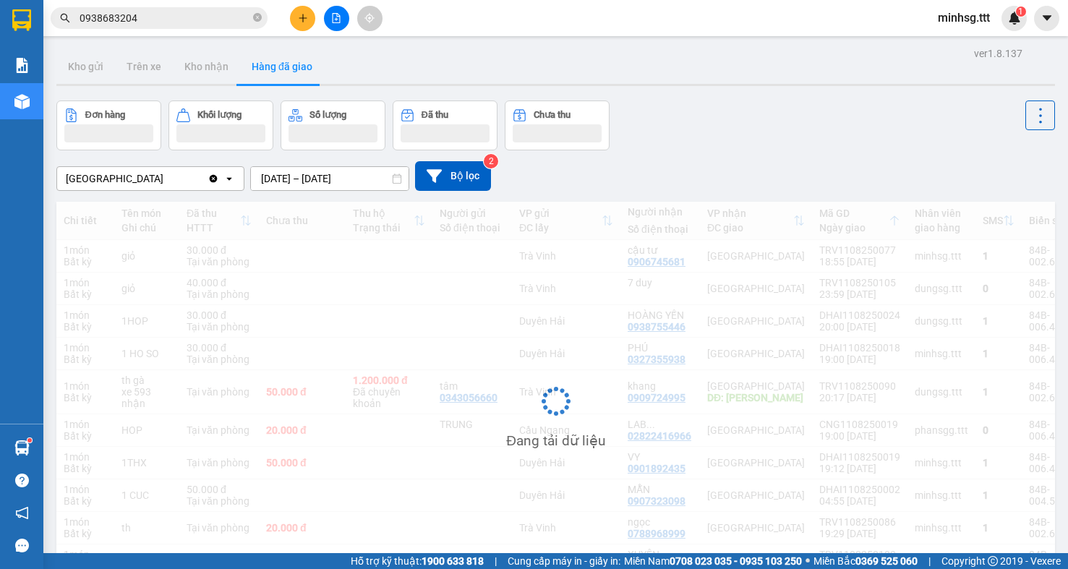
click at [161, 16] on input "0938683204" at bounding box center [165, 18] width 171 height 16
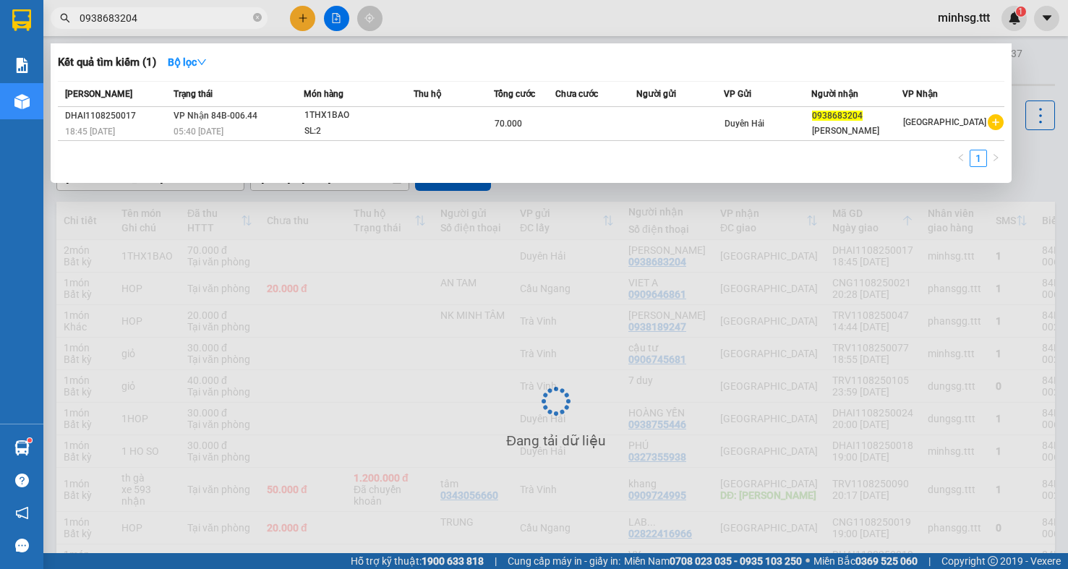
click at [161, 16] on input "0938683204" at bounding box center [165, 18] width 171 height 16
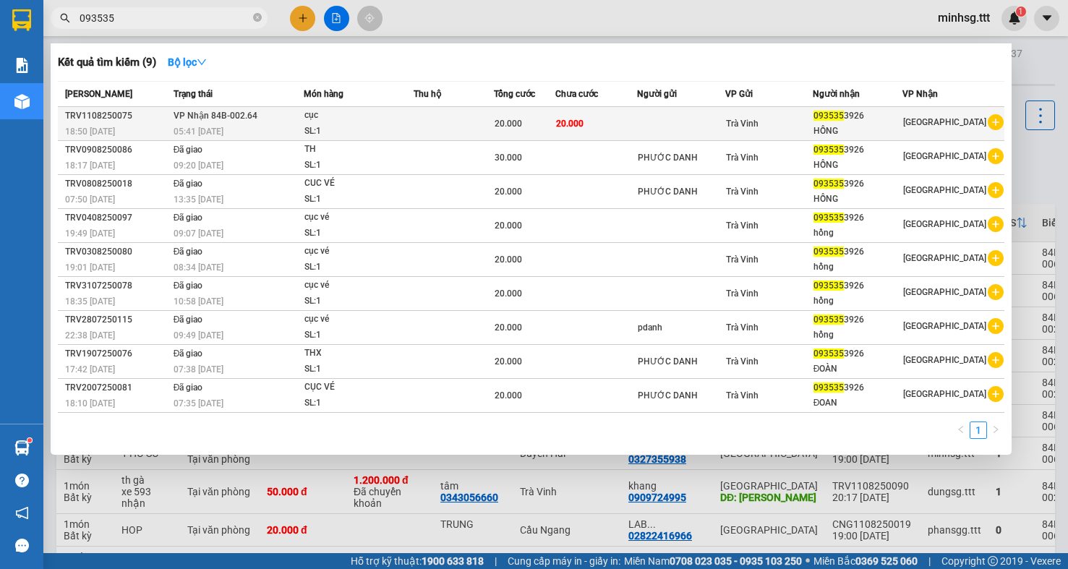
type input "093535"
click at [716, 119] on td at bounding box center [681, 124] width 88 height 34
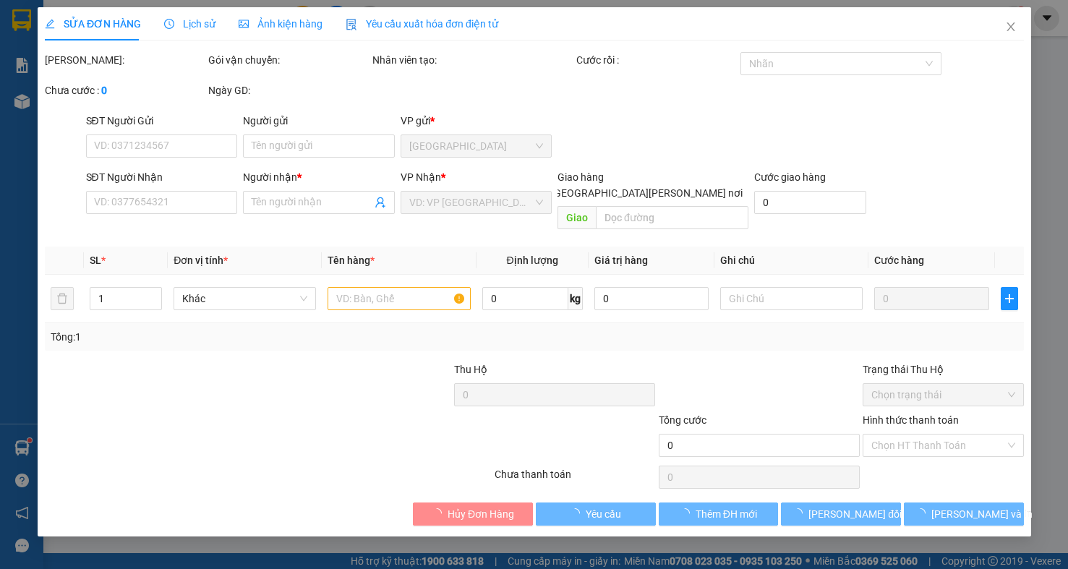
type input "0935353926"
type input "HỒNG"
type input "20.000"
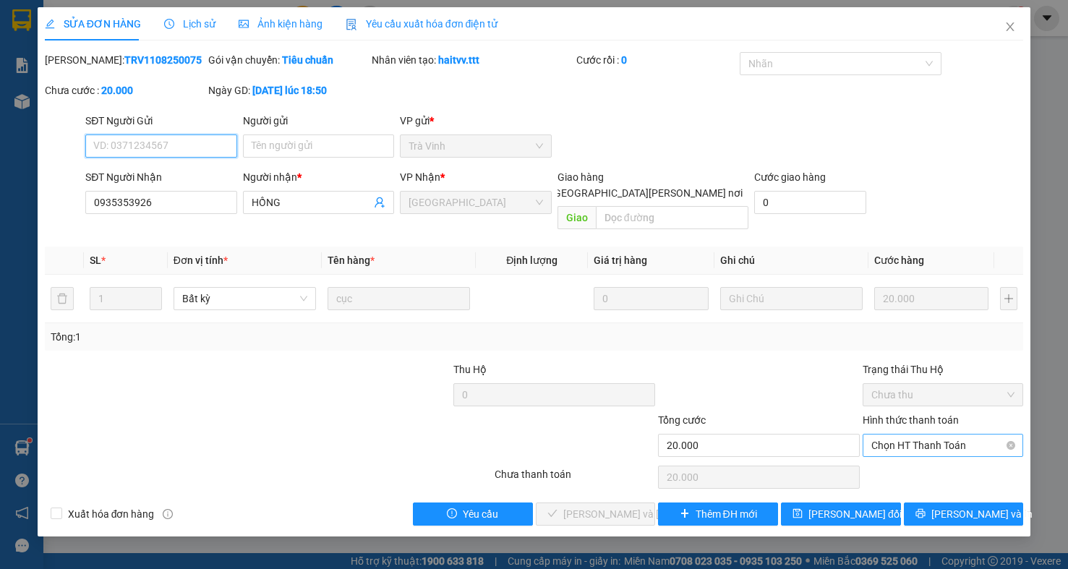
click at [879, 435] on span "Chọn HT Thanh Toán" at bounding box center [942, 446] width 143 height 22
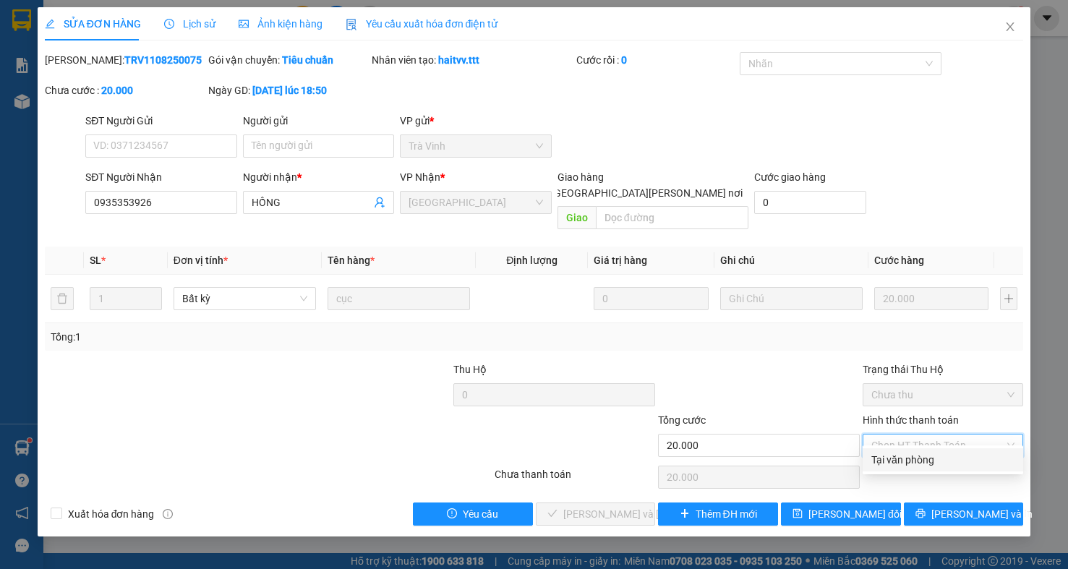
click at [879, 457] on div "Tại văn phòng" at bounding box center [942, 460] width 143 height 16
type input "0"
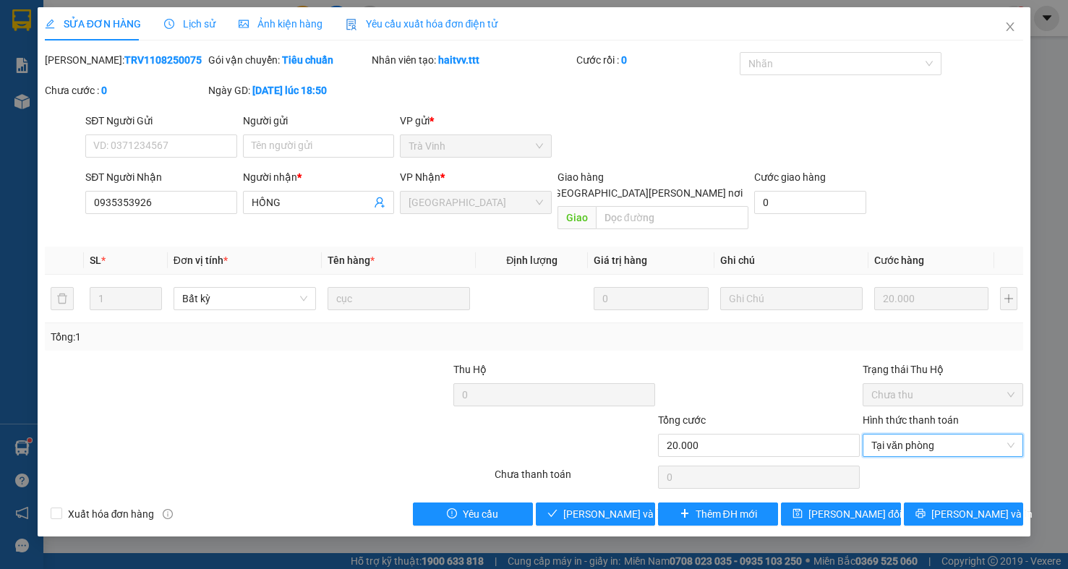
click at [627, 483] on div "Total Paid Fee 0 Total UnPaid Fee 20.000 Cash Collection Total Fee Mã ĐH: TRV11…" at bounding box center [534, 289] width 979 height 474
click at [621, 506] on span "Lưu và Giao hàng" at bounding box center [660, 514] width 195 height 16
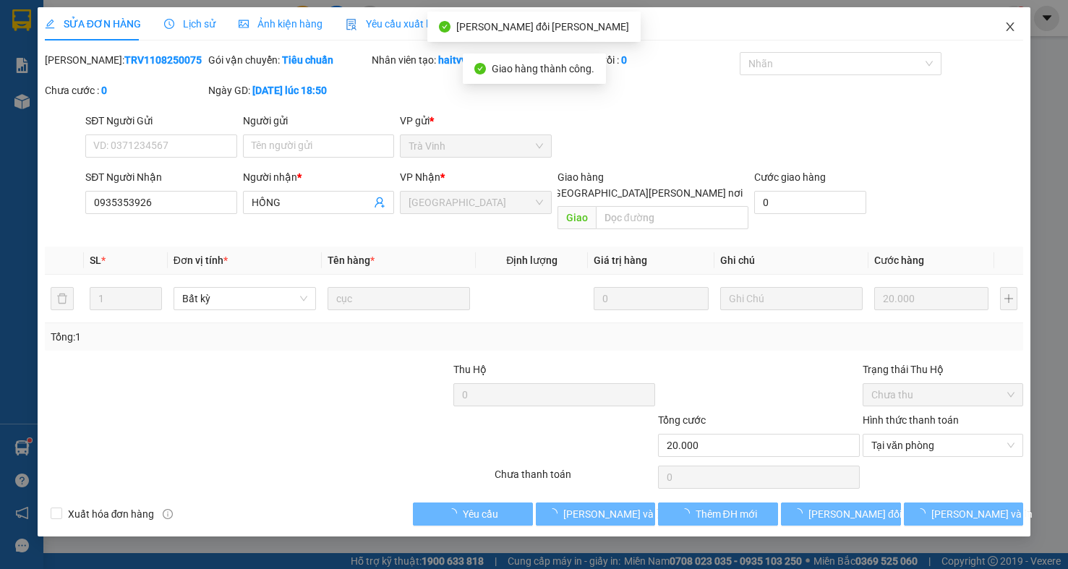
click at [1007, 22] on icon "close" at bounding box center [1010, 27] width 12 height 12
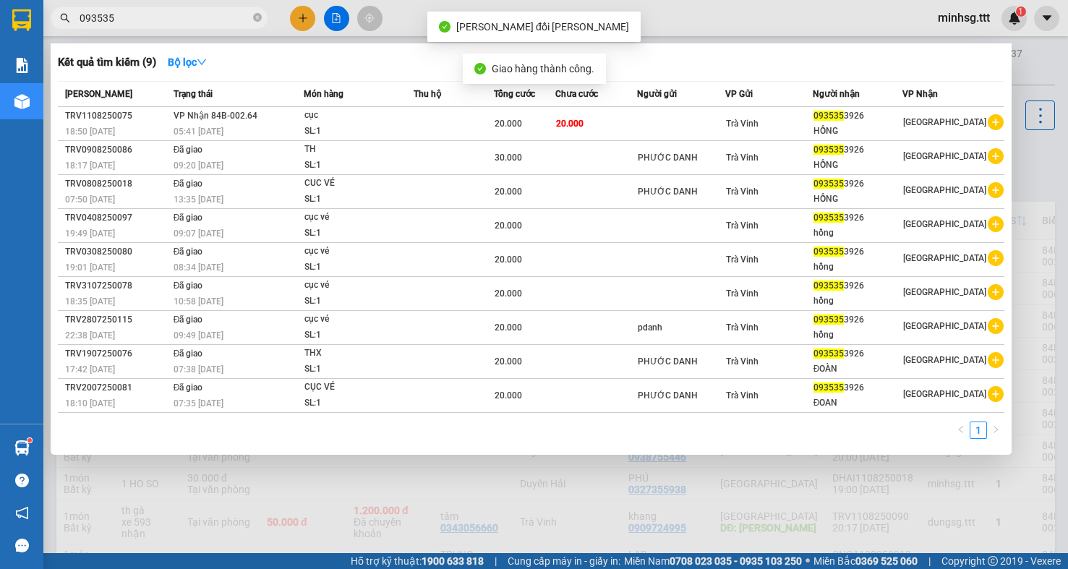
click at [119, 21] on input "093535" at bounding box center [165, 18] width 171 height 16
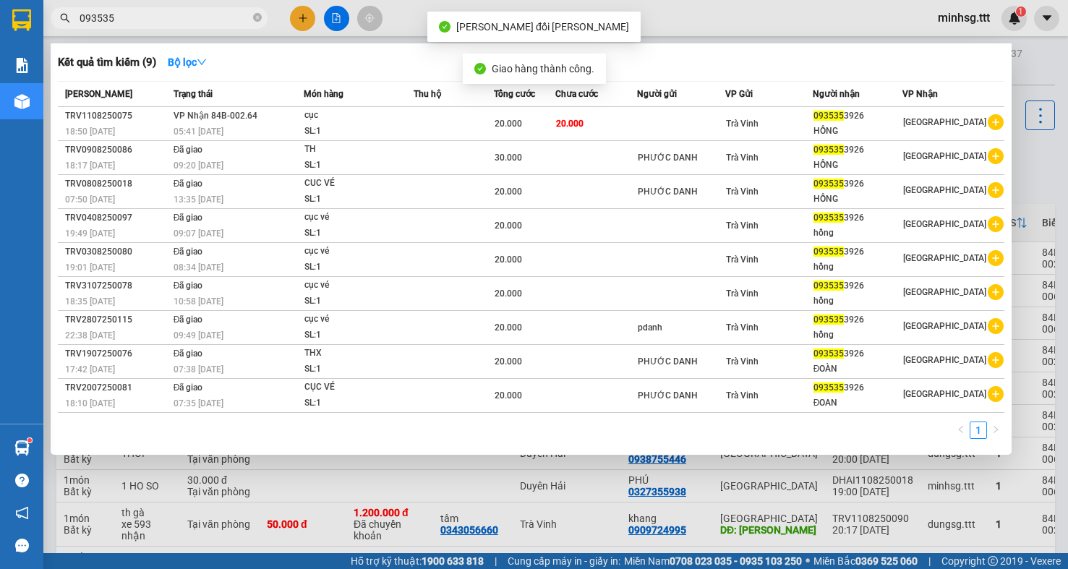
click at [119, 21] on input "093535" at bounding box center [165, 18] width 171 height 16
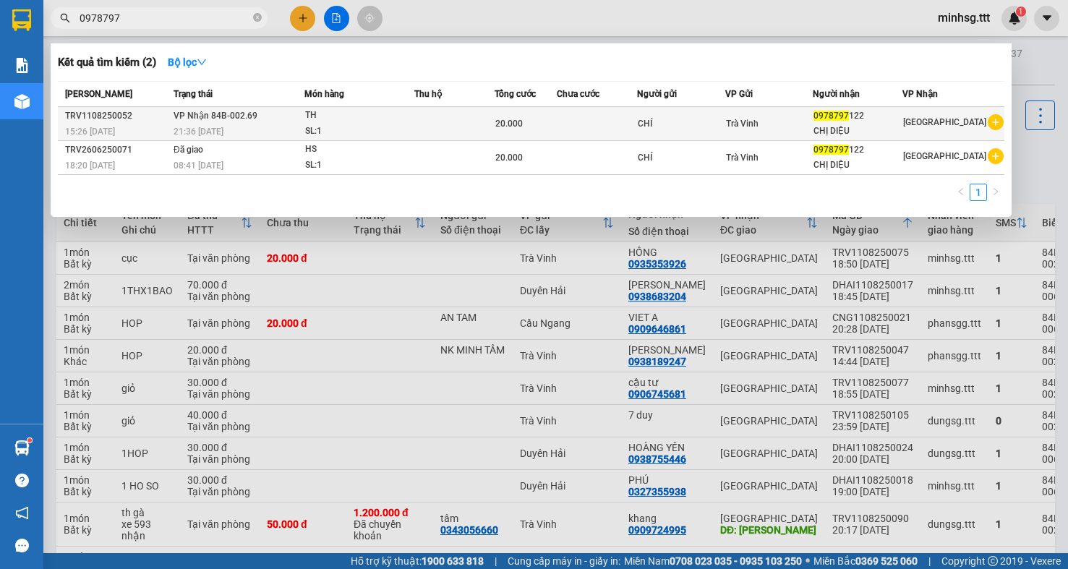
type input "0978797"
click at [176, 119] on span "VP Nhận 84B-002.69" at bounding box center [216, 116] width 84 height 10
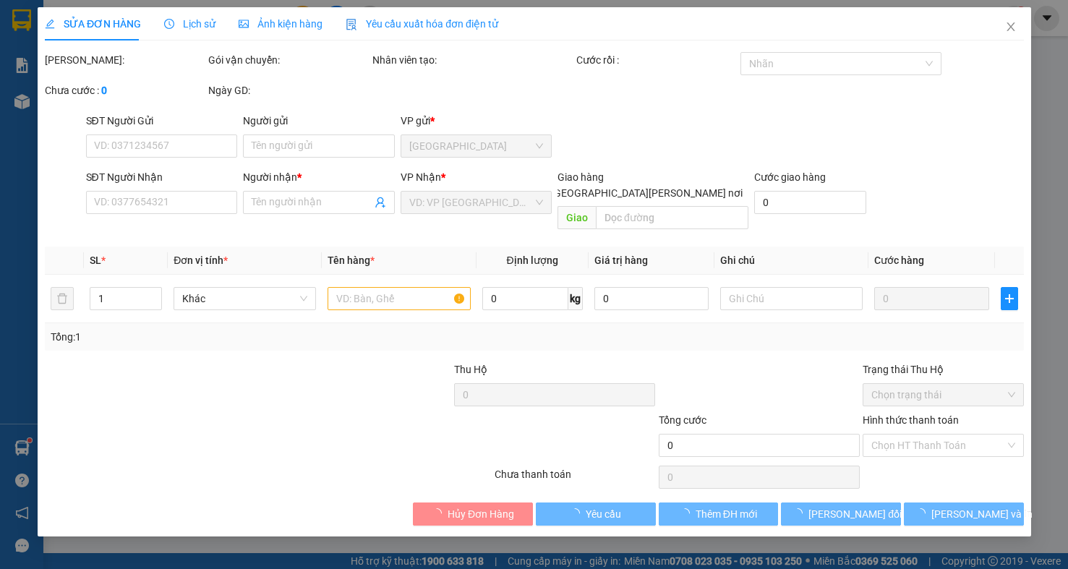
type input "CHÍ"
type input "0978797122"
type input "CHỊ DIỆU"
type input "20.000"
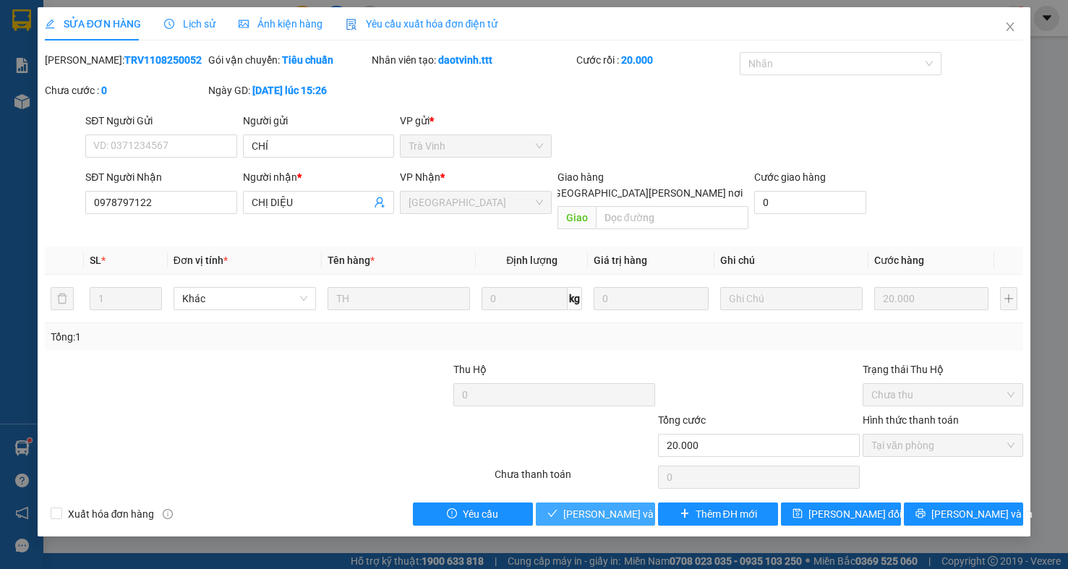
click at [610, 506] on span "Lưu và Giao hàng" at bounding box center [660, 514] width 195 height 16
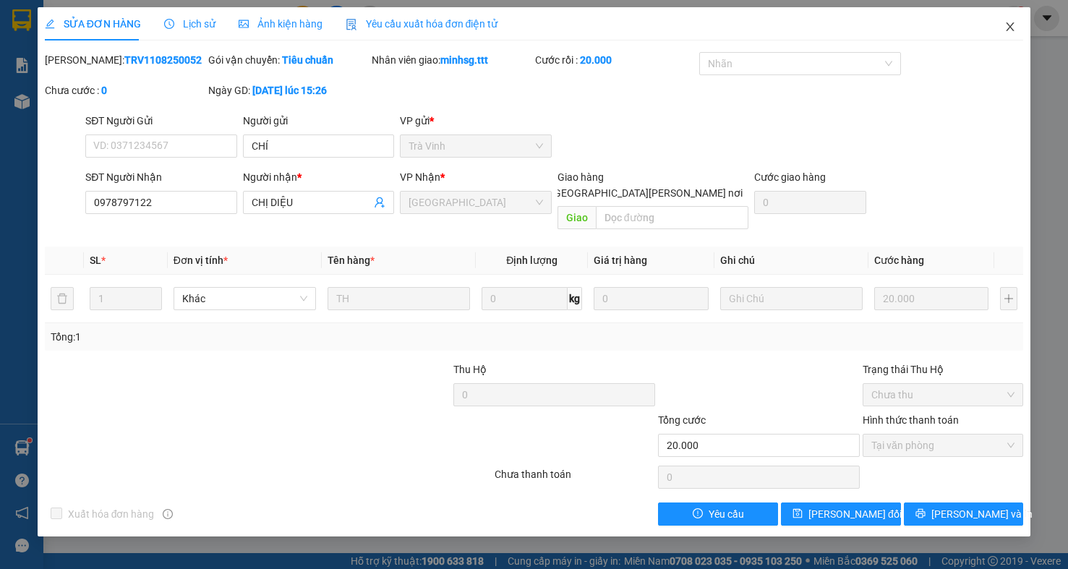
click at [1010, 33] on icon "close" at bounding box center [1010, 27] width 12 height 12
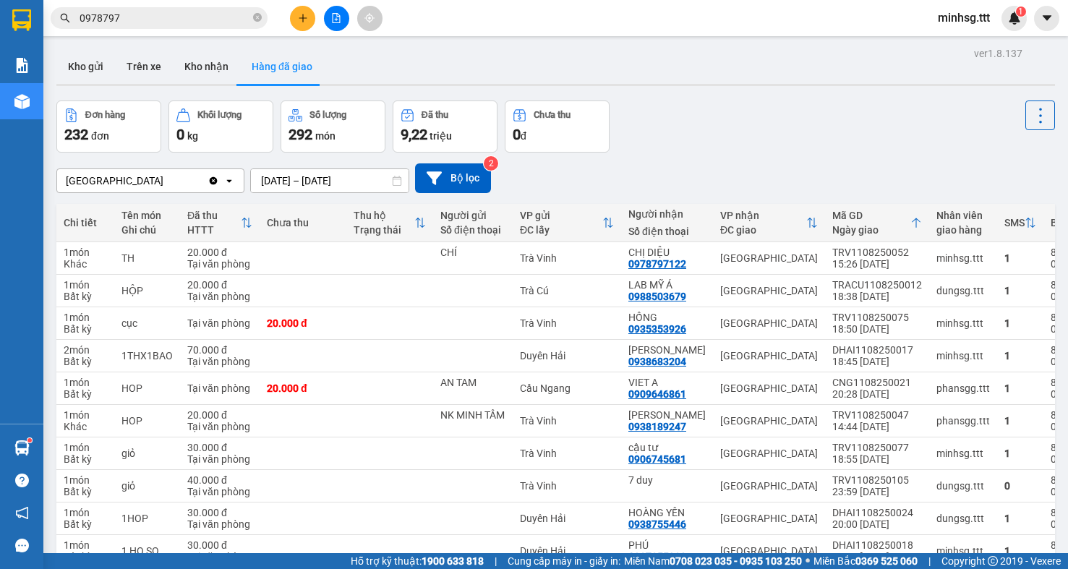
click at [222, 23] on input "0978797" at bounding box center [165, 18] width 171 height 16
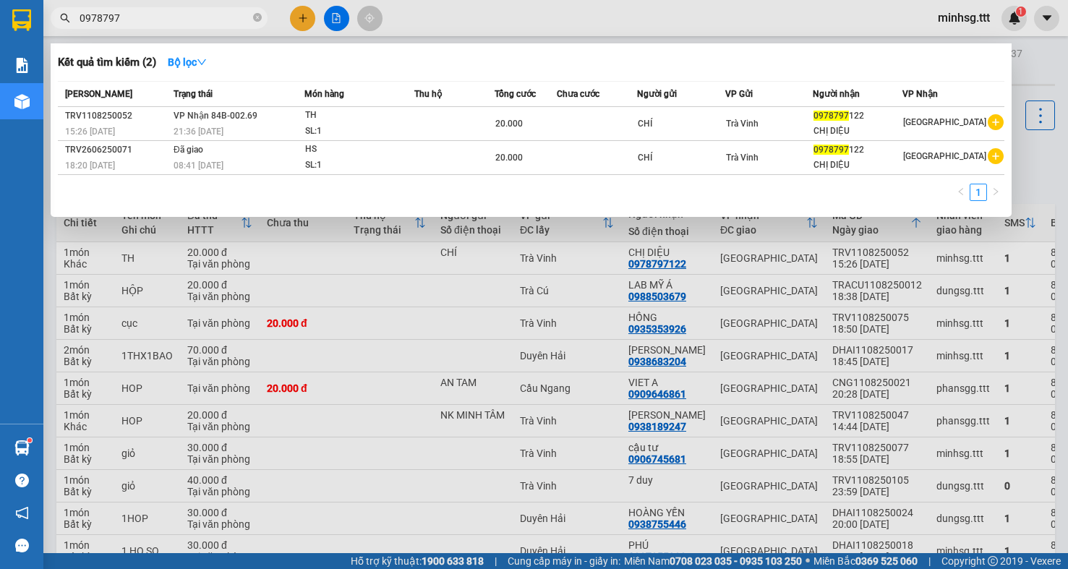
click at [222, 23] on input "0978797" at bounding box center [165, 18] width 171 height 16
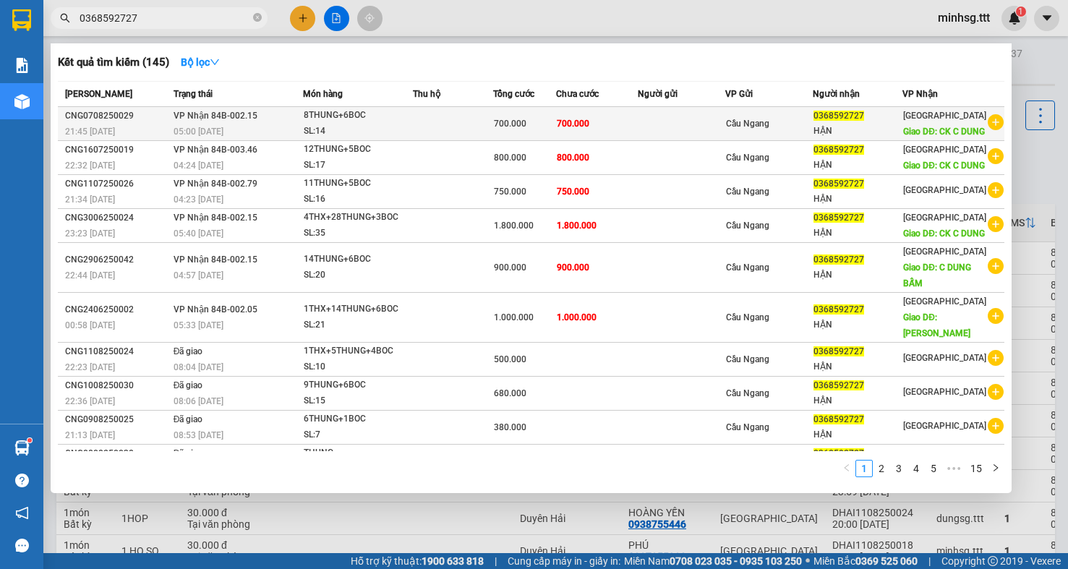
type input "0368592727"
click at [284, 122] on td "VP Nhận 84B-002.15 05:00 - 08/08" at bounding box center [237, 124] width 134 height 34
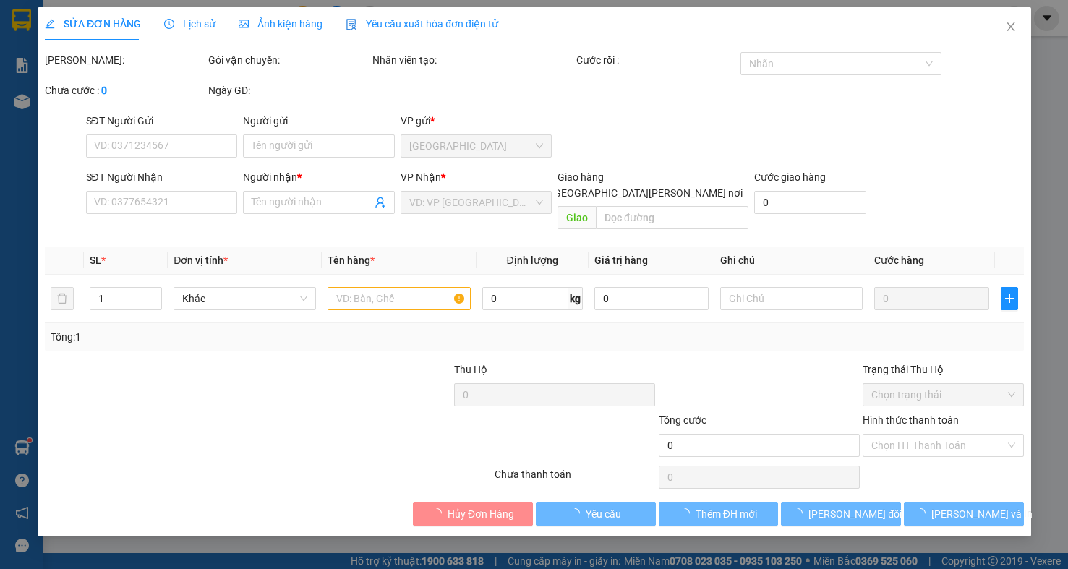
type input "0368592727"
type input "HẬN"
type input "CK C DUNG"
type input "700.000"
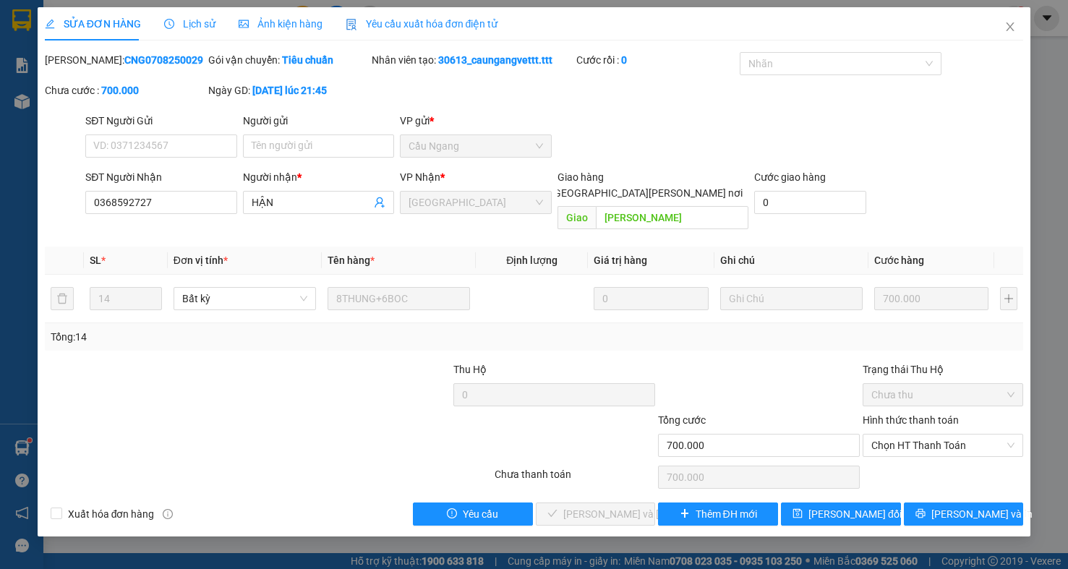
click at [795, 385] on div at bounding box center [759, 387] width 205 height 51
click at [1015, 27] on icon "close" at bounding box center [1010, 27] width 12 height 12
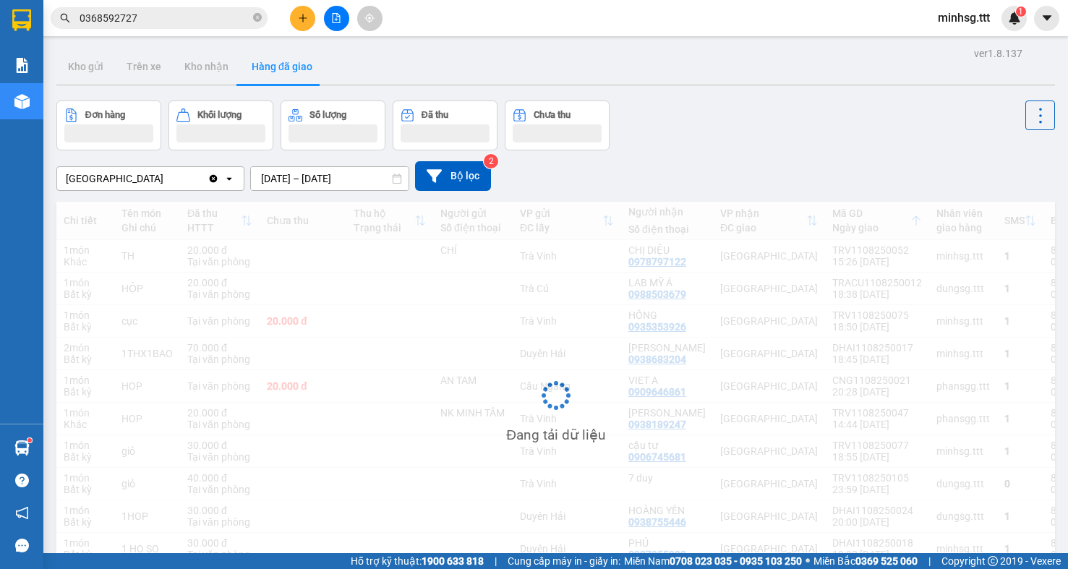
click at [187, 12] on input "0368592727" at bounding box center [165, 18] width 171 height 16
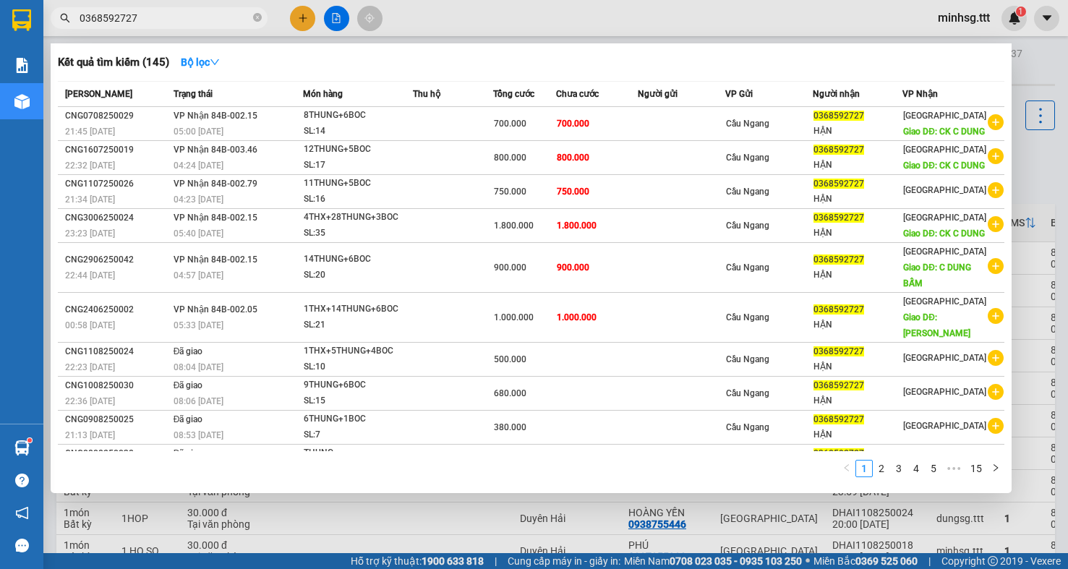
click at [230, 26] on span "0368592727" at bounding box center [159, 18] width 217 height 22
click at [228, 25] on input "0368592727" at bounding box center [165, 18] width 171 height 16
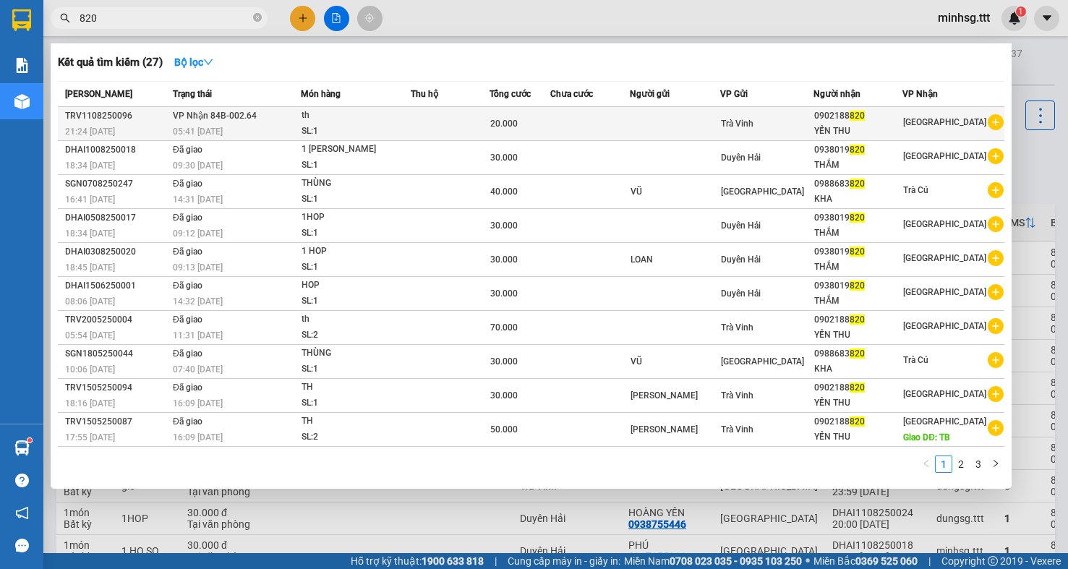
type input "820"
click at [230, 123] on td "VP Nhận 84B-002.64 05:41 - 12/08" at bounding box center [235, 124] width 132 height 34
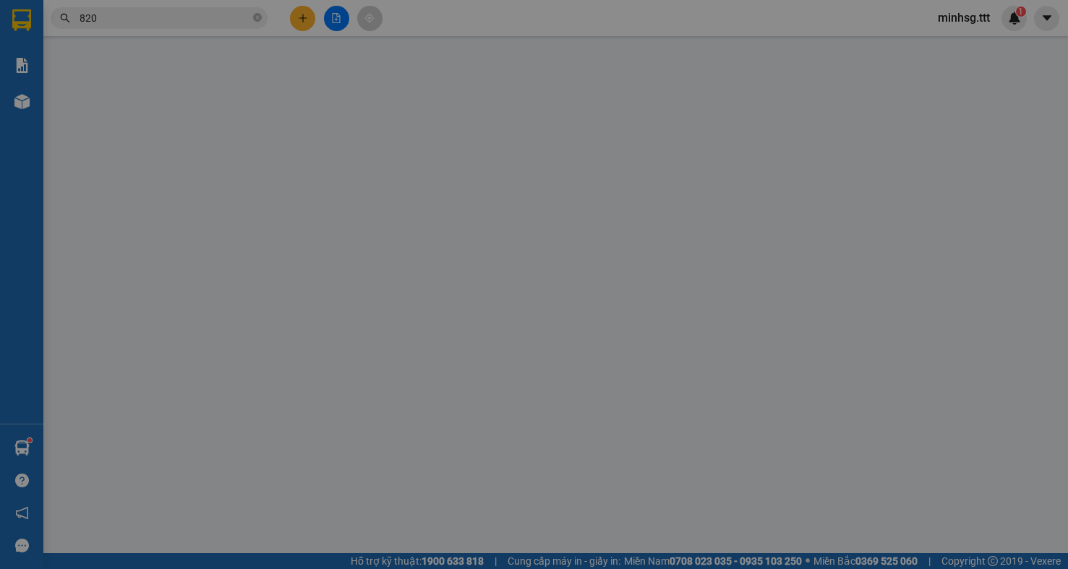
type input "0902188820"
type input "YẾN THU"
type input "20.000"
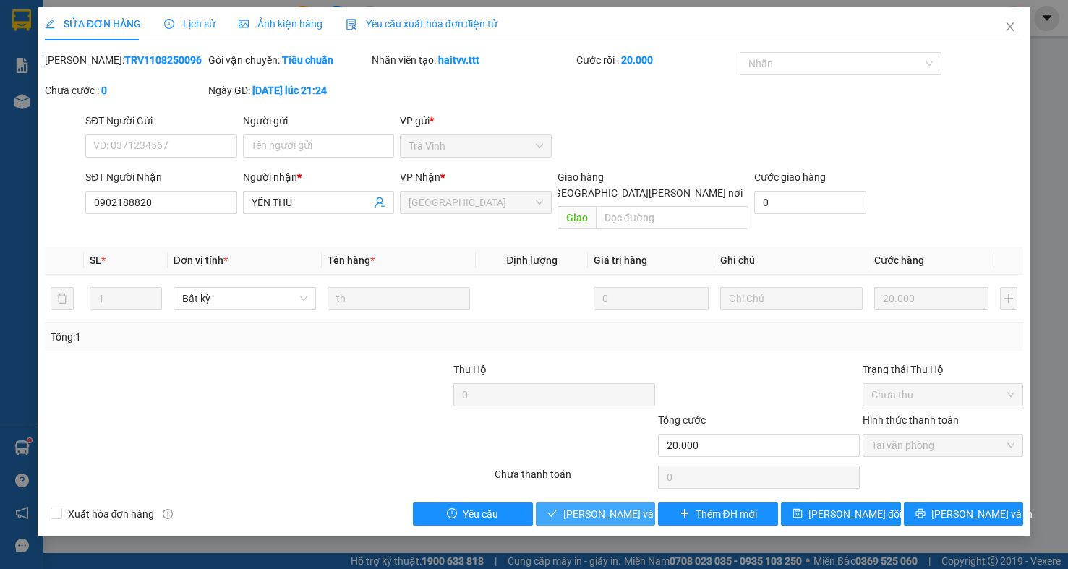
click at [580, 511] on div "SỬA ĐƠN HÀNG Lịch sử Ảnh kiện hàng Yêu cầu xuất hóa đơn điện tử Total Paid Fee …" at bounding box center [535, 271] width 994 height 529
drag, startPoint x: 575, startPoint y: 502, endPoint x: 618, endPoint y: 531, distance: 51.5
click at [600, 517] on div "SỬA ĐƠN HÀNG Lịch sử Ảnh kiện hàng Yêu cầu xuất hóa đơn điện tử Total Paid Fee …" at bounding box center [535, 271] width 994 height 529
click at [566, 506] on span "Lưu và Giao hàng" at bounding box center [660, 514] width 195 height 16
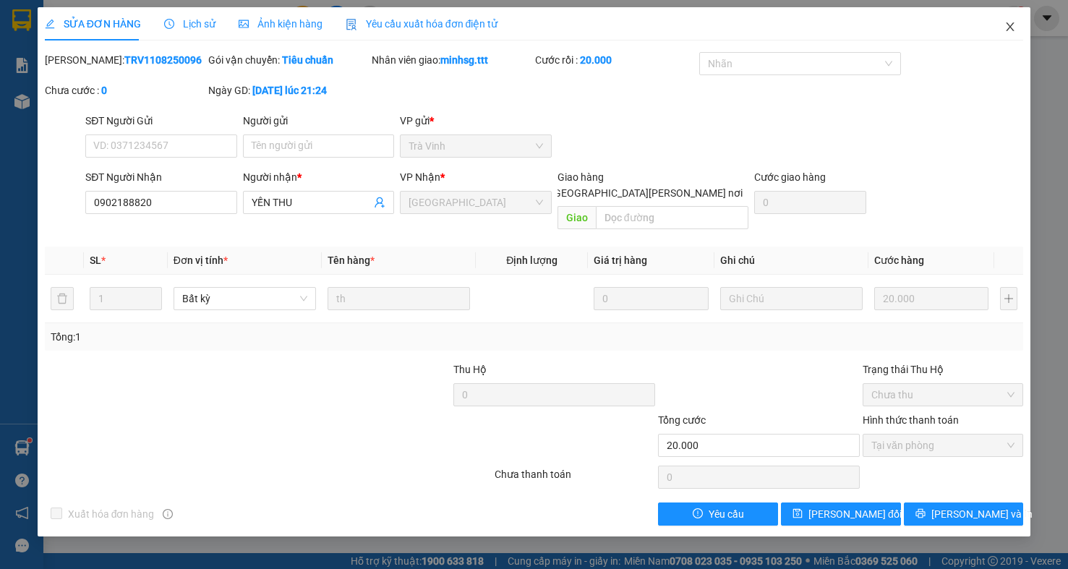
click at [1010, 27] on icon "close" at bounding box center [1011, 26] width 8 height 9
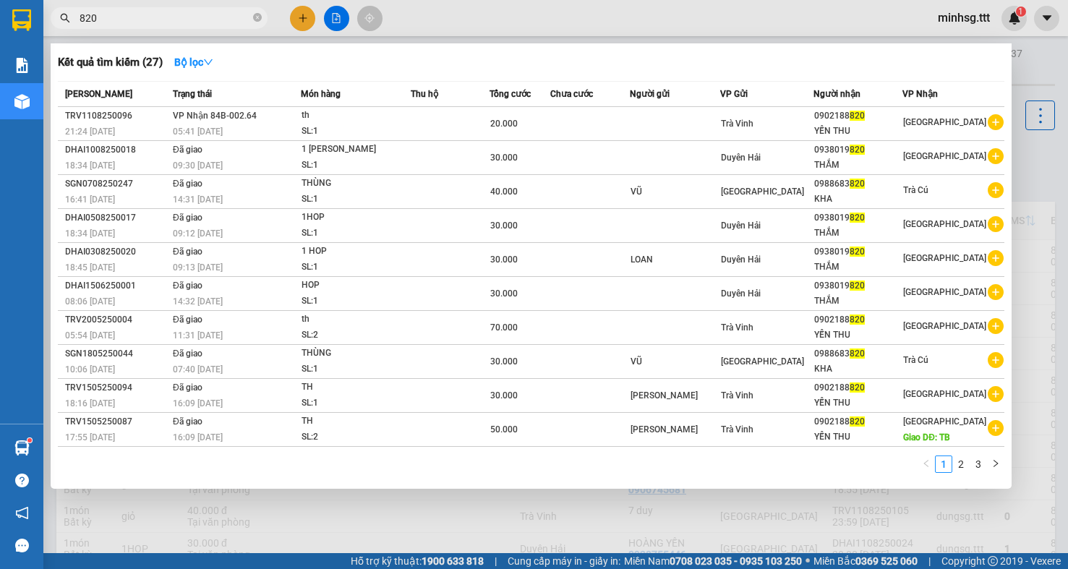
click at [213, 14] on input "820" at bounding box center [165, 18] width 171 height 16
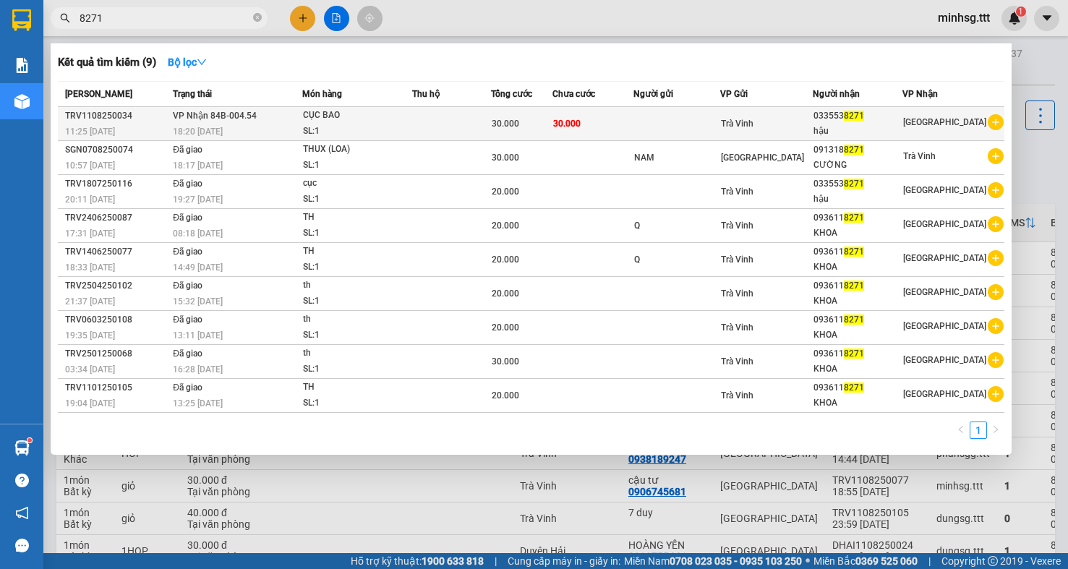
type input "8271"
click at [720, 132] on td at bounding box center [676, 124] width 87 height 34
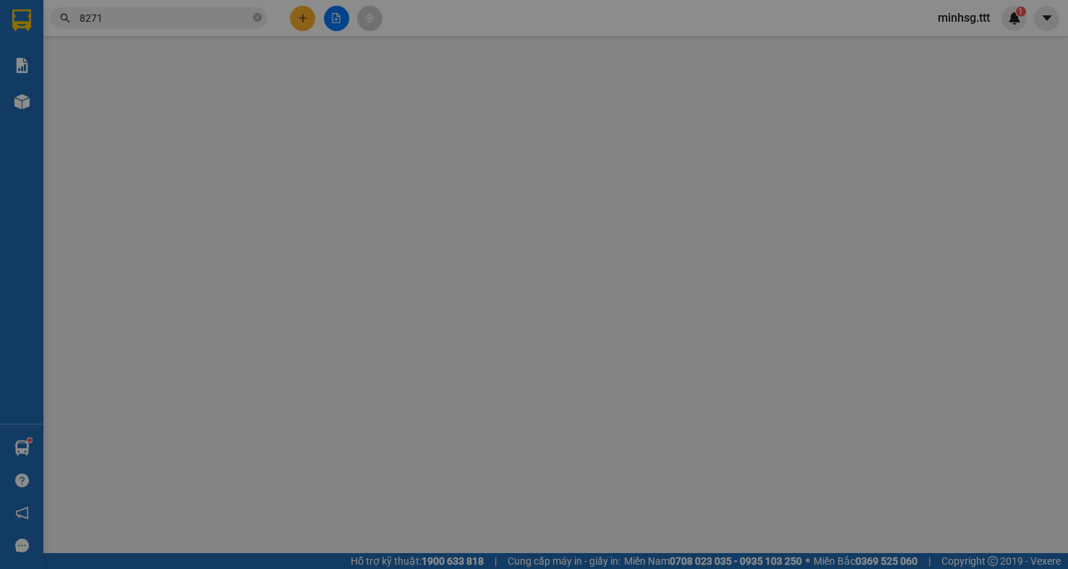
type input "0335538271"
type input "hậu"
type input "30.000"
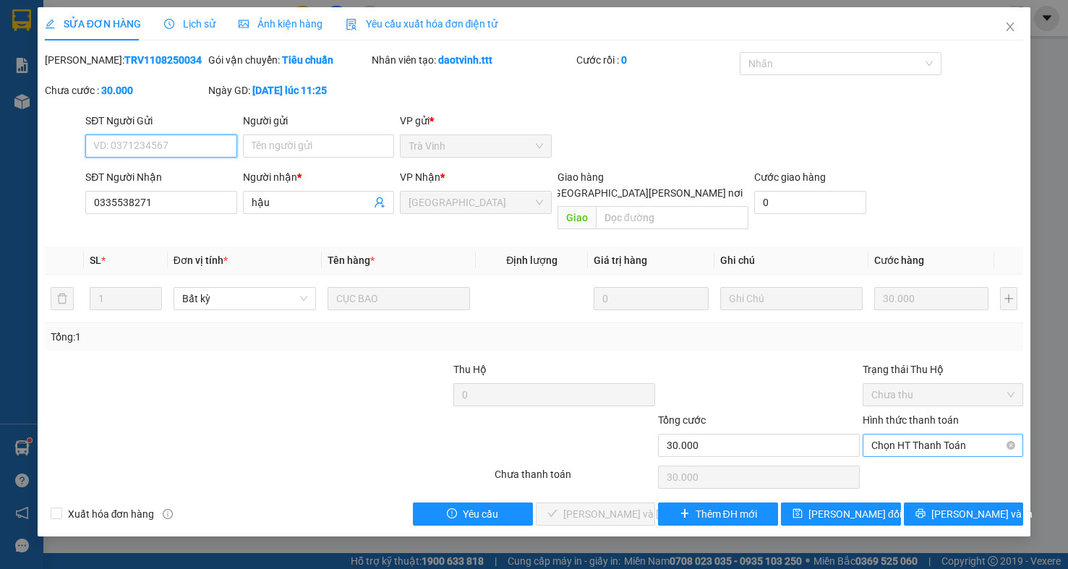
click at [947, 435] on span "Chọn HT Thanh Toán" at bounding box center [942, 446] width 143 height 22
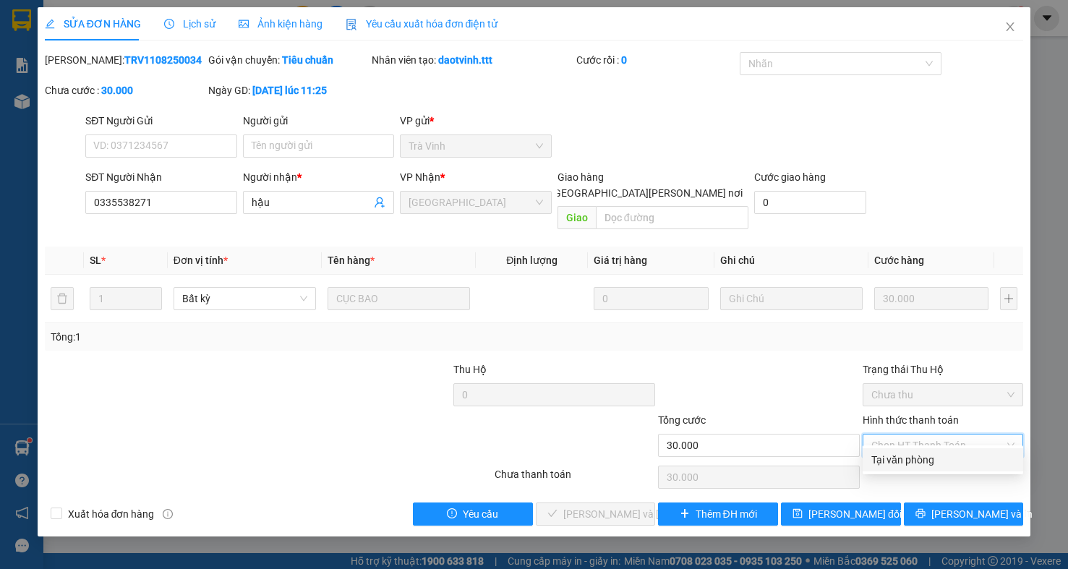
click at [931, 464] on div "Tại văn phòng" at bounding box center [942, 460] width 143 height 16
type input "0"
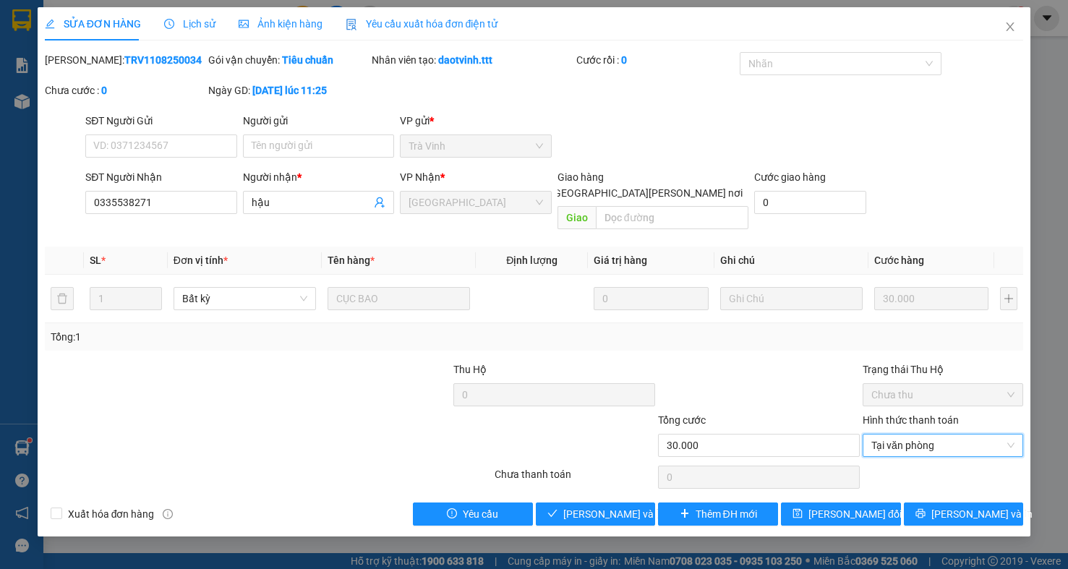
click at [605, 482] on div "Total Paid Fee 0 Total UnPaid Fee 30.000 Cash Collection Total Fee Mã ĐH: TRV11…" at bounding box center [534, 289] width 979 height 474
click at [610, 506] on span "Lưu và Giao hàng" at bounding box center [660, 514] width 195 height 16
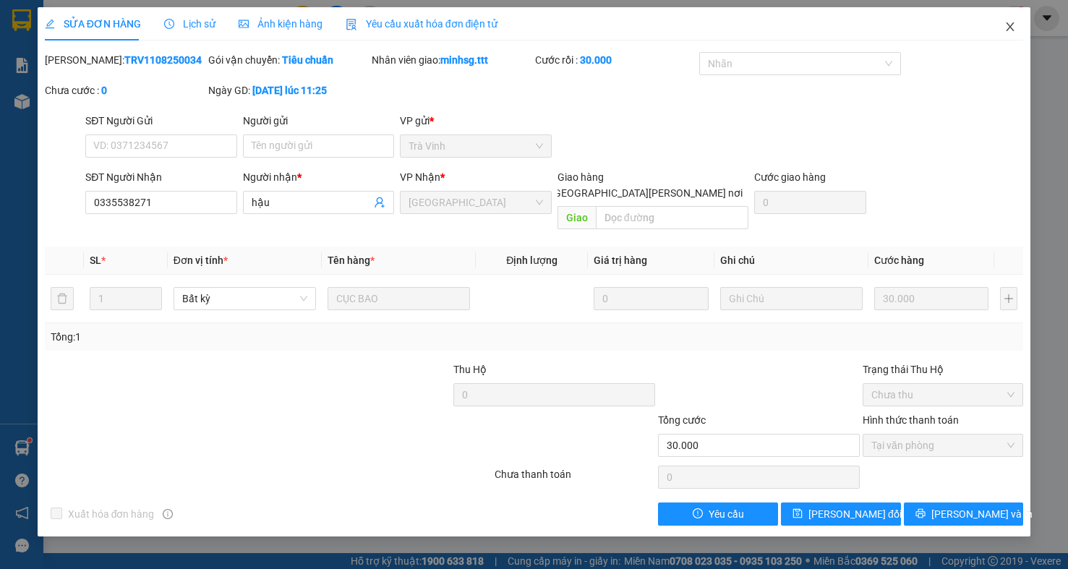
click at [1015, 22] on icon "close" at bounding box center [1010, 27] width 12 height 12
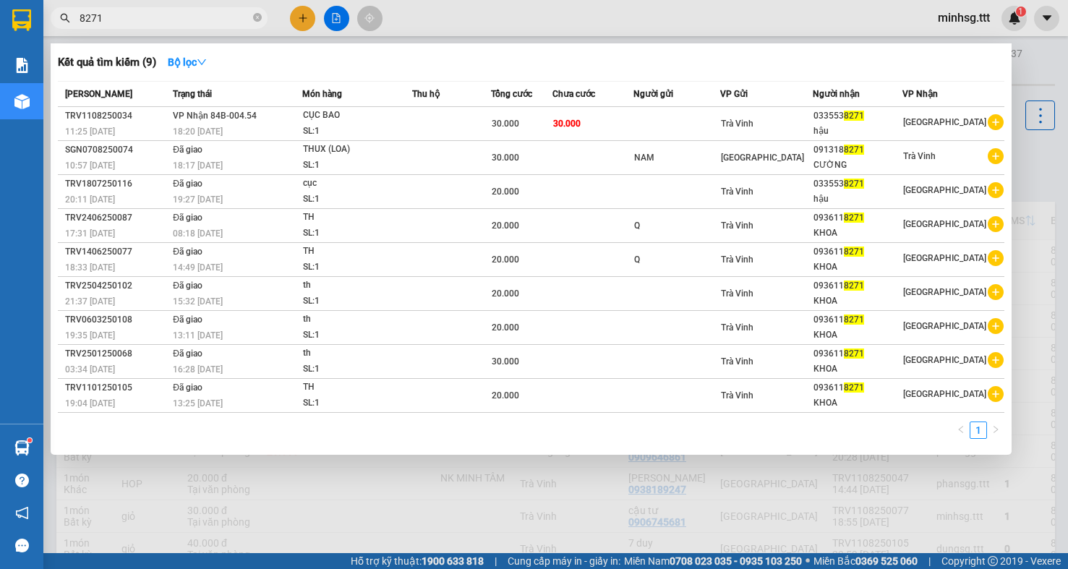
click at [169, 22] on input "8271" at bounding box center [165, 18] width 171 height 16
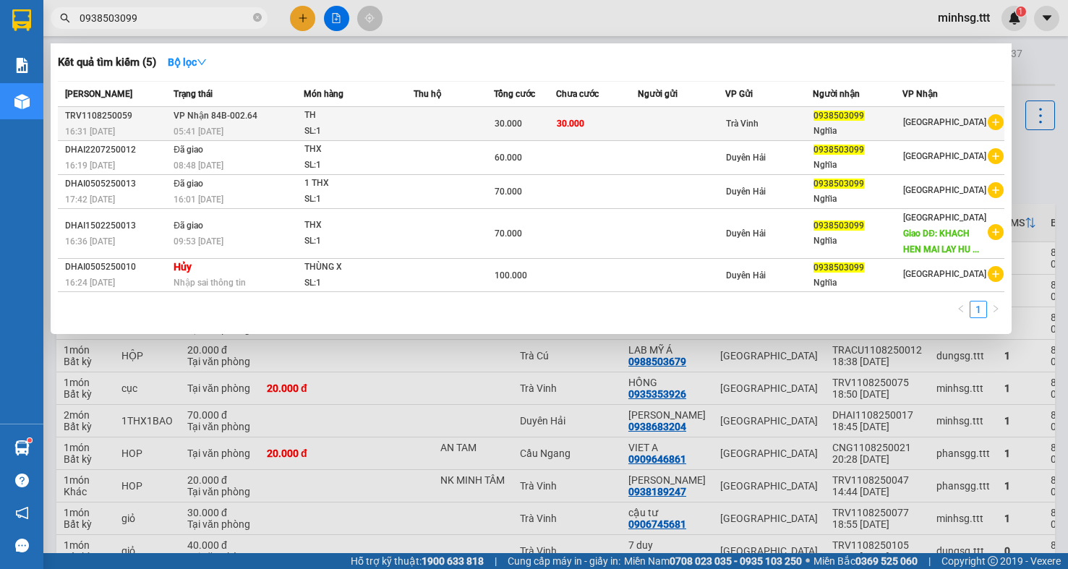
type input "0938503099"
click at [776, 128] on div "Trà Vinh" at bounding box center [769, 124] width 86 height 16
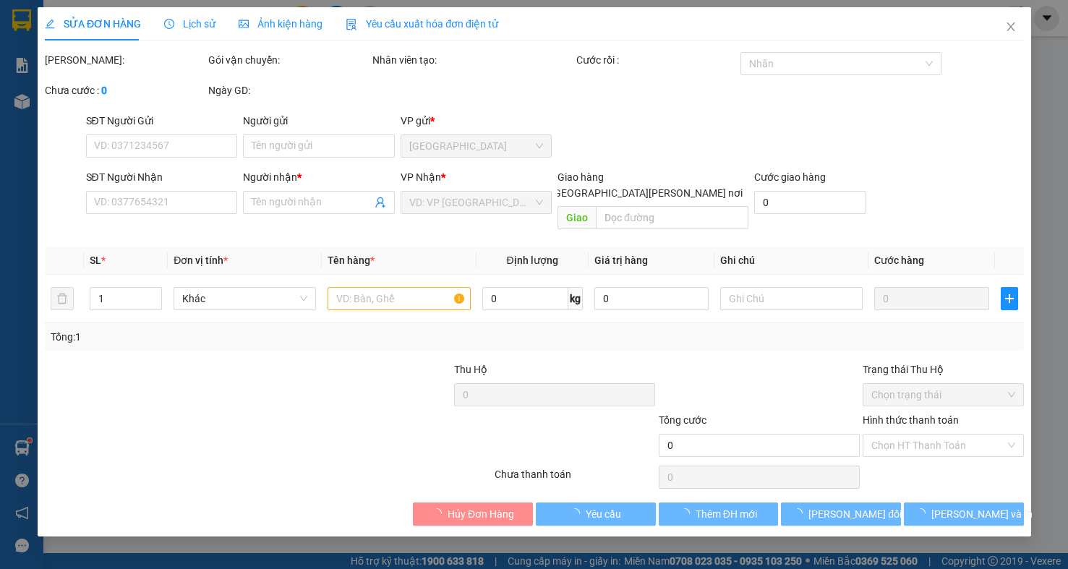
type input "0938503099"
type input "Nghĩa"
type input "30.000"
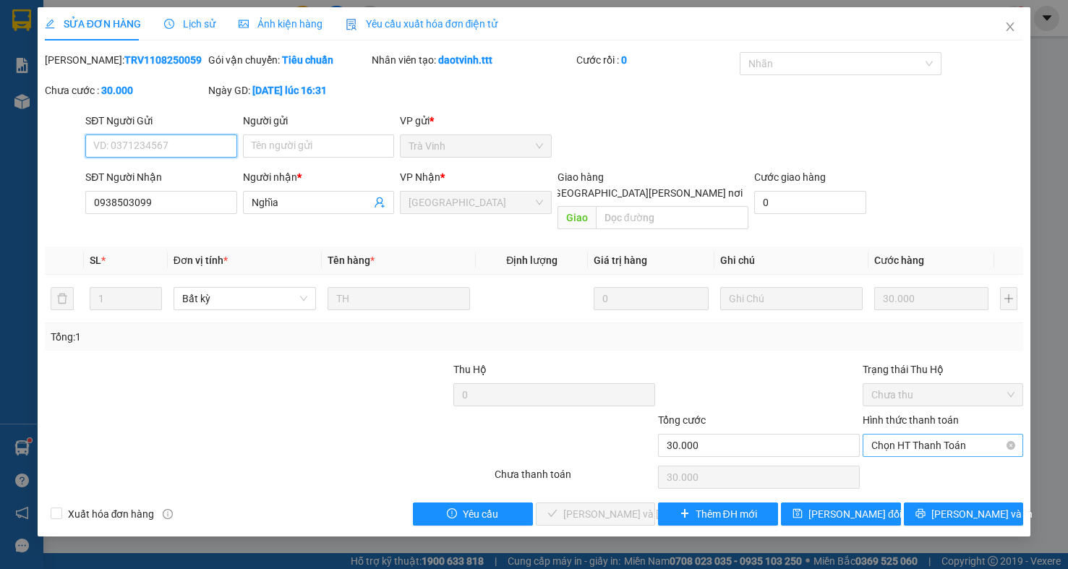
click at [918, 435] on span "Chọn HT Thanh Toán" at bounding box center [942, 446] width 143 height 22
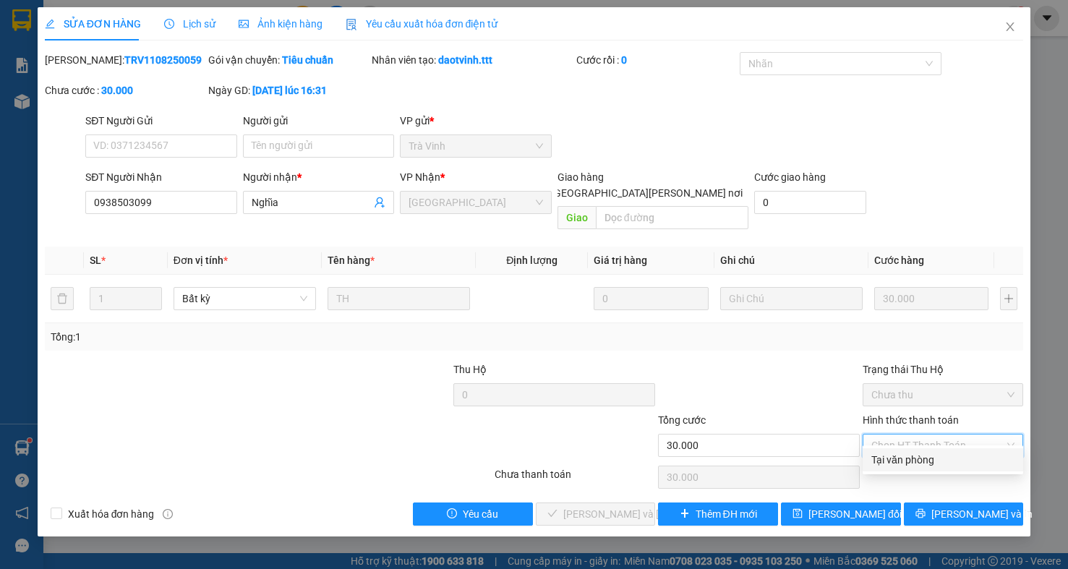
click at [897, 466] on div "Tại văn phòng" at bounding box center [942, 460] width 143 height 16
type input "0"
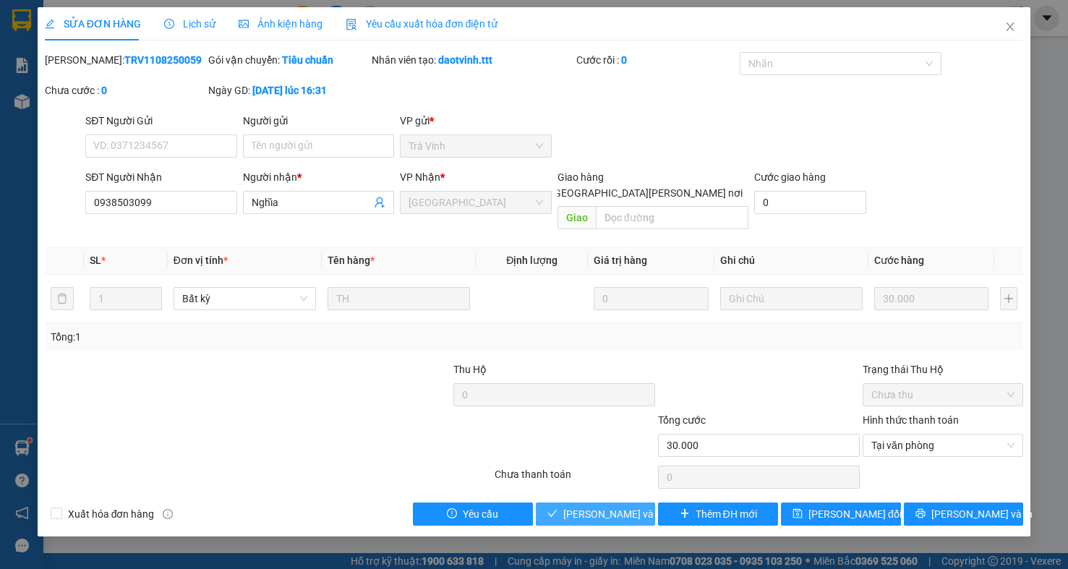
click at [569, 506] on span "Lưu và Giao hàng" at bounding box center [660, 514] width 195 height 16
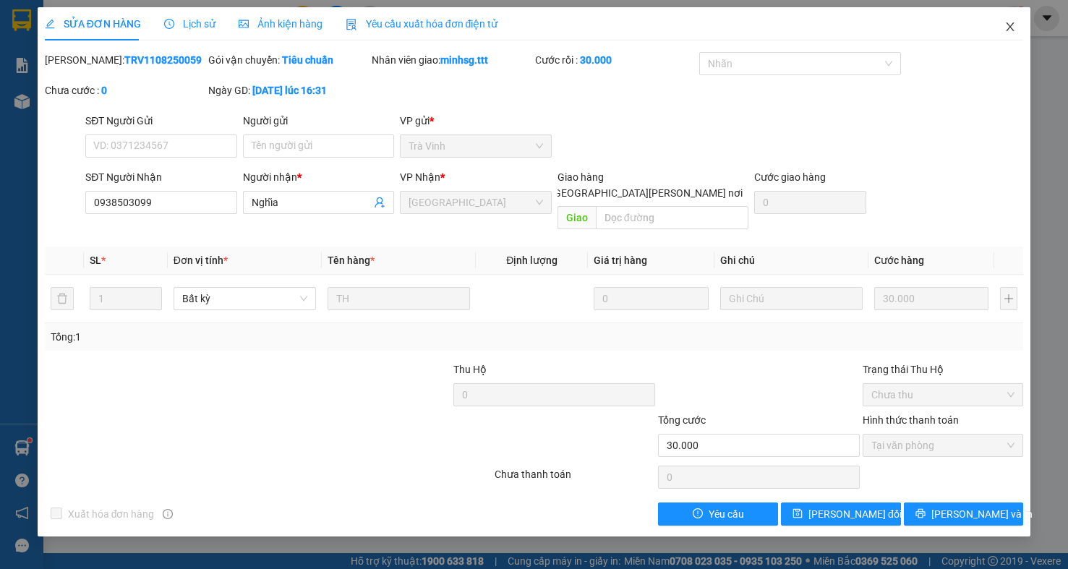
click at [1004, 38] on span "Close" at bounding box center [1010, 27] width 40 height 40
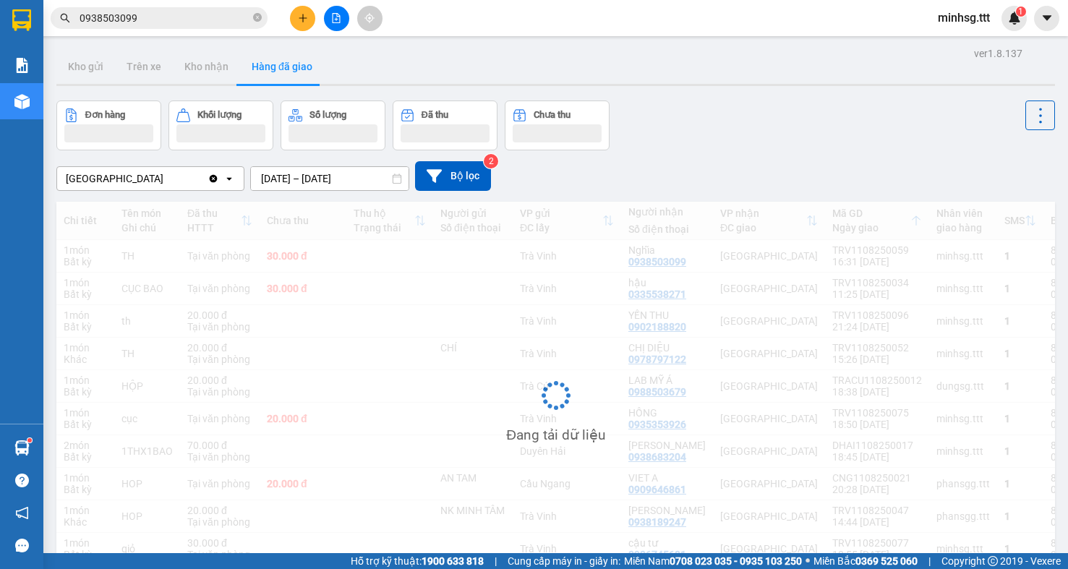
click at [154, 14] on input "0938503099" at bounding box center [165, 18] width 171 height 16
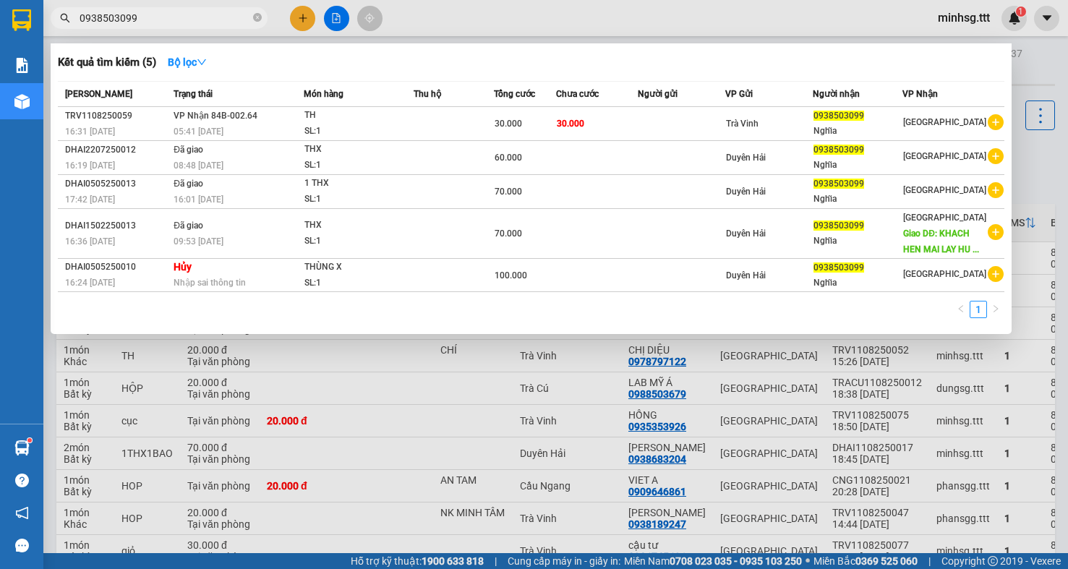
click at [154, 14] on input "0938503099" at bounding box center [165, 18] width 171 height 16
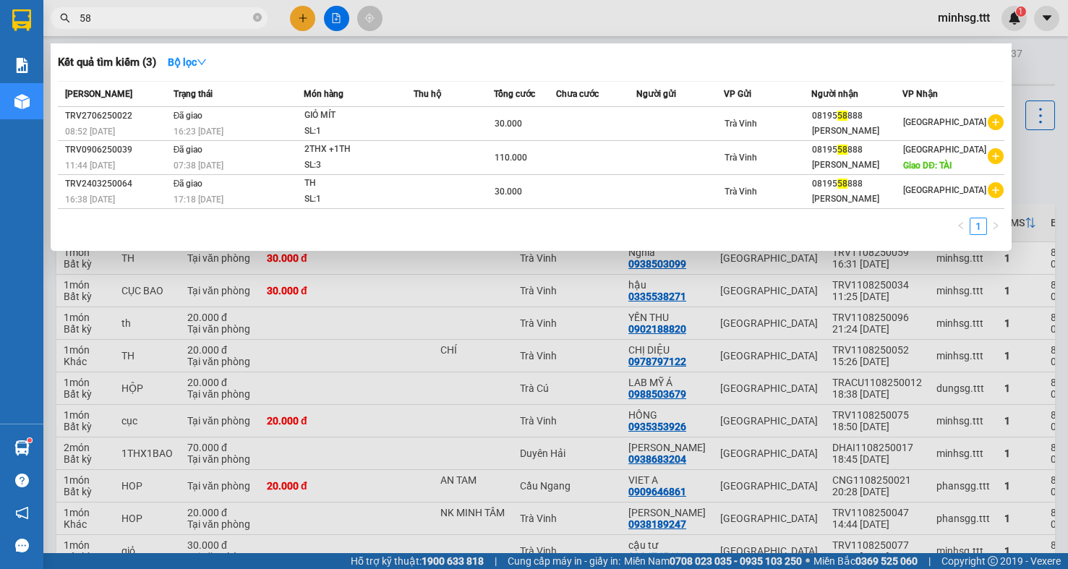
type input "5"
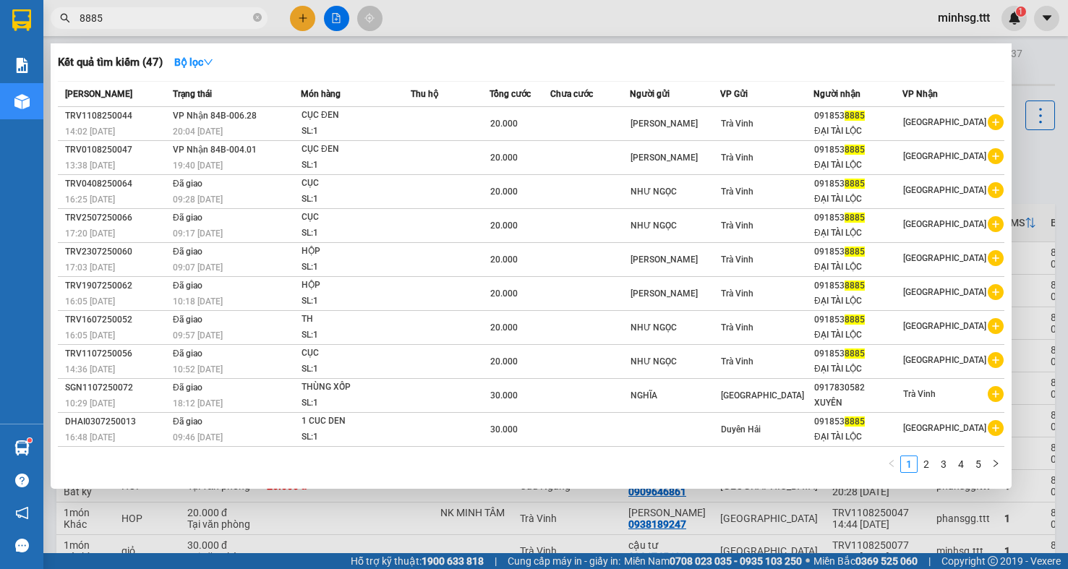
click at [165, 20] on input "8885" at bounding box center [165, 18] width 171 height 16
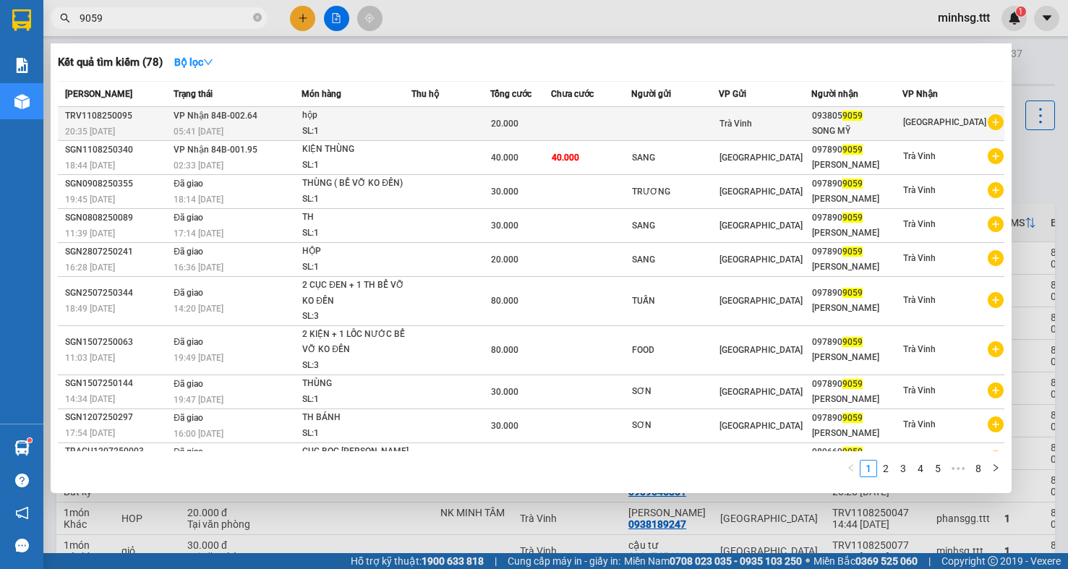
type input "9059"
click at [548, 115] on td "20.000" at bounding box center [520, 124] width 61 height 34
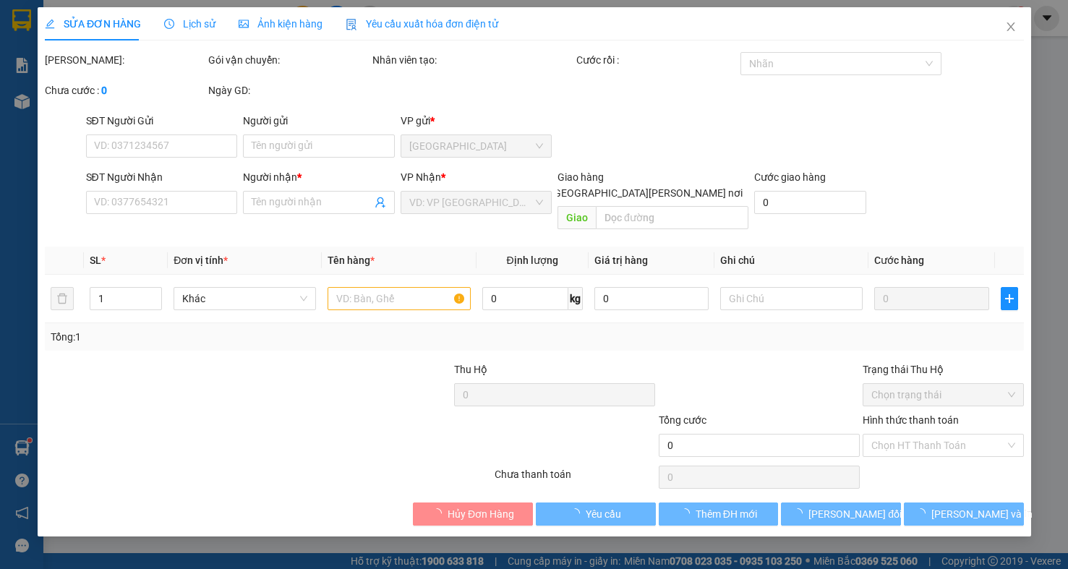
type input "0938059059"
type input "SONG MỸ"
type input "20.000"
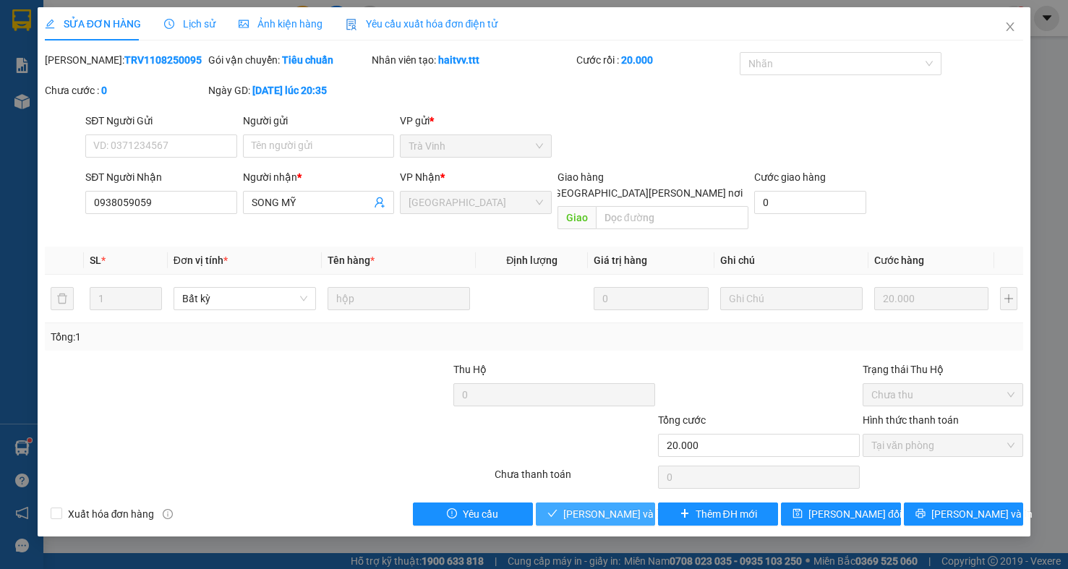
click at [619, 506] on span "Lưu và Giao hàng" at bounding box center [660, 514] width 195 height 16
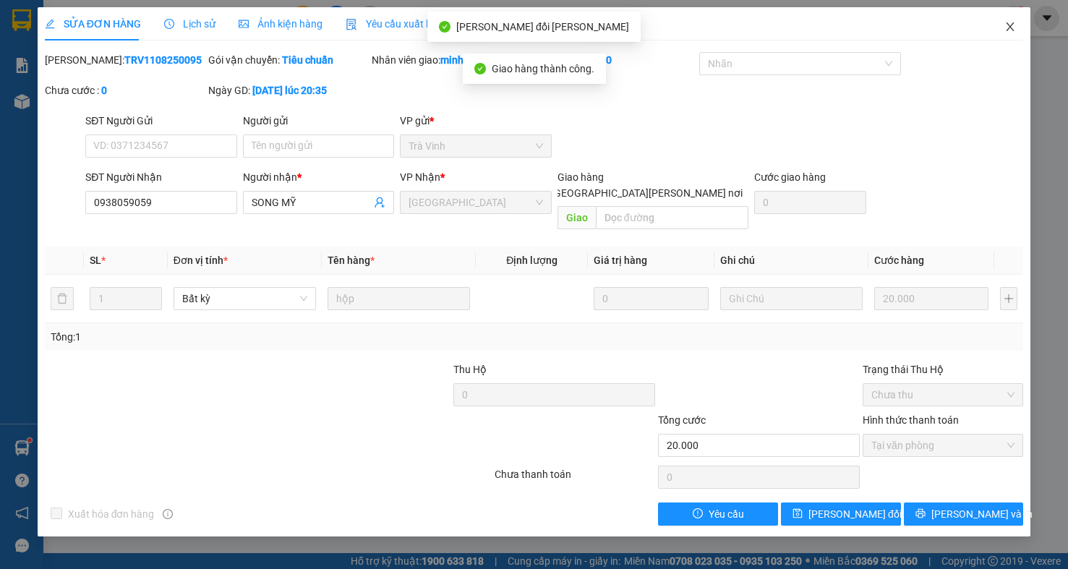
click at [1009, 22] on icon "close" at bounding box center [1010, 27] width 12 height 12
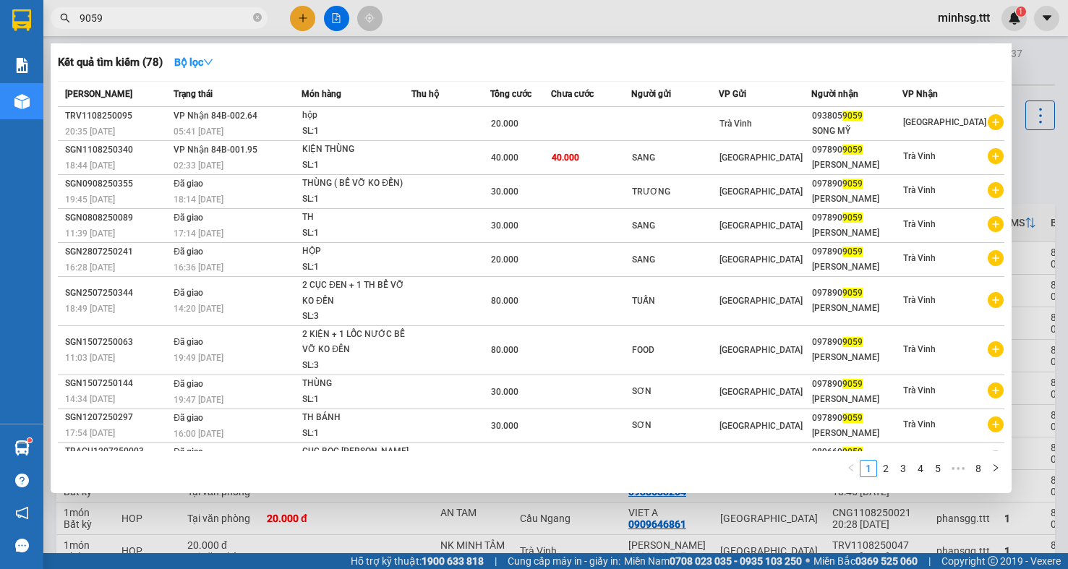
click at [185, 22] on input "9059" at bounding box center [165, 18] width 171 height 16
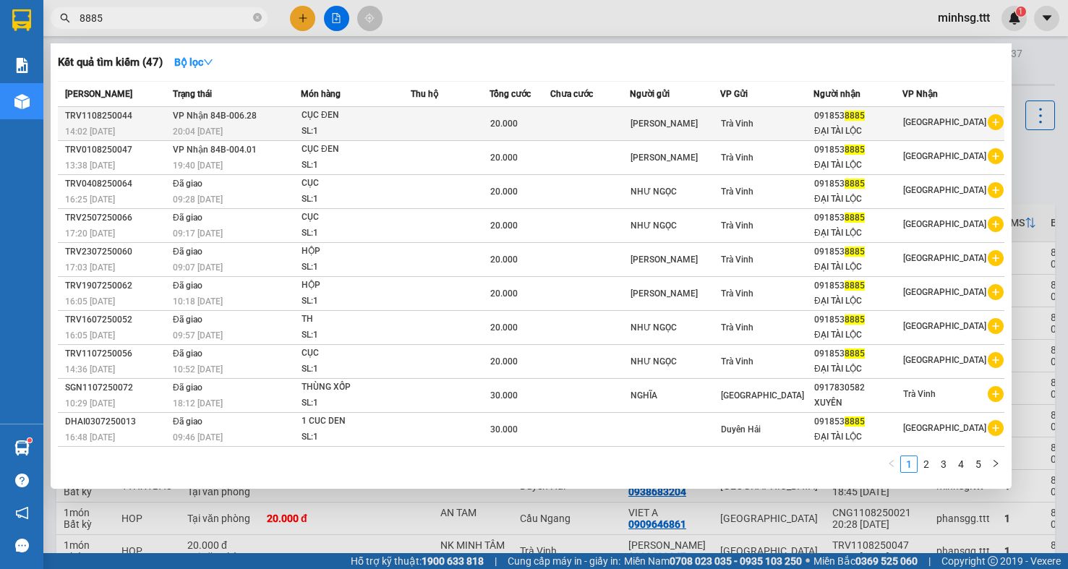
type input "8885"
click at [889, 135] on div "ĐẠI TÀI LỘC" at bounding box center [858, 131] width 88 height 15
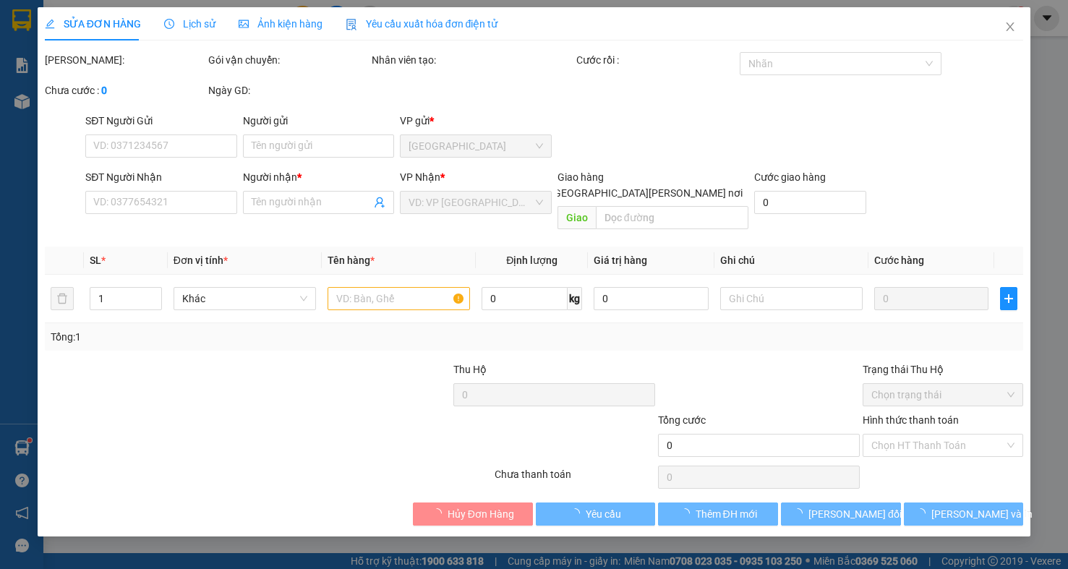
type input "CAO HÙNG"
type input "0918538885"
type input "ĐẠI TÀI LỘC"
type input "20.000"
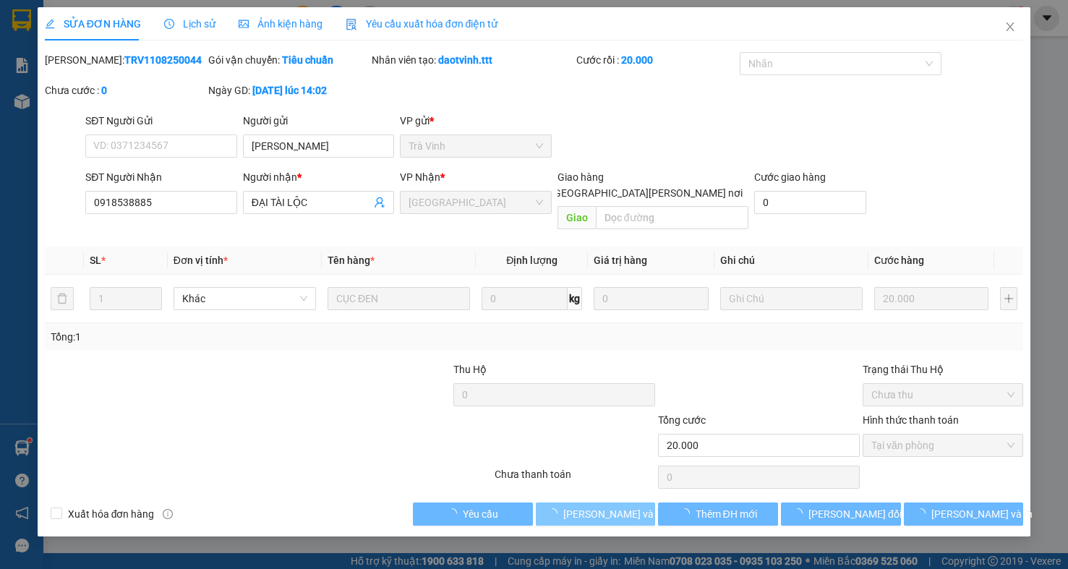
click at [623, 506] on span "Lưu và Giao hàng" at bounding box center [660, 514] width 195 height 16
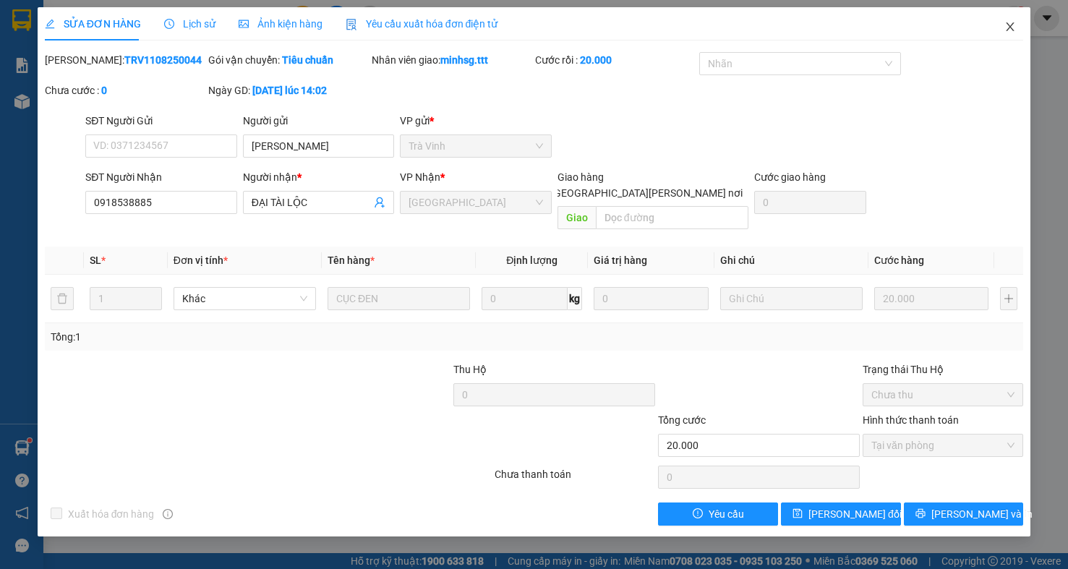
click at [994, 25] on span "Close" at bounding box center [1010, 27] width 40 height 40
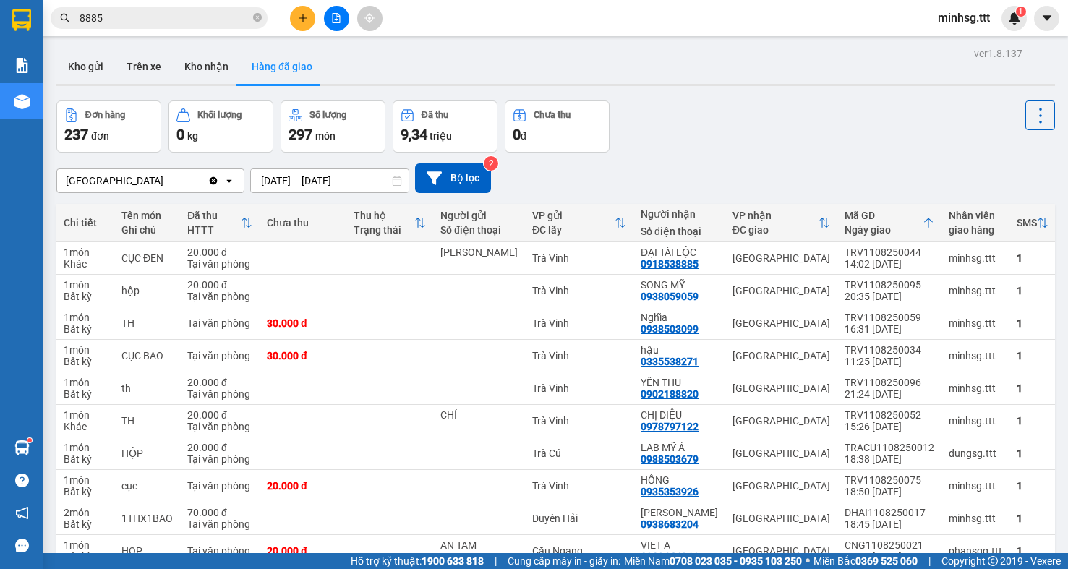
click at [197, 22] on input "8885" at bounding box center [165, 18] width 171 height 16
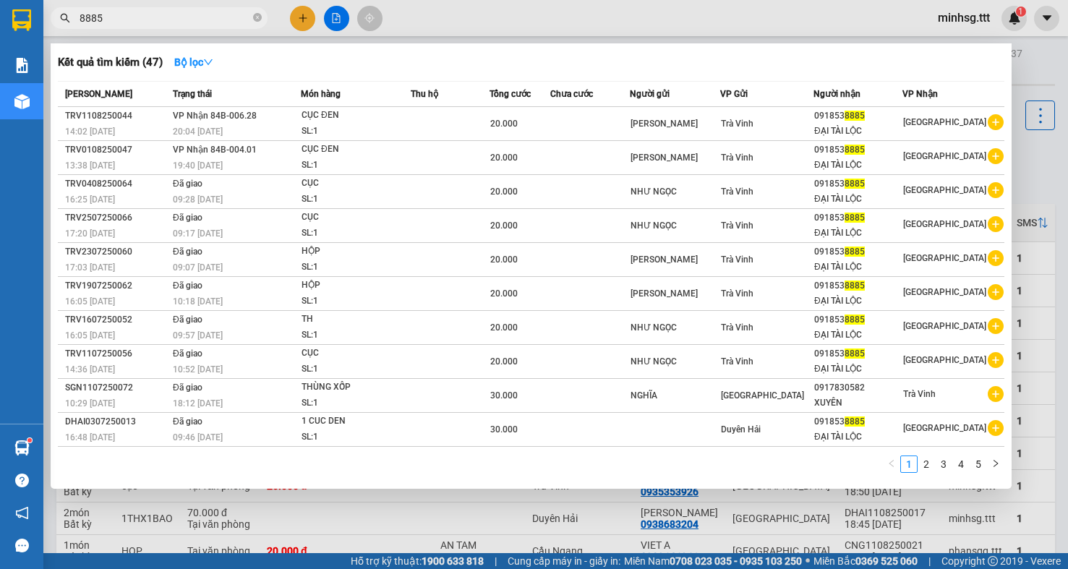
click at [197, 22] on input "8885" at bounding box center [165, 18] width 171 height 16
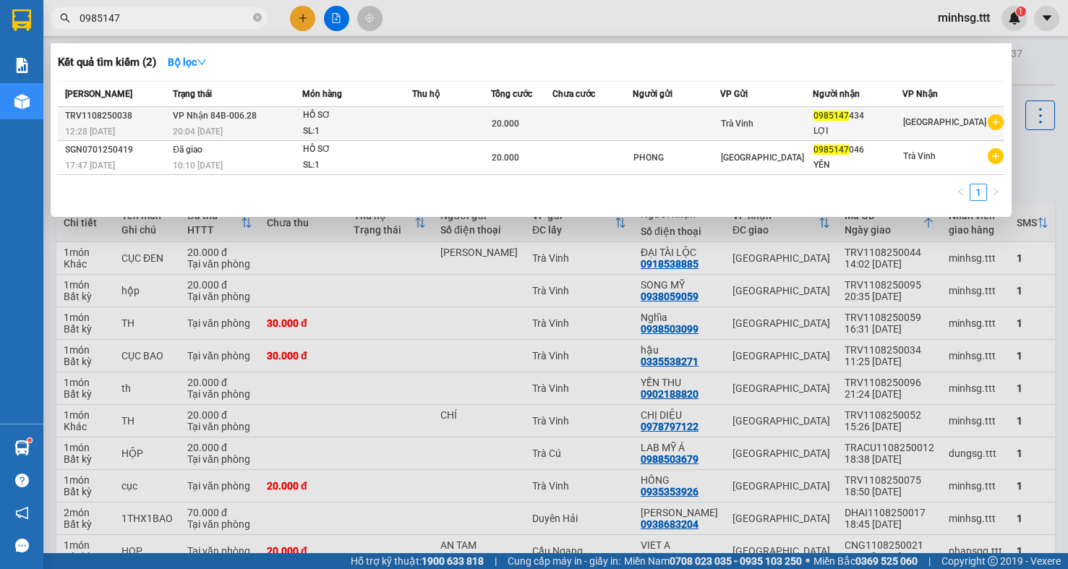
type input "0985147"
click at [788, 123] on div "Trà Vinh" at bounding box center [767, 124] width 92 height 16
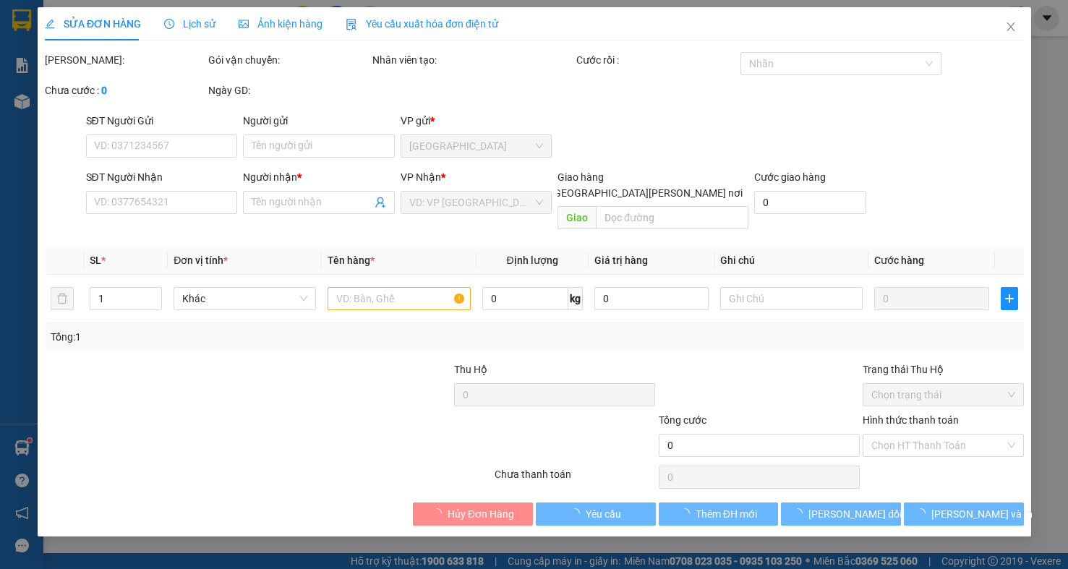
type input "0985147434"
type input "LỢI"
type input "20.000"
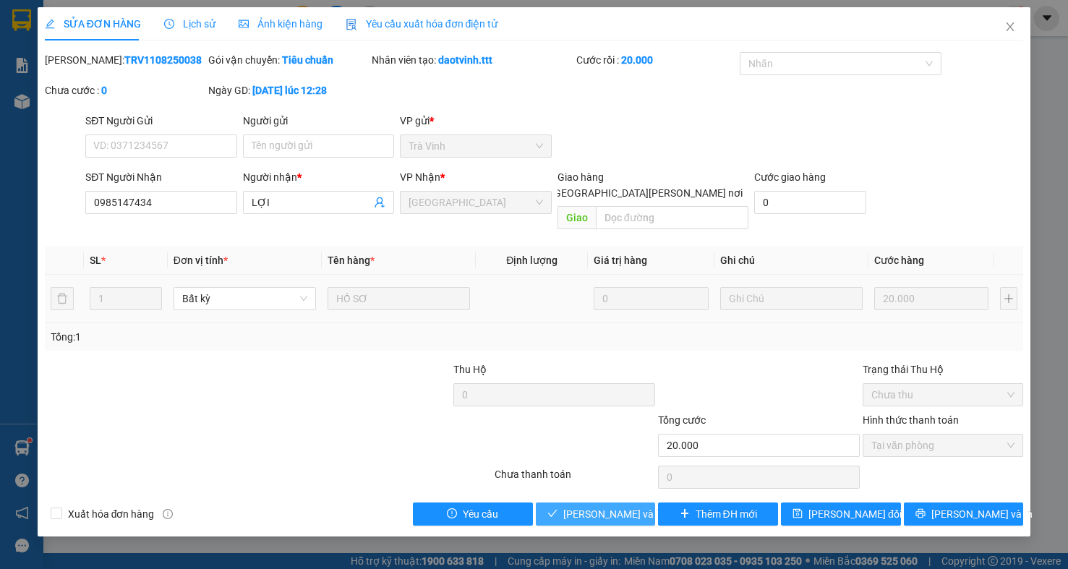
click at [593, 507] on span "Lưu và Giao hàng" at bounding box center [660, 514] width 195 height 16
